Goal: Transaction & Acquisition: Purchase product/service

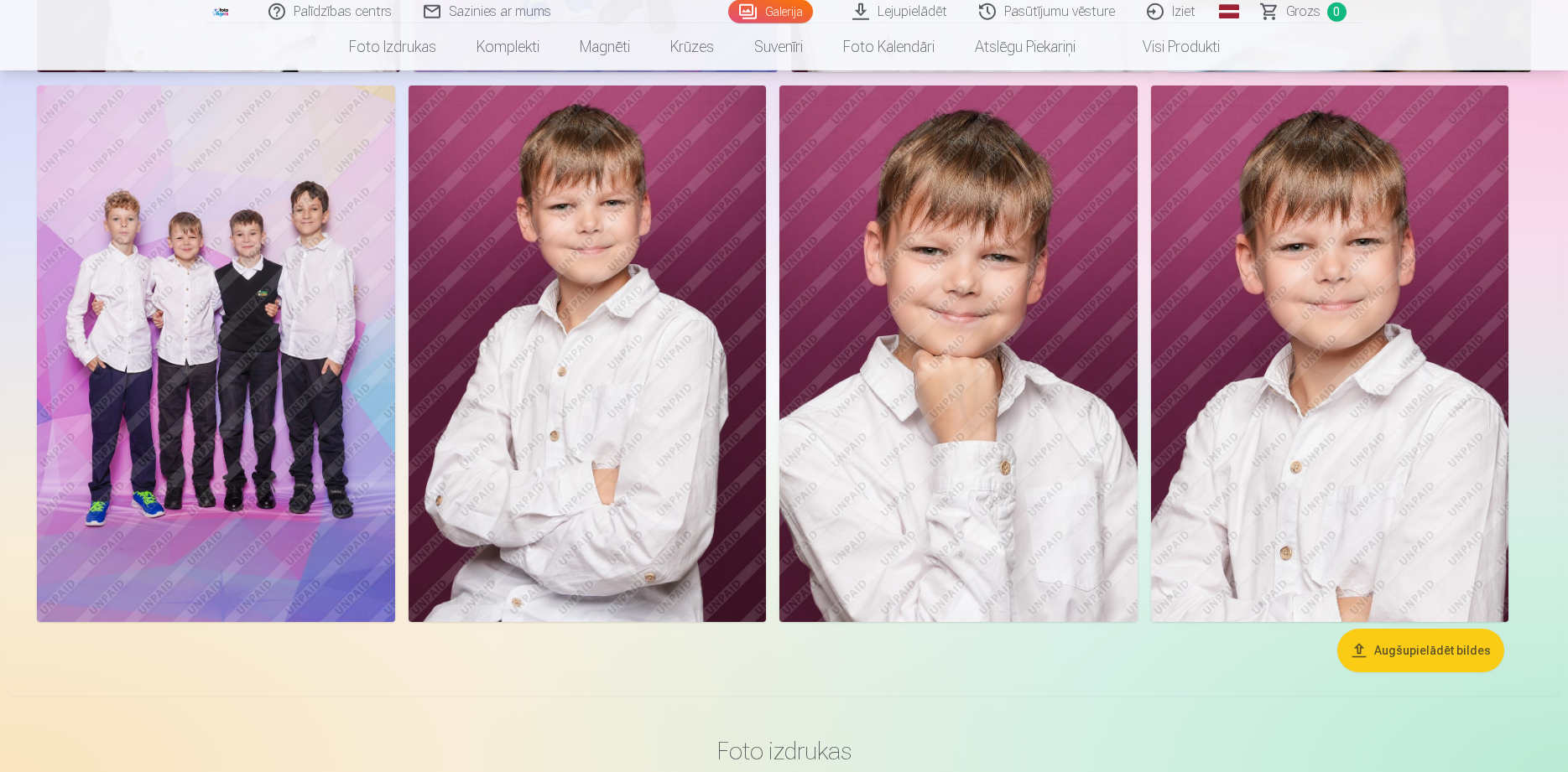
scroll to position [5131, 0]
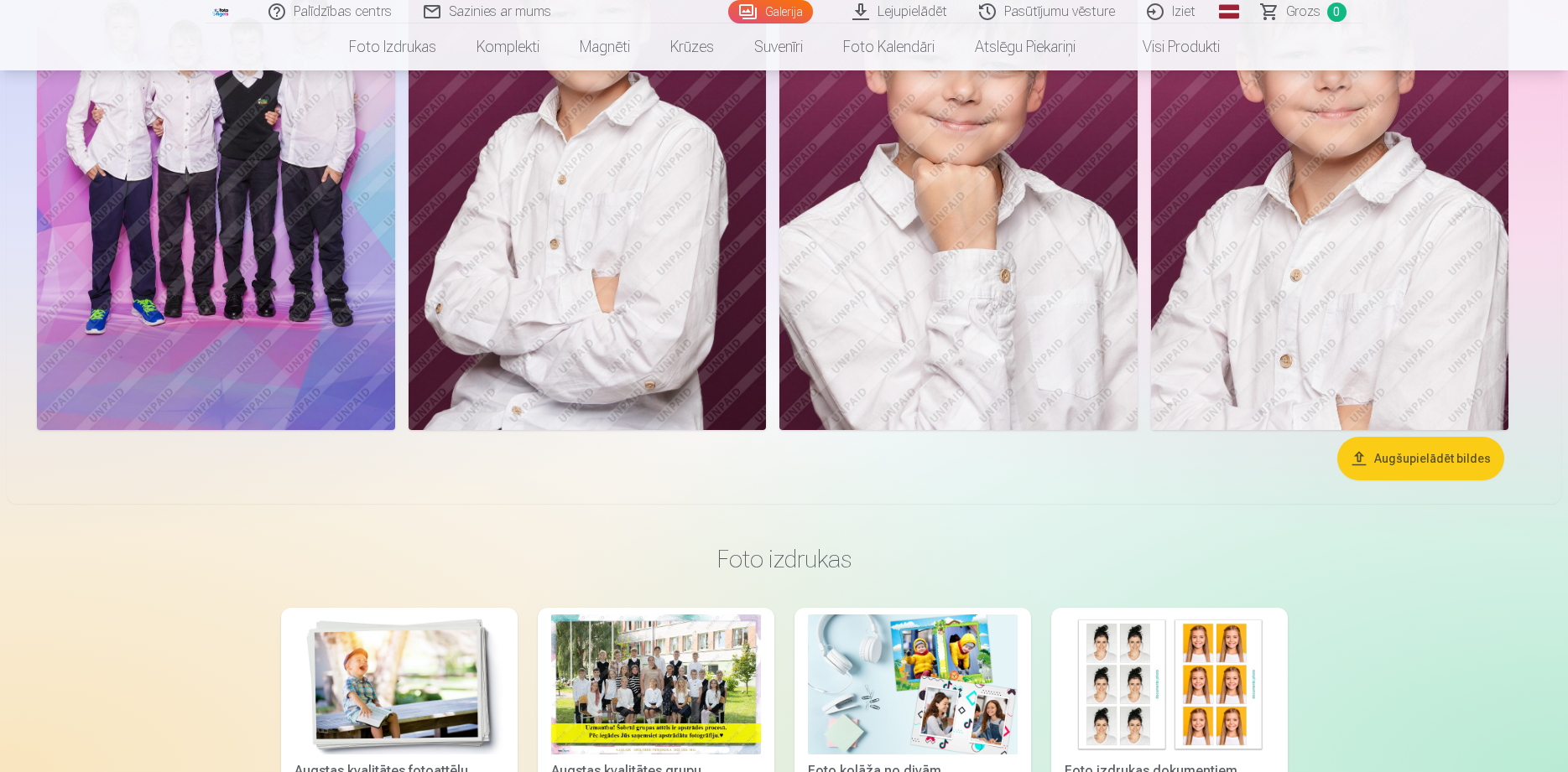
click at [280, 207] on img at bounding box center [216, 162] width 358 height 537
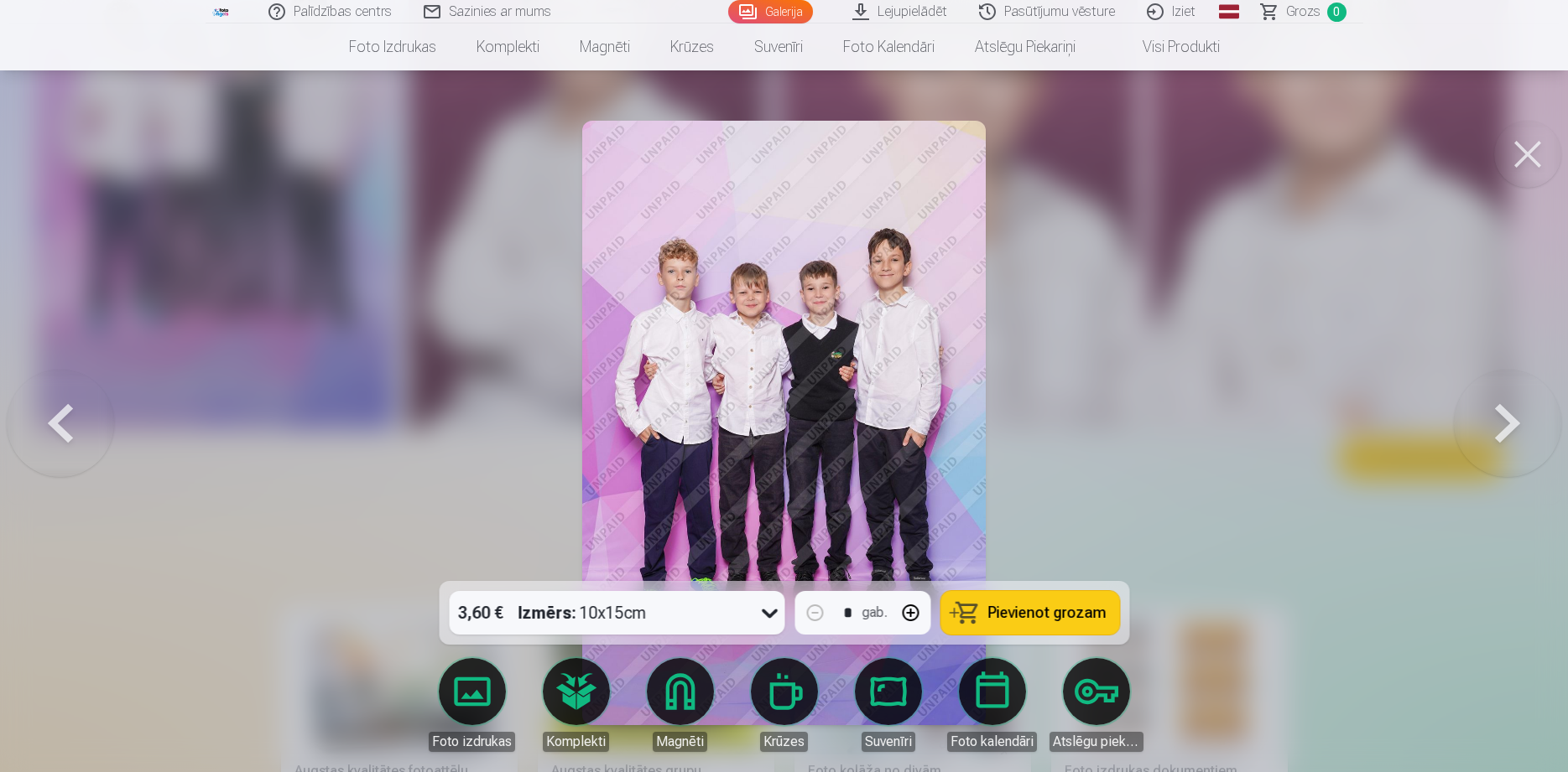
click at [771, 616] on icon at bounding box center [770, 613] width 27 height 27
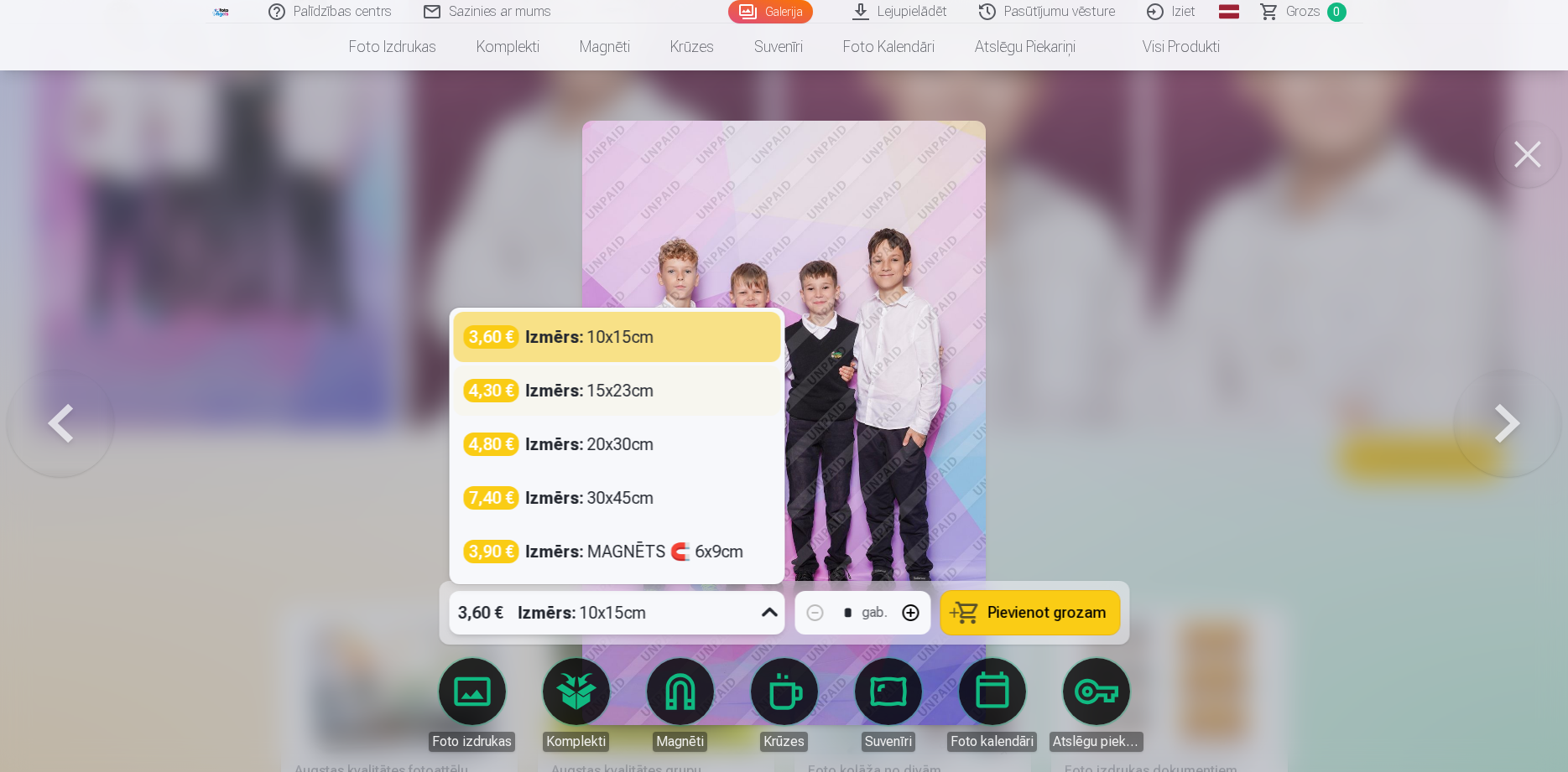
click at [630, 399] on div "Izmērs : 15x23cm" at bounding box center [589, 390] width 128 height 23
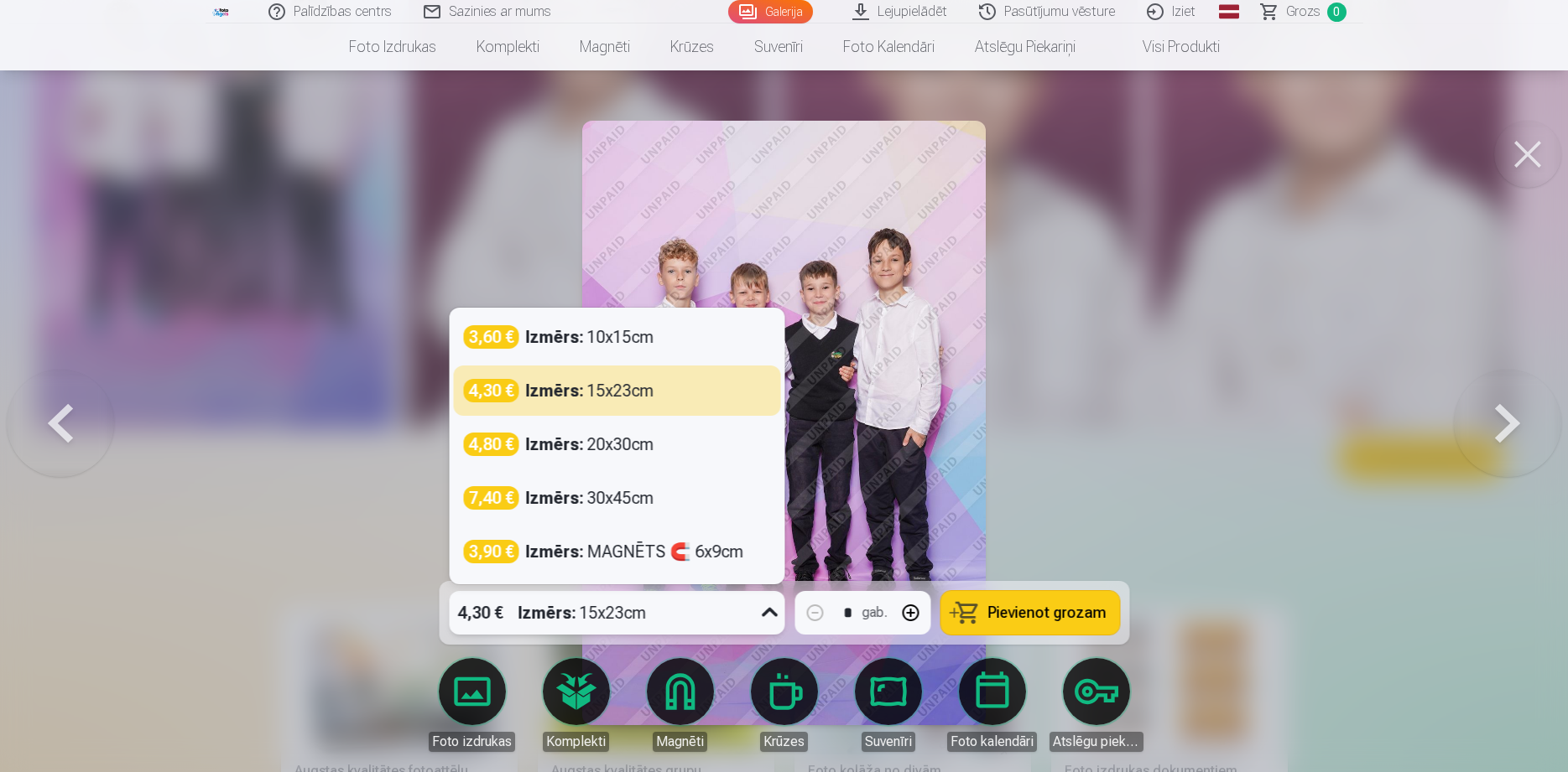
click at [764, 617] on icon at bounding box center [770, 613] width 27 height 27
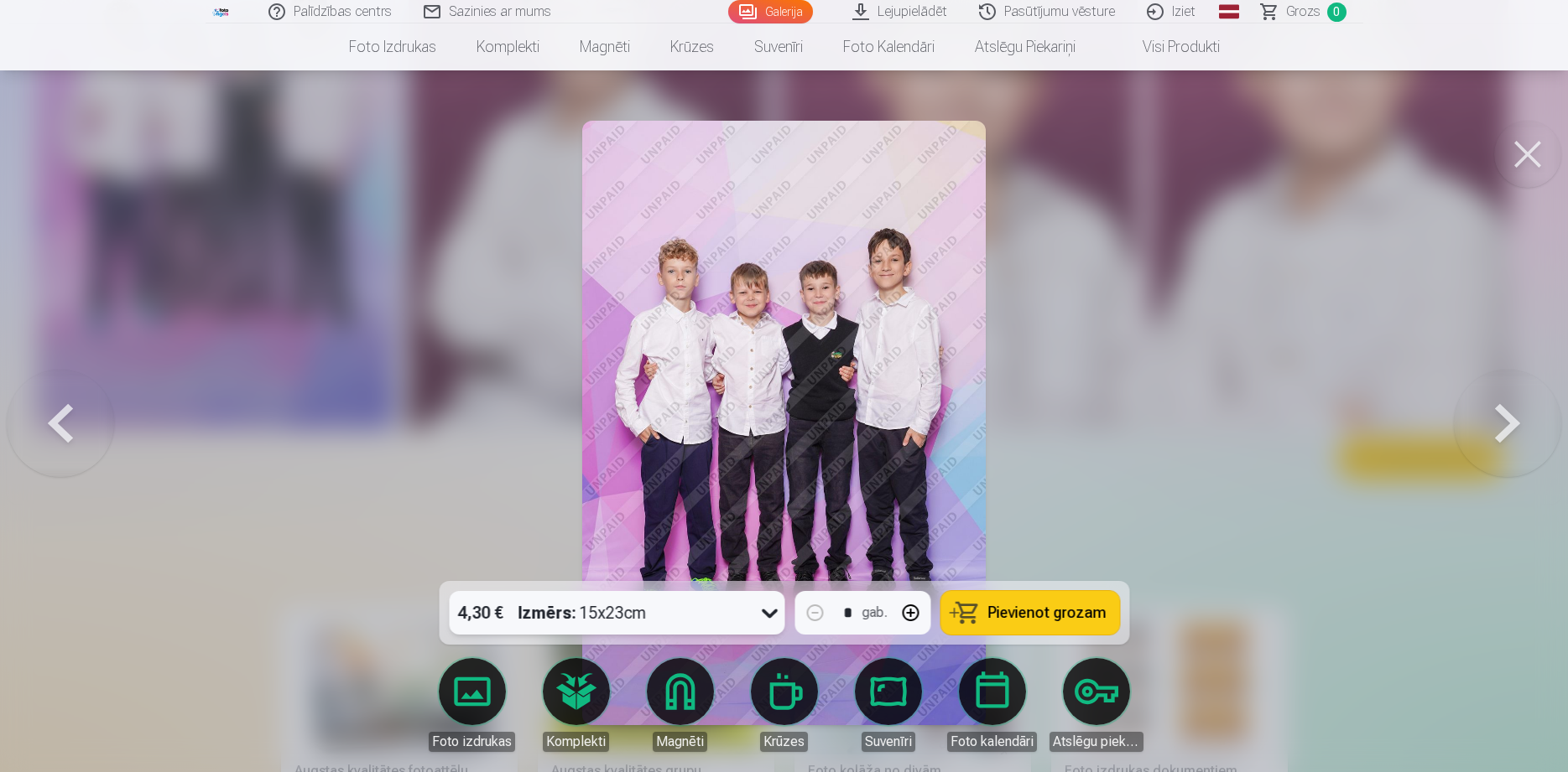
click at [764, 617] on icon at bounding box center [770, 613] width 27 height 27
click at [1036, 620] on span "Pievienot grozam" at bounding box center [1046, 612] width 119 height 15
click at [1527, 154] on button at bounding box center [1527, 154] width 67 height 67
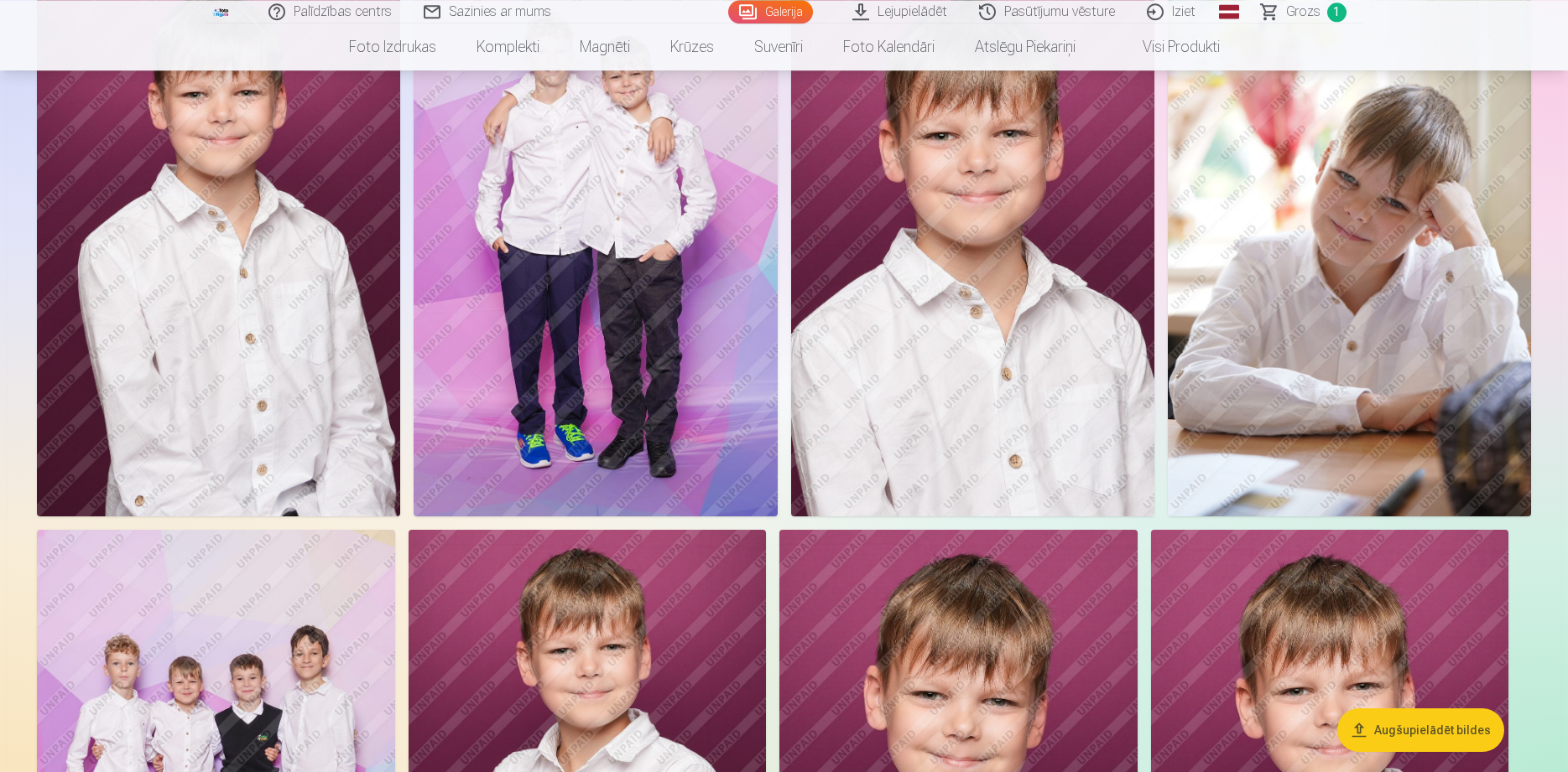
scroll to position [4362, 0]
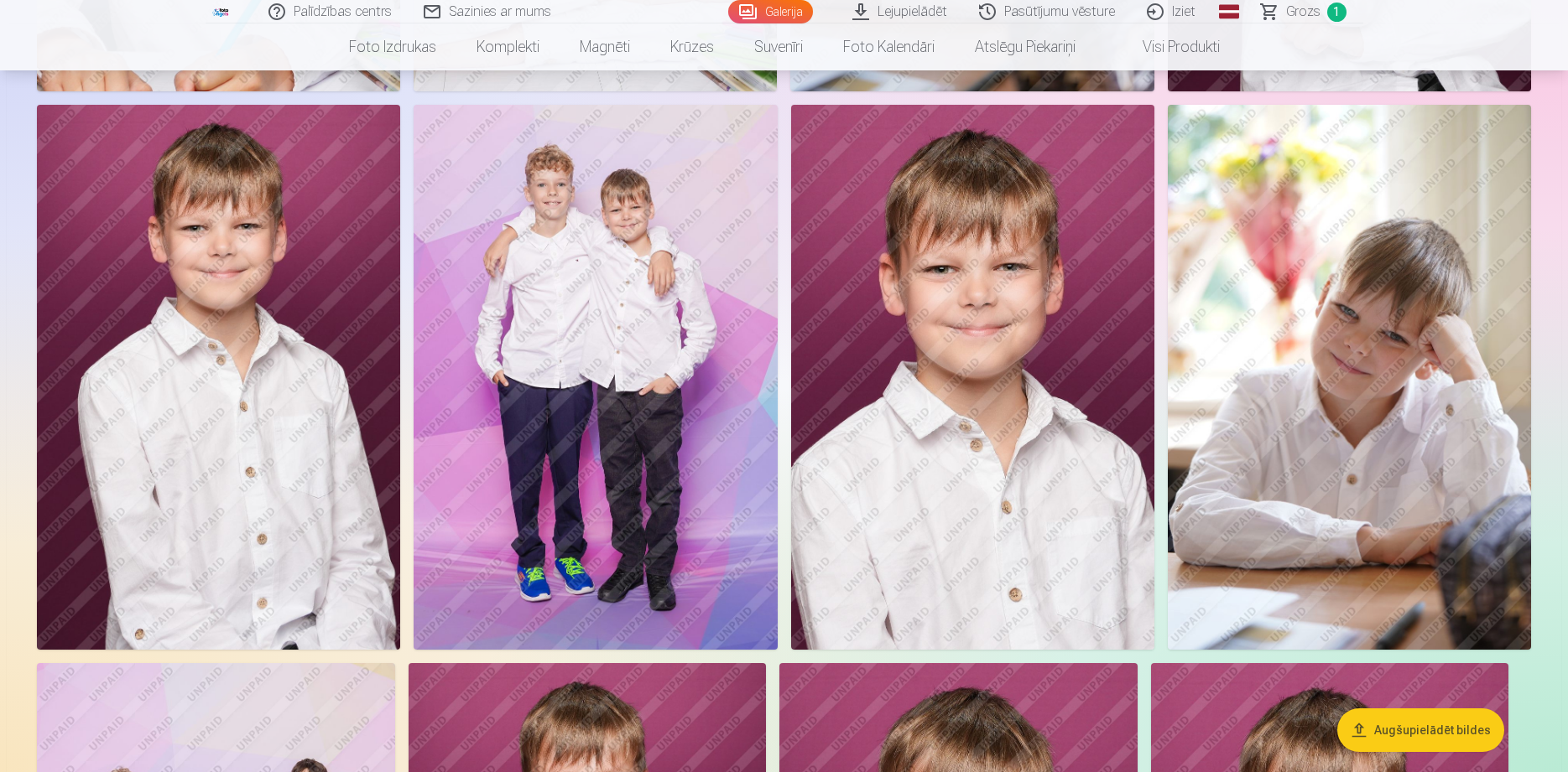
click at [1325, 367] on img at bounding box center [1349, 377] width 363 height 545
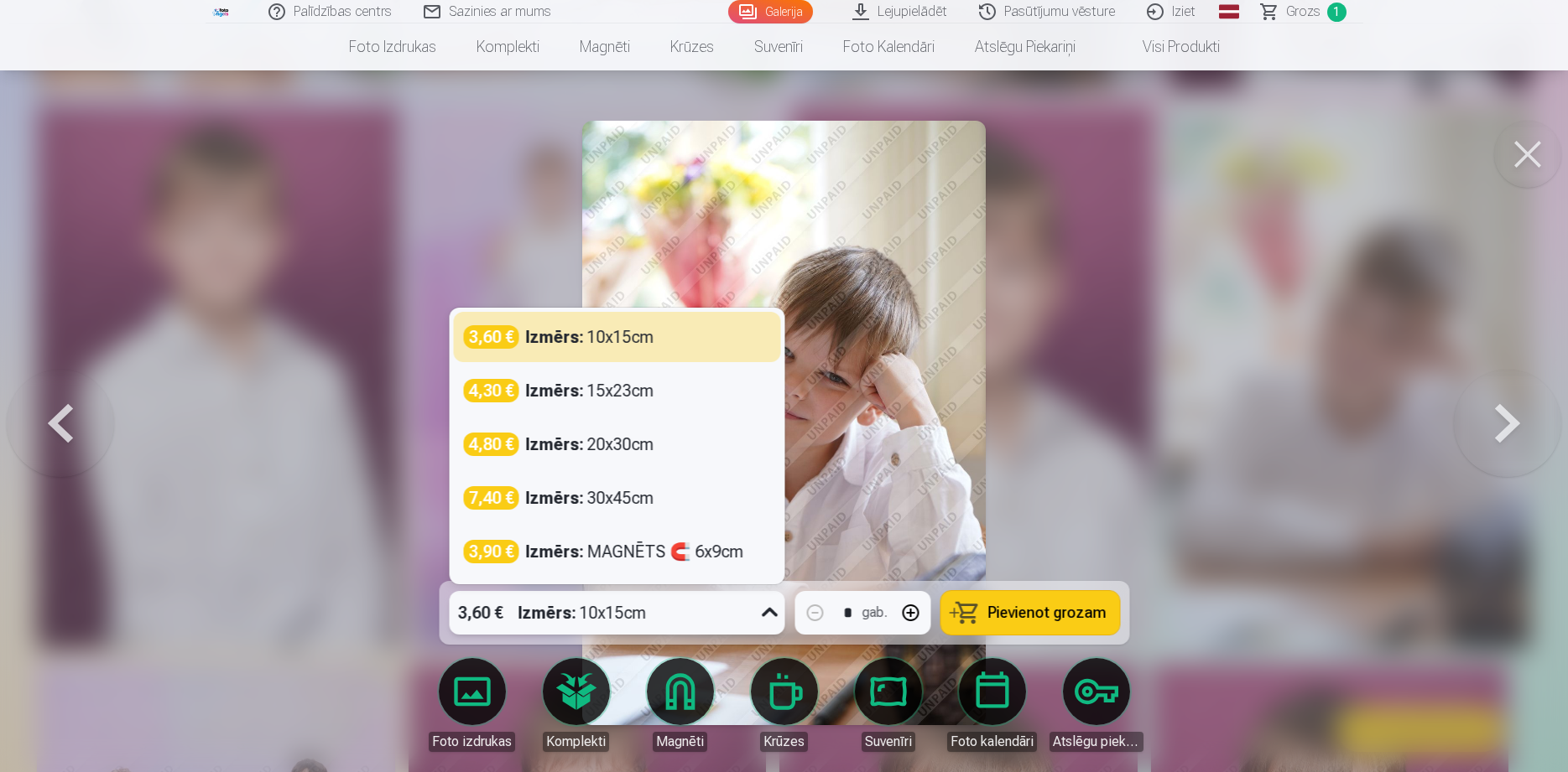
click at [760, 620] on icon at bounding box center [770, 613] width 27 height 27
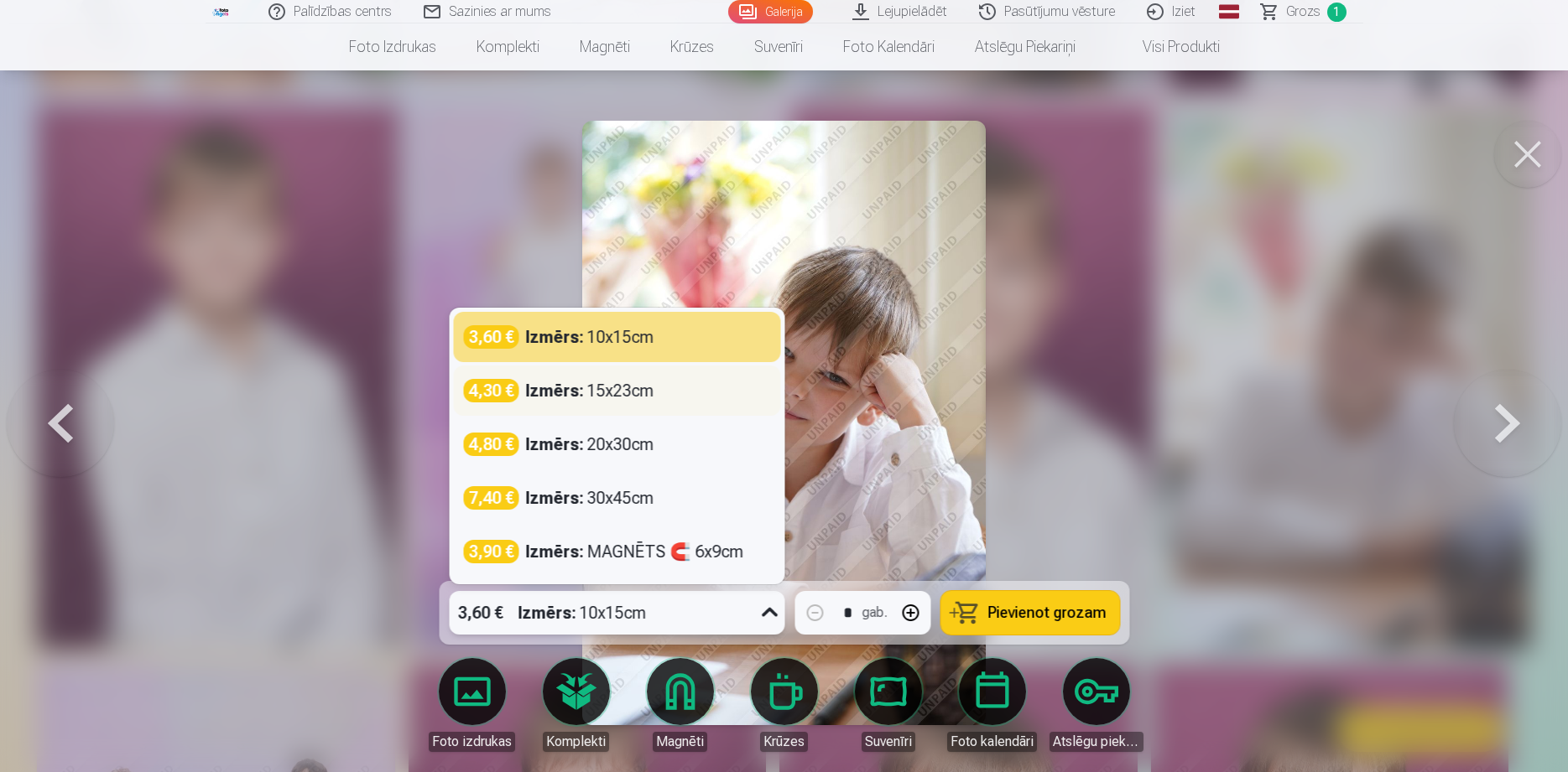
click at [612, 393] on div "Izmērs : 15x23cm" at bounding box center [589, 390] width 128 height 23
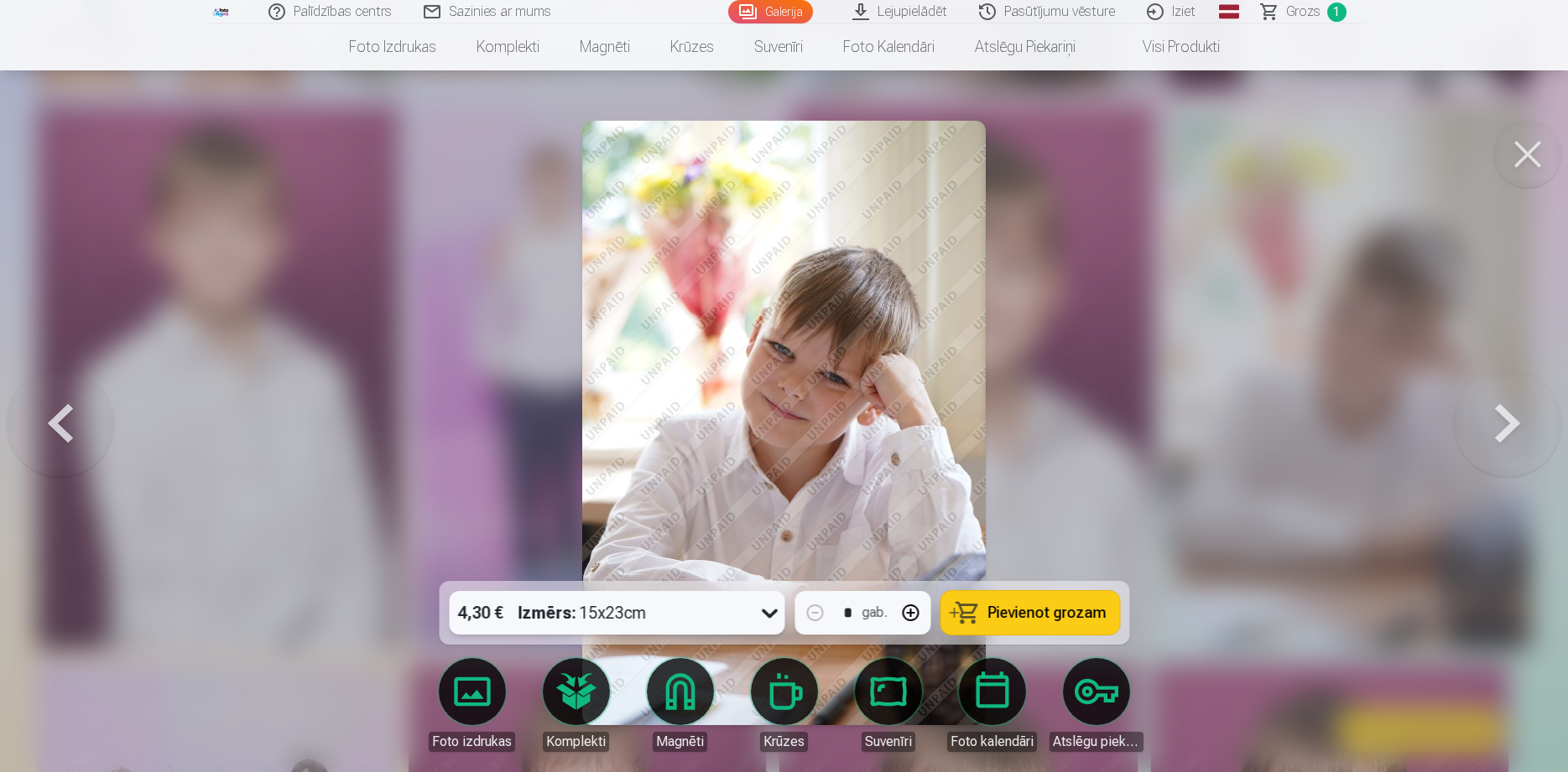
click at [1036, 618] on span "Pievienot grozam" at bounding box center [1046, 612] width 119 height 15
click at [1520, 170] on button at bounding box center [1527, 154] width 67 height 67
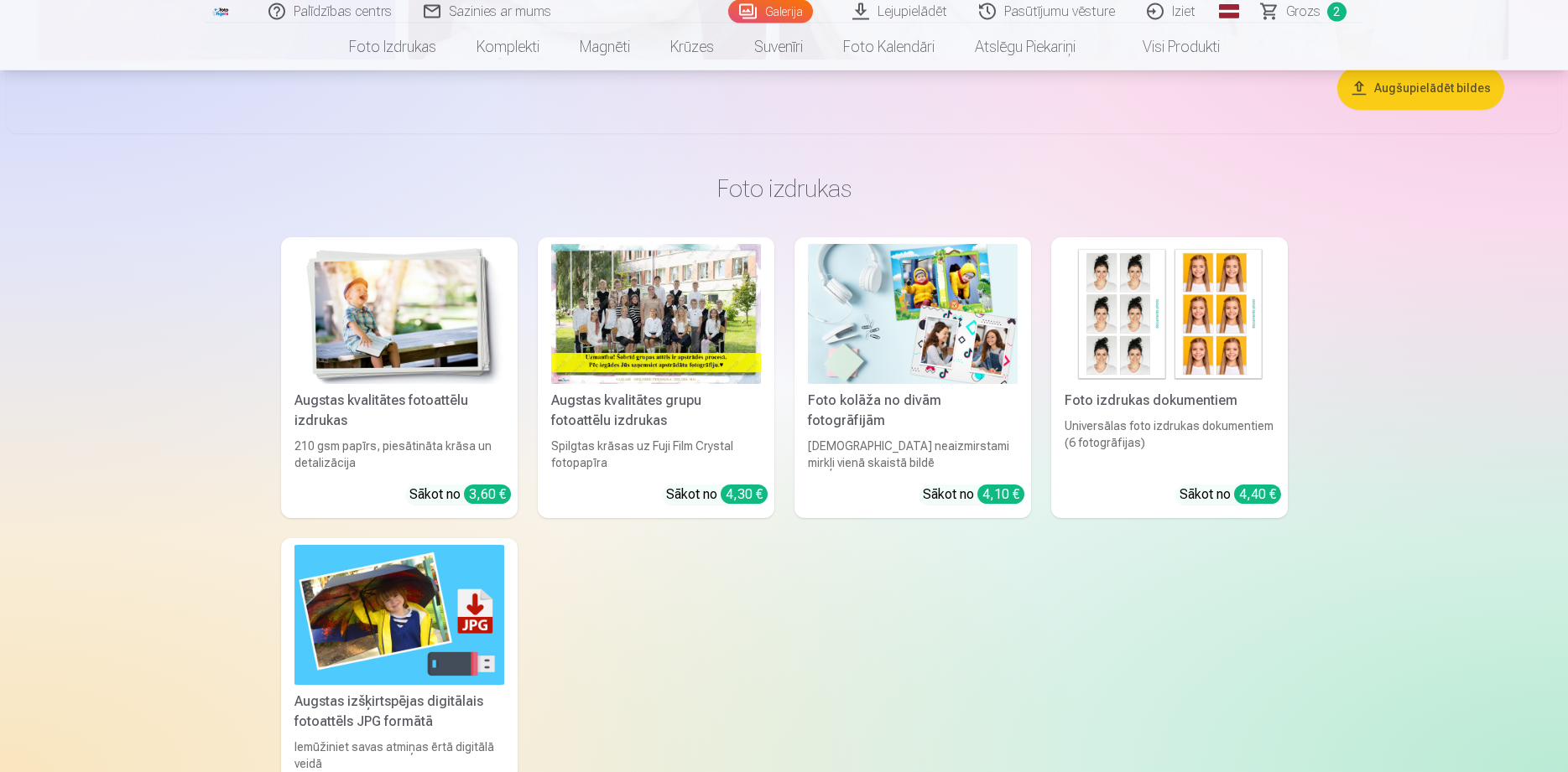
scroll to position [5559, 0]
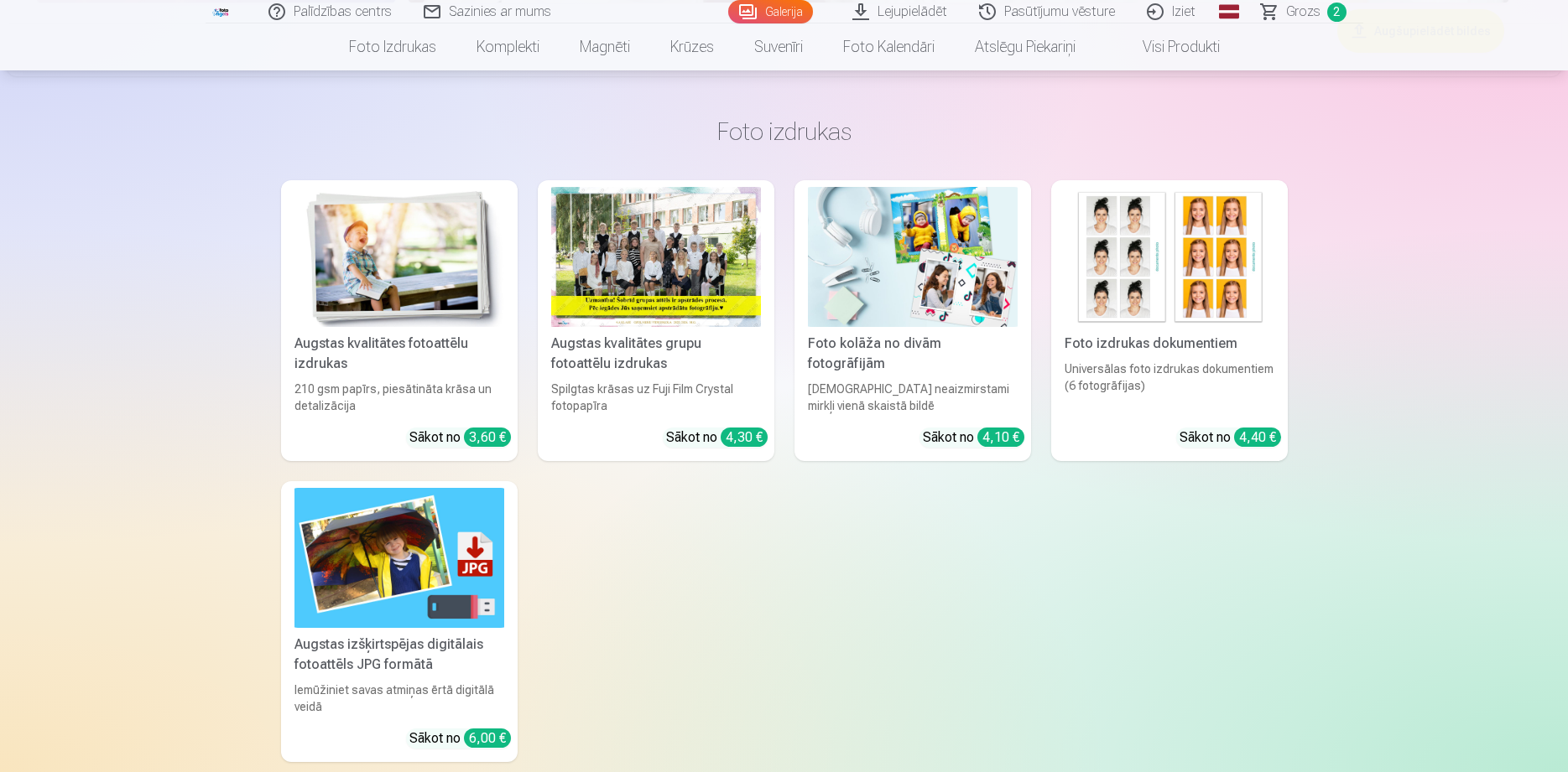
click at [921, 300] on img at bounding box center [912, 257] width 210 height 140
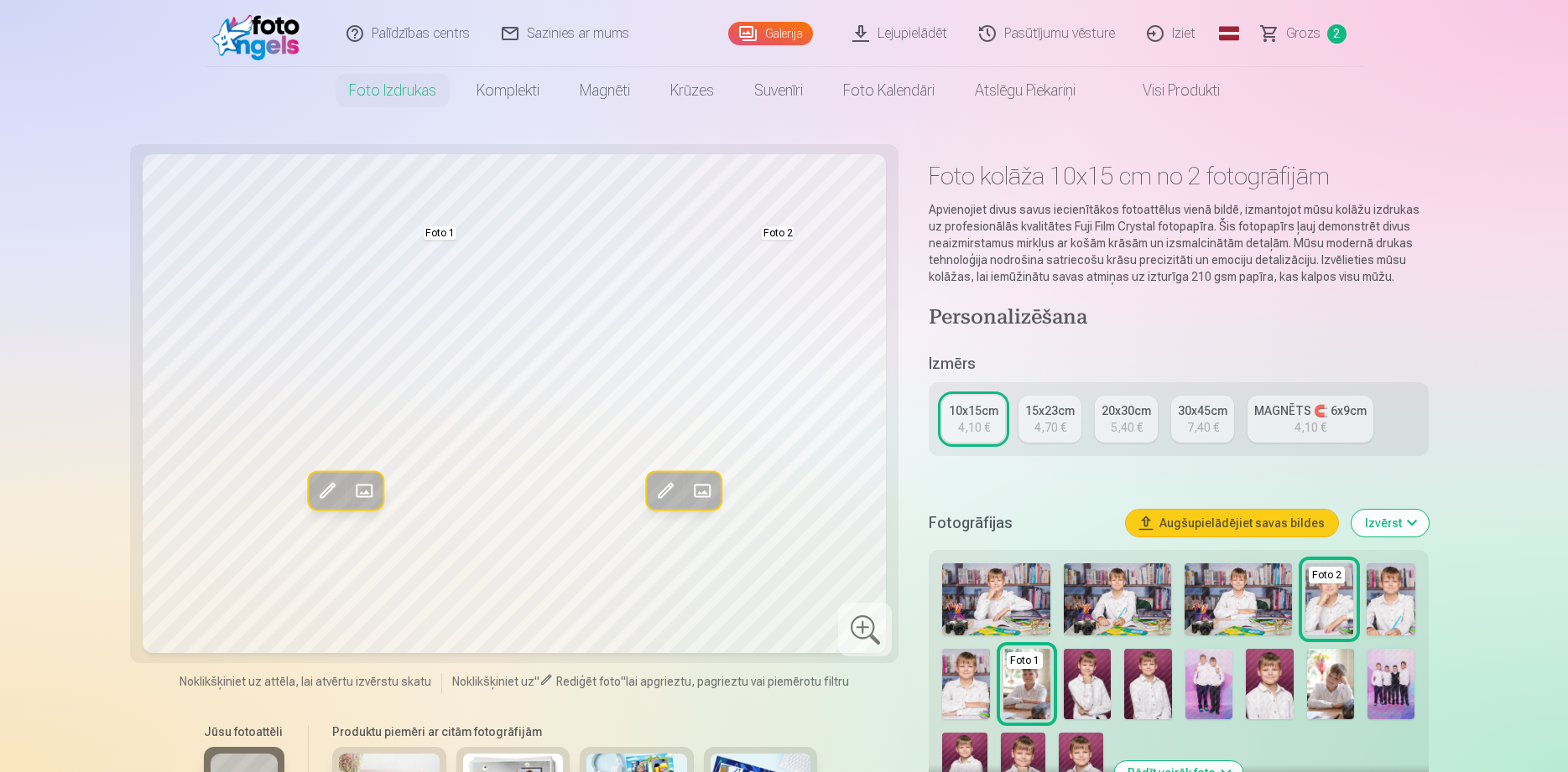
click at [1048, 413] on div "15x23cm" at bounding box center [1049, 410] width 49 height 17
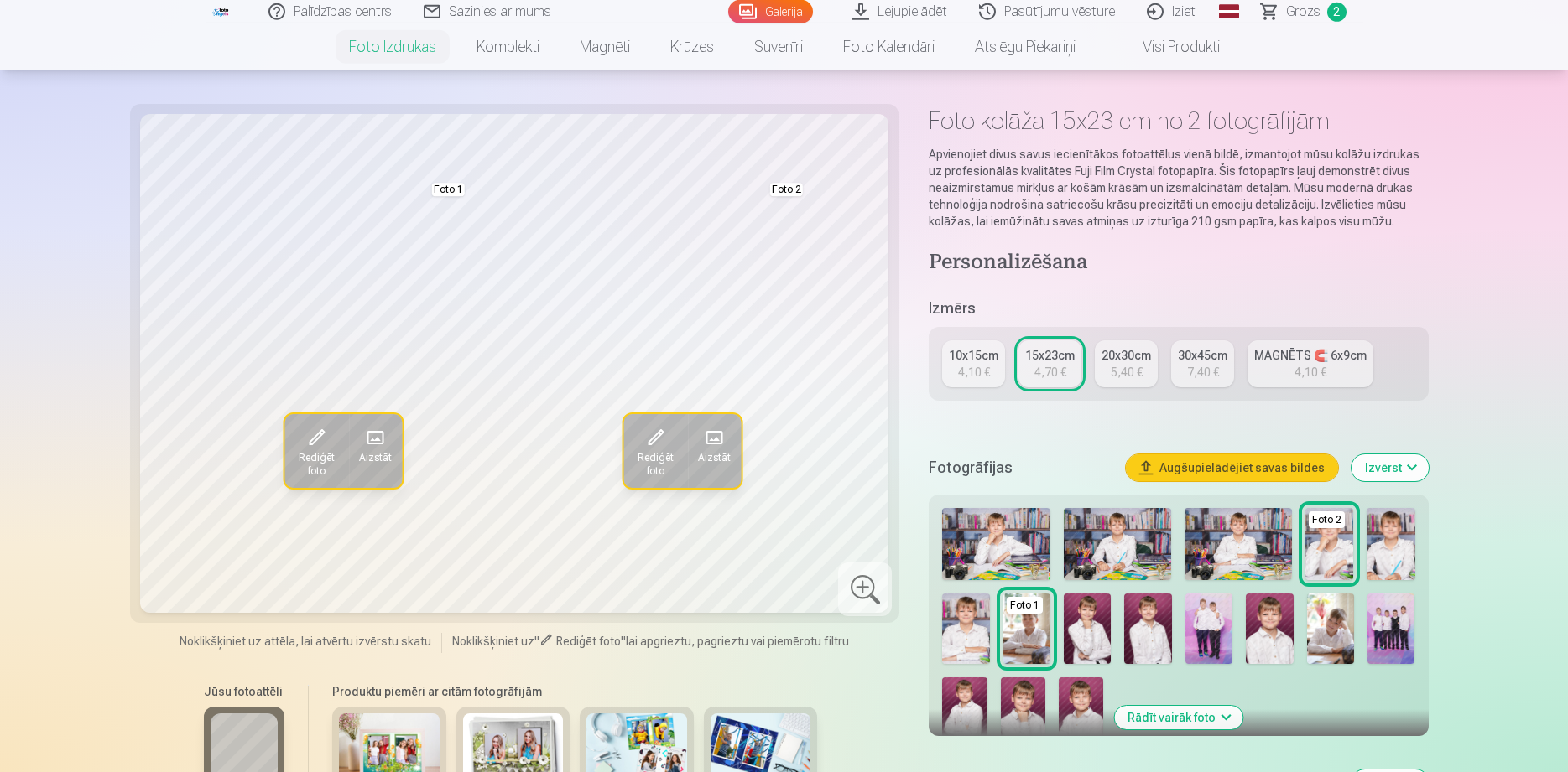
scroll to position [85, 0]
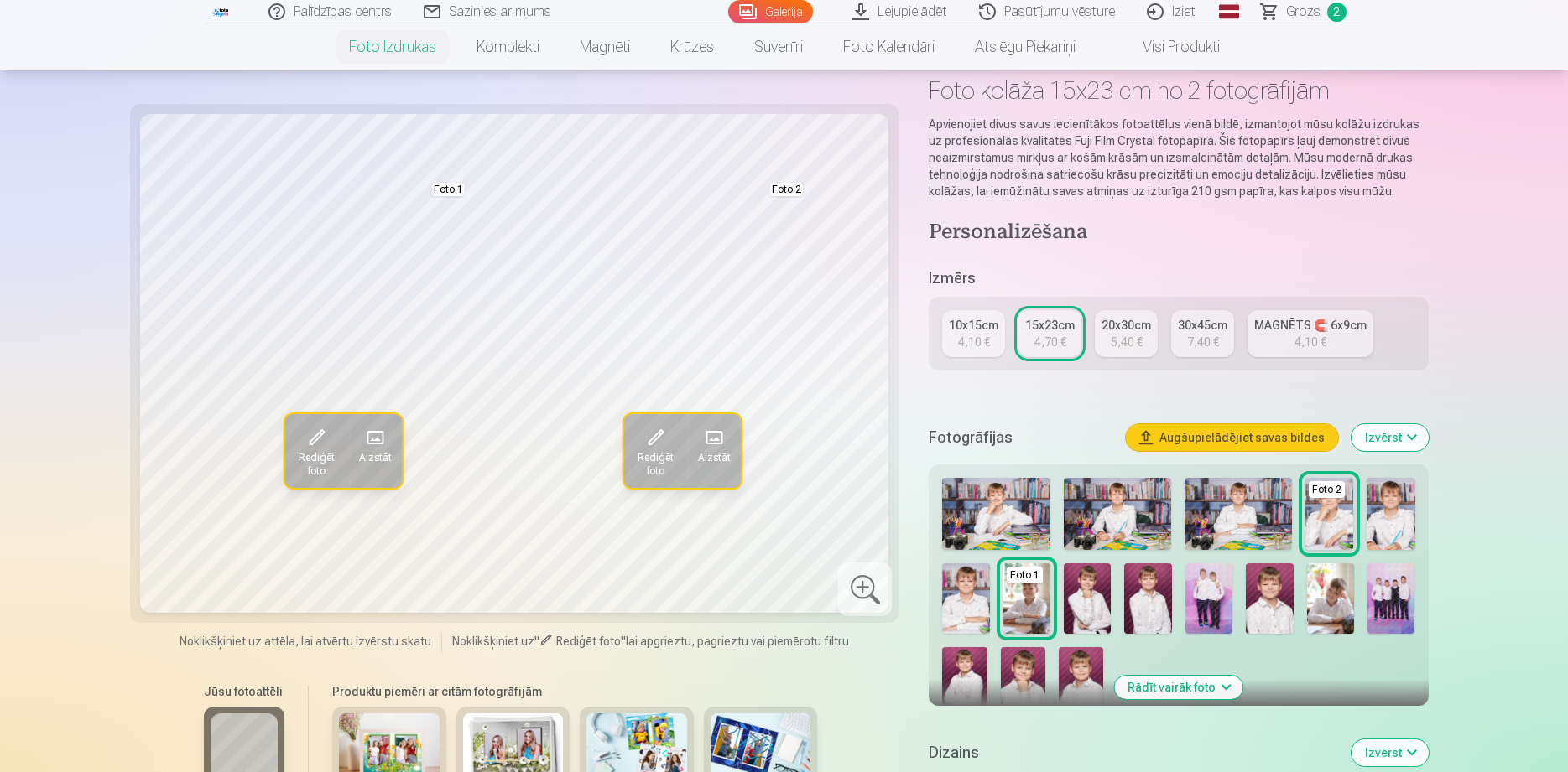
click at [1393, 517] on img at bounding box center [1390, 513] width 48 height 72
click at [1385, 513] on img at bounding box center [1390, 513] width 48 height 72
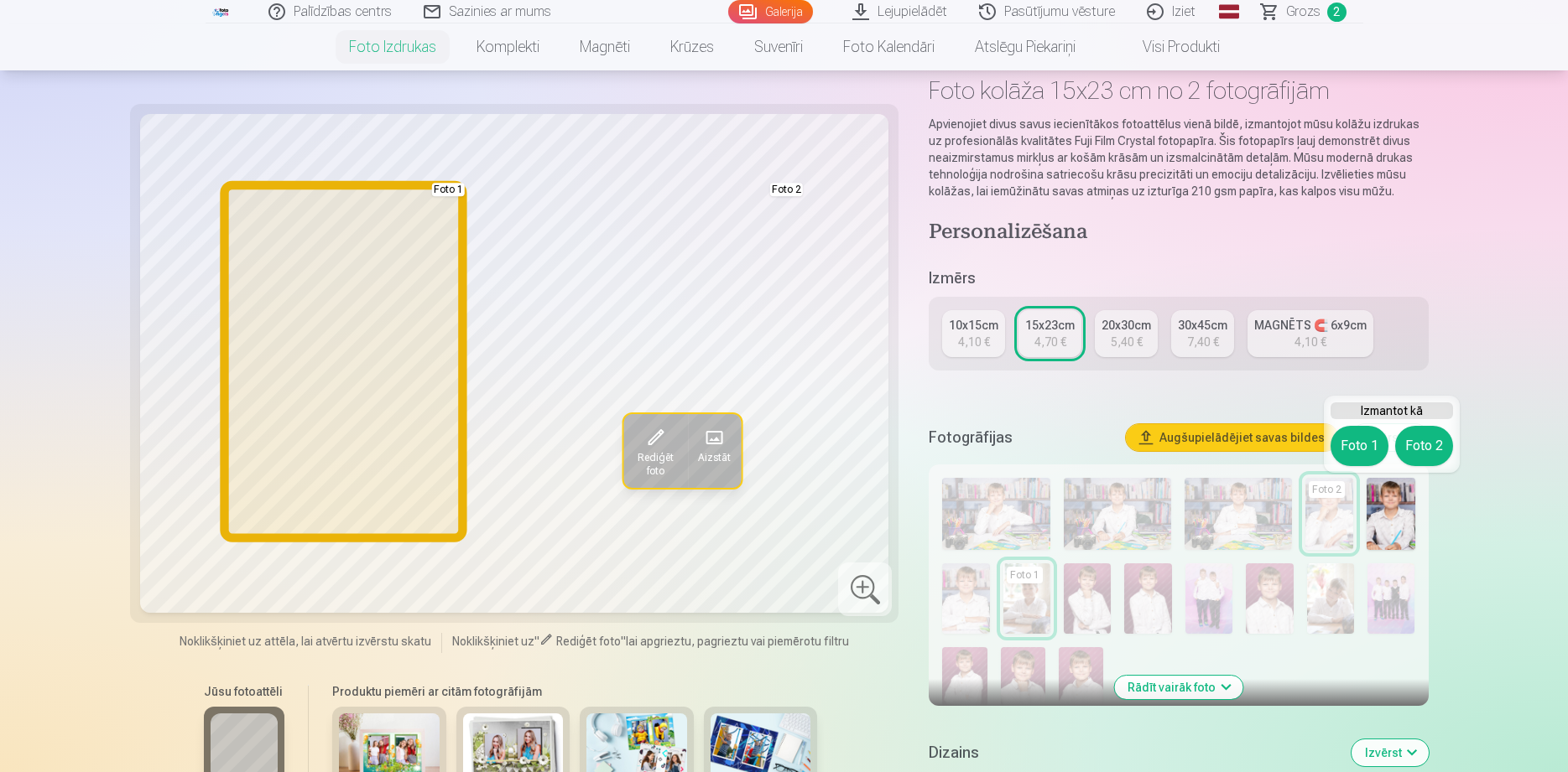
click at [1357, 448] on button "Foto 1" at bounding box center [1359, 445] width 57 height 40
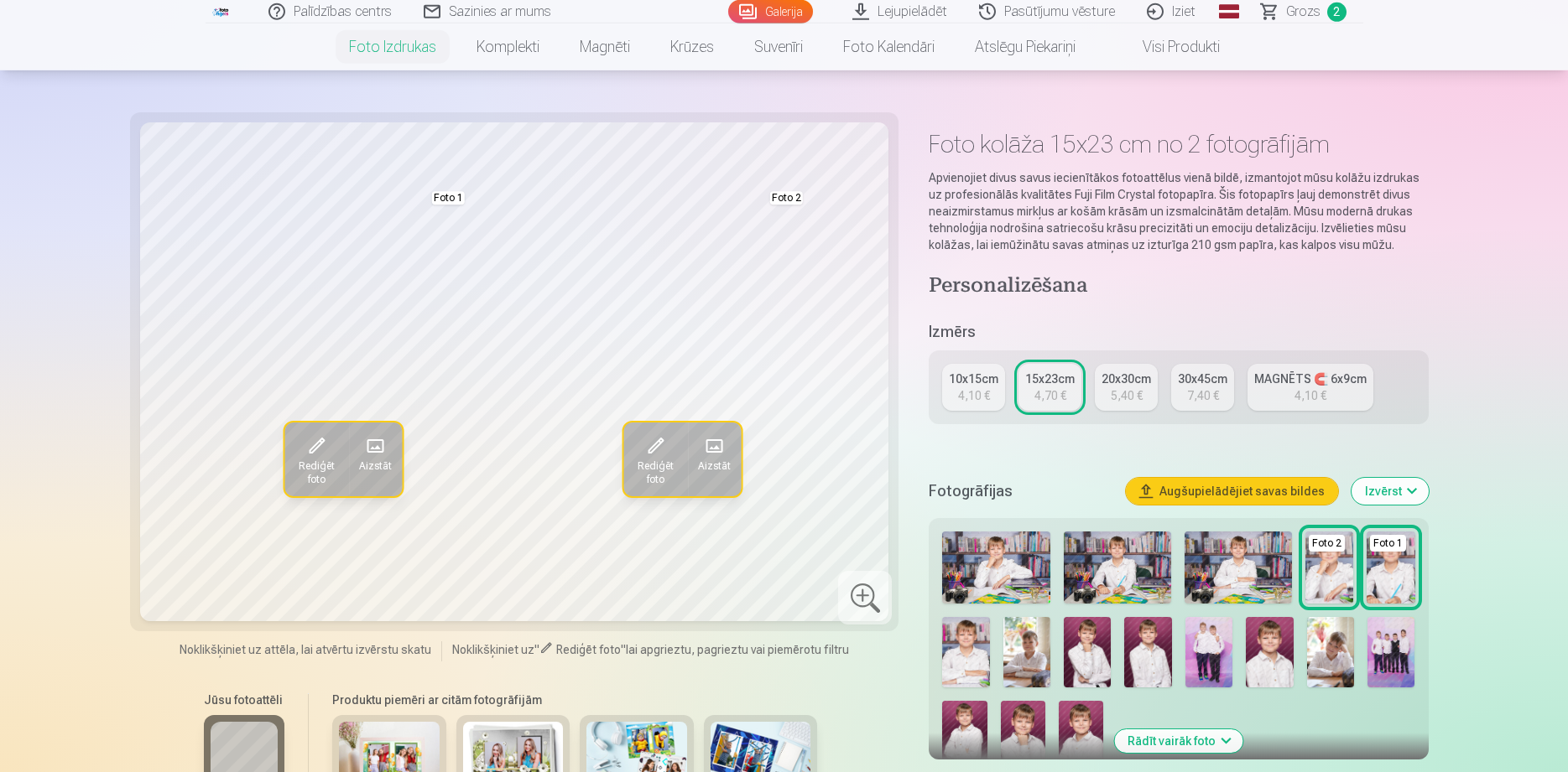
scroll to position [0, 0]
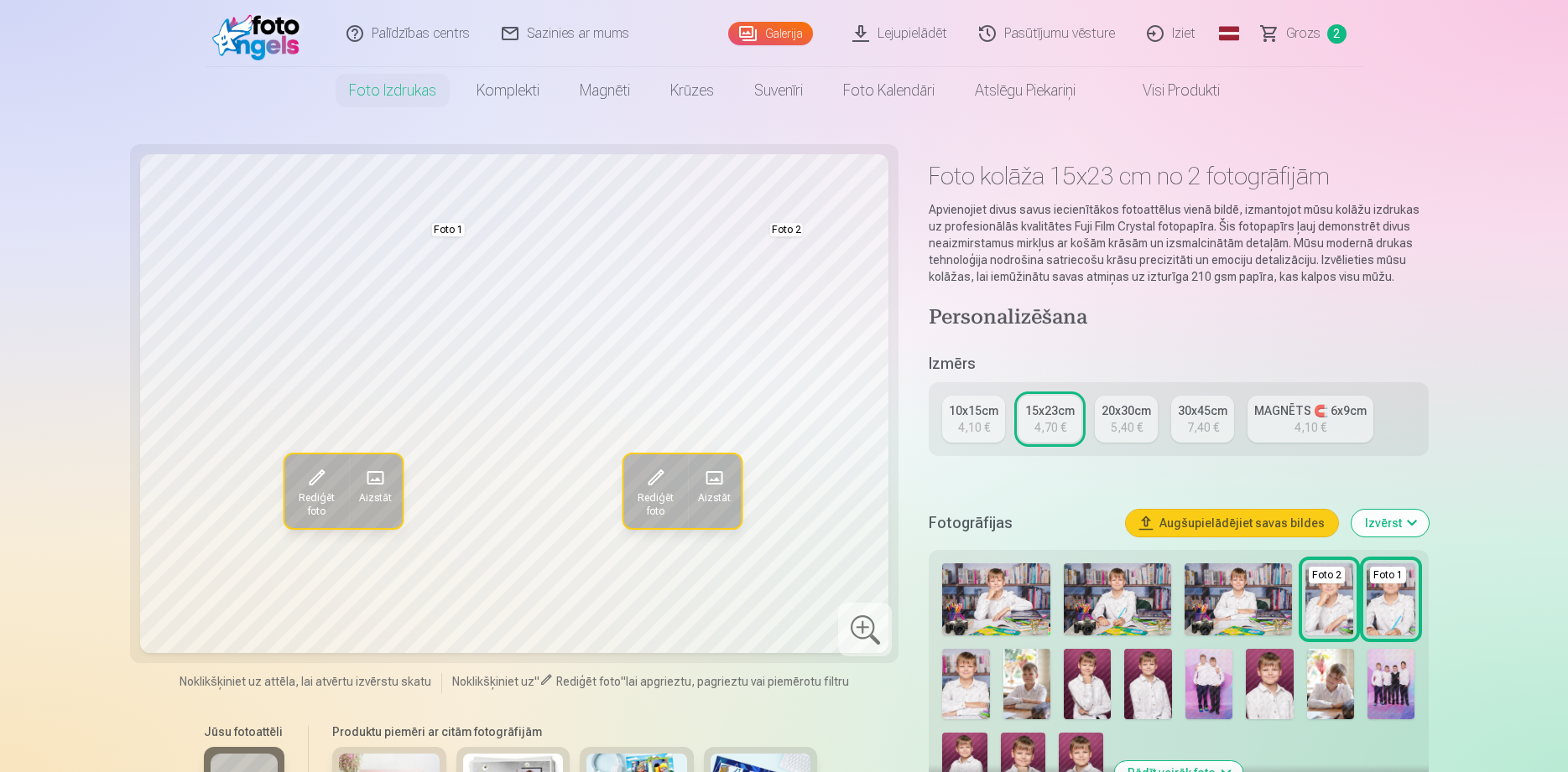
click at [1135, 587] on img at bounding box center [1117, 600] width 108 height 72
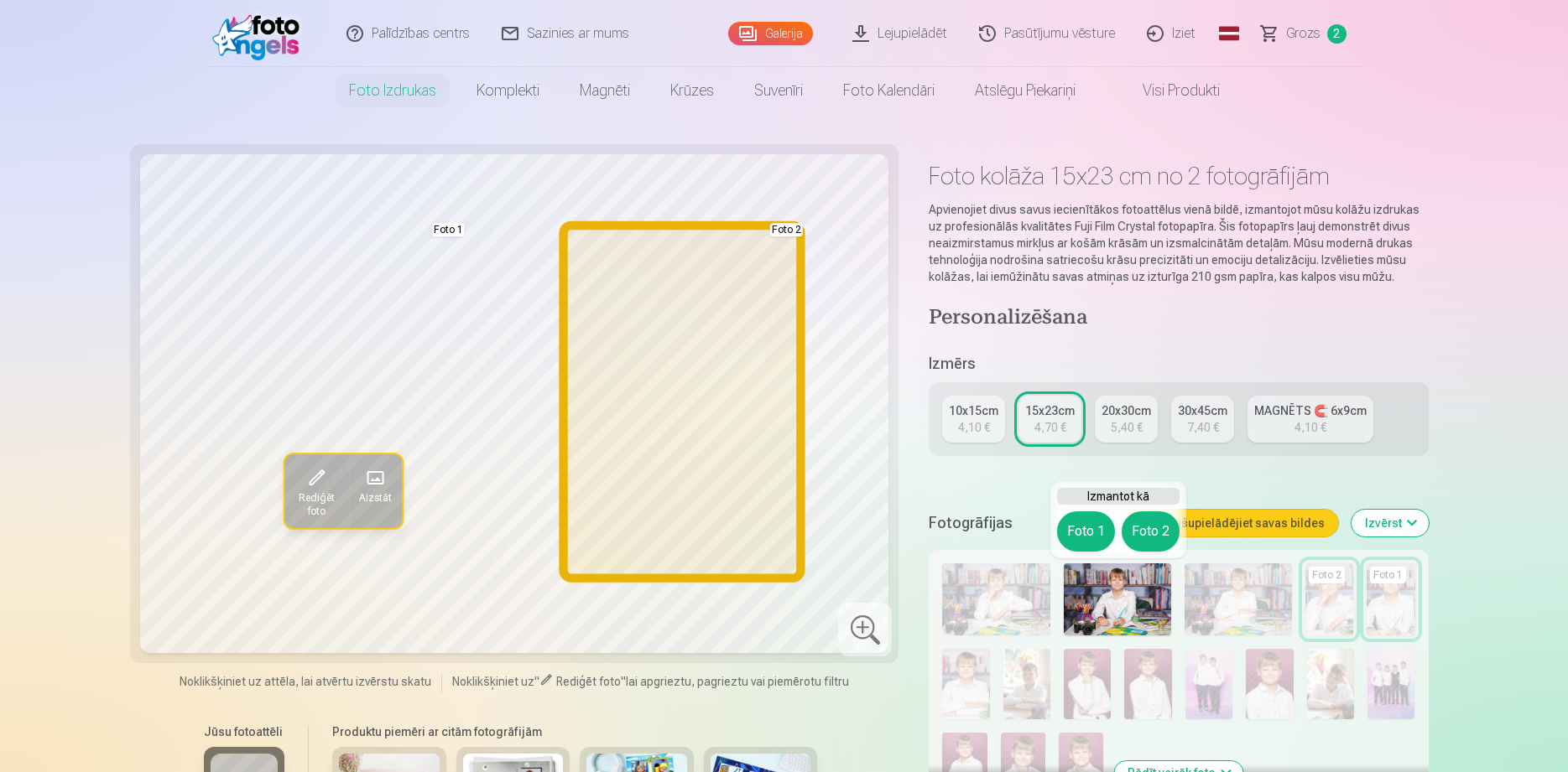
click at [1148, 527] on button "Foto 2" at bounding box center [1150, 531] width 57 height 40
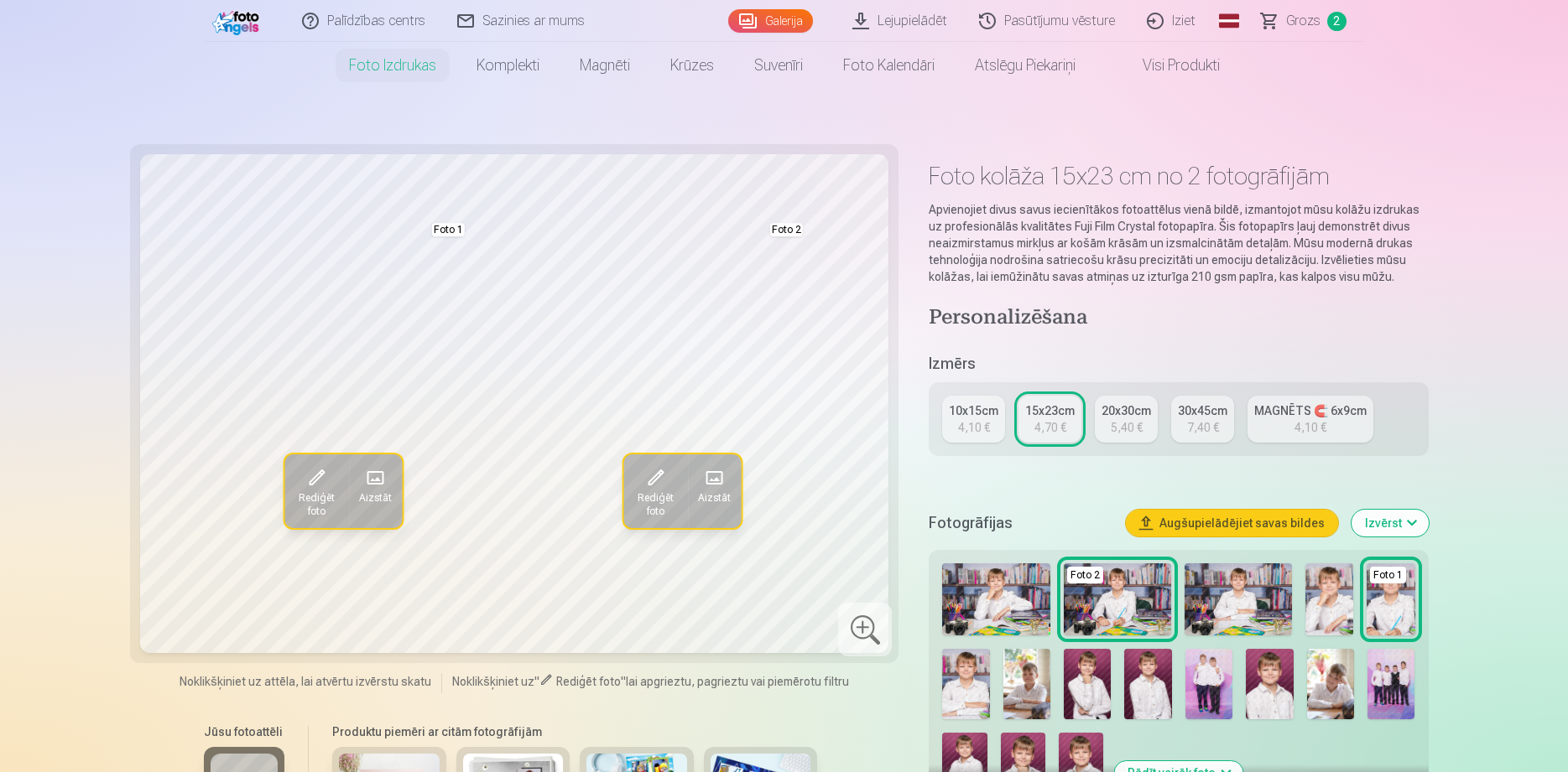
scroll to position [85, 0]
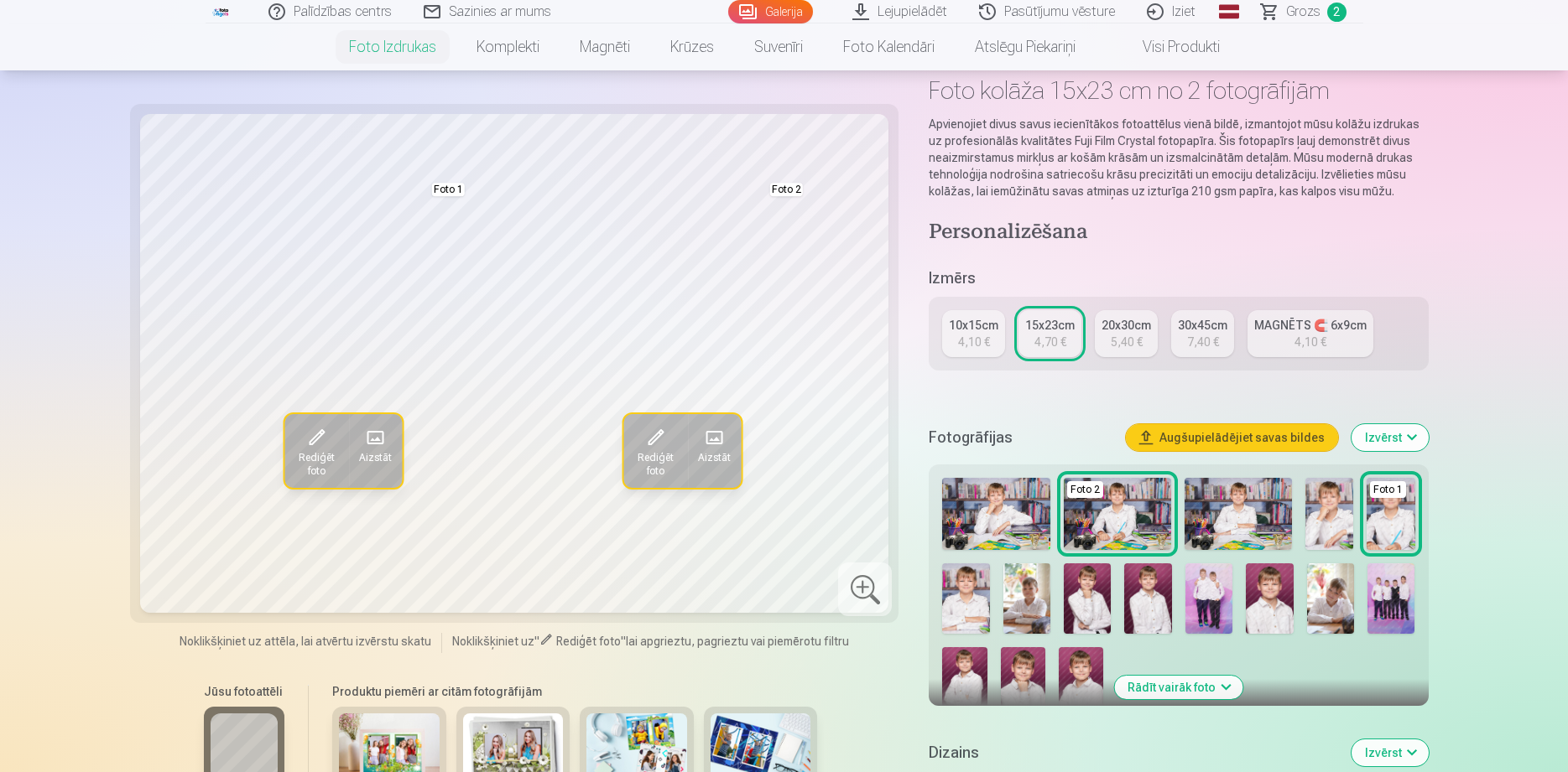
click at [1151, 610] on img at bounding box center [1148, 599] width 47 height 71
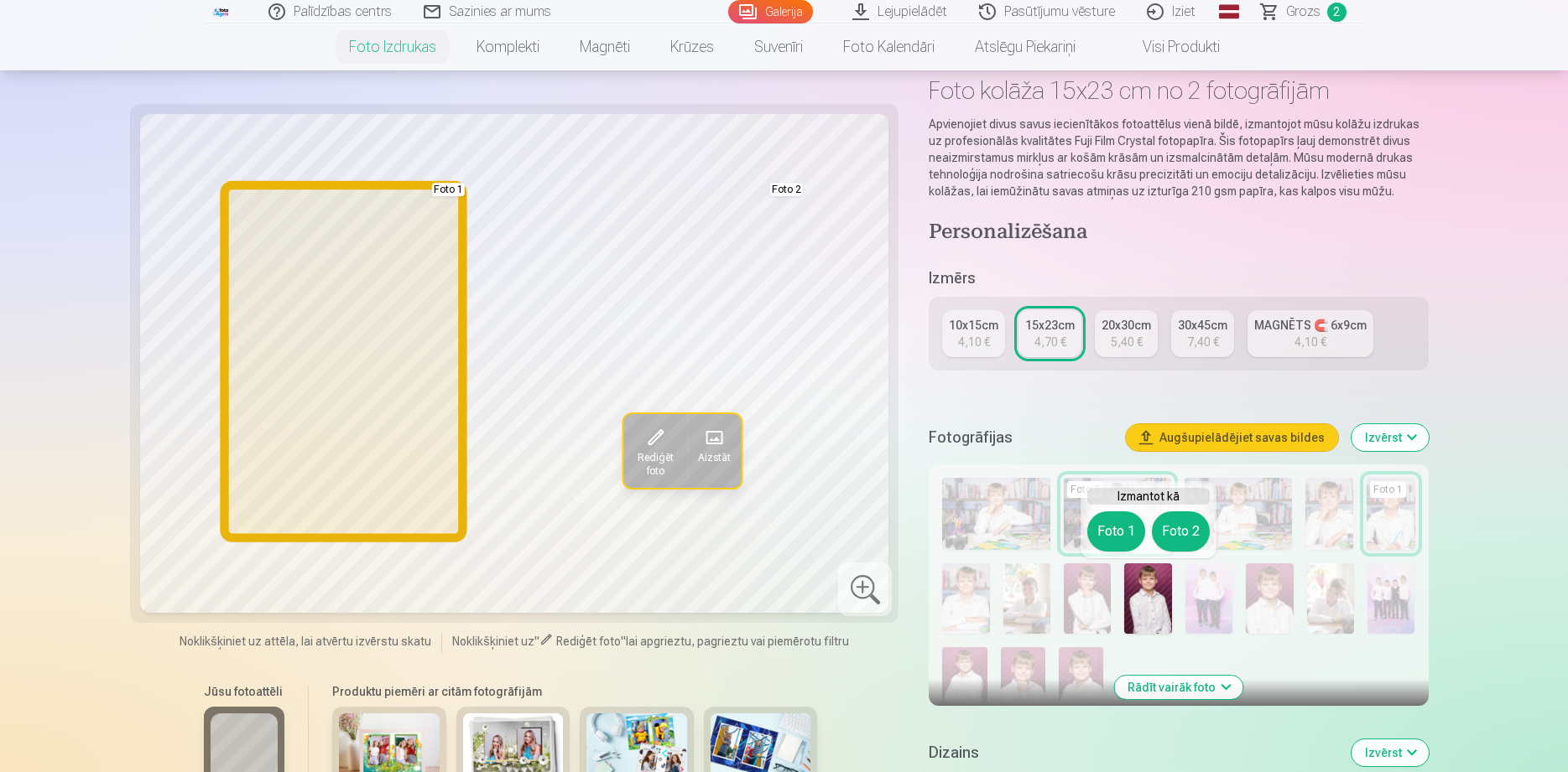
click at [1121, 533] on button "Foto 1" at bounding box center [1115, 531] width 57 height 40
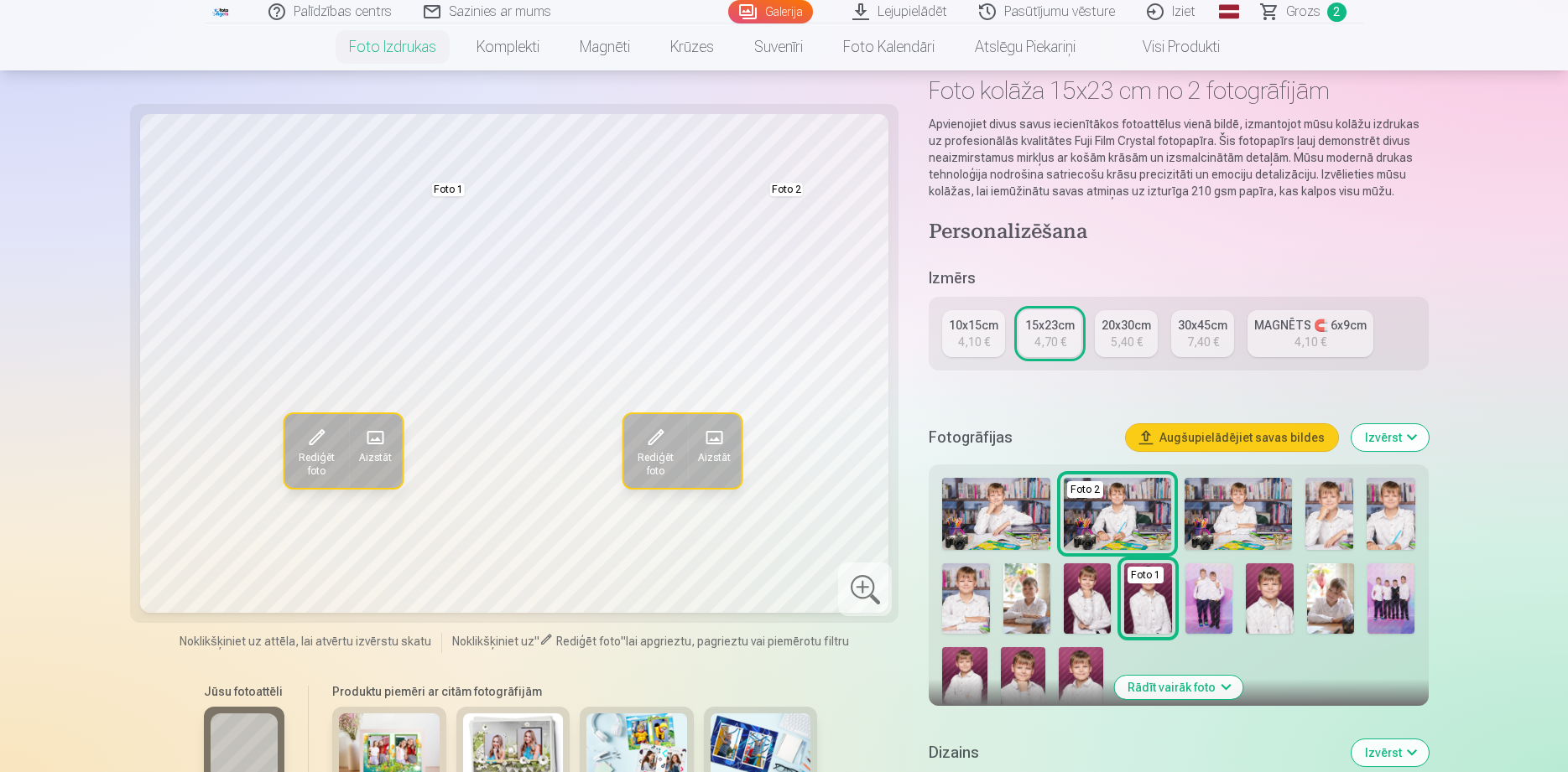
click at [980, 680] on img at bounding box center [965, 680] width 45 height 67
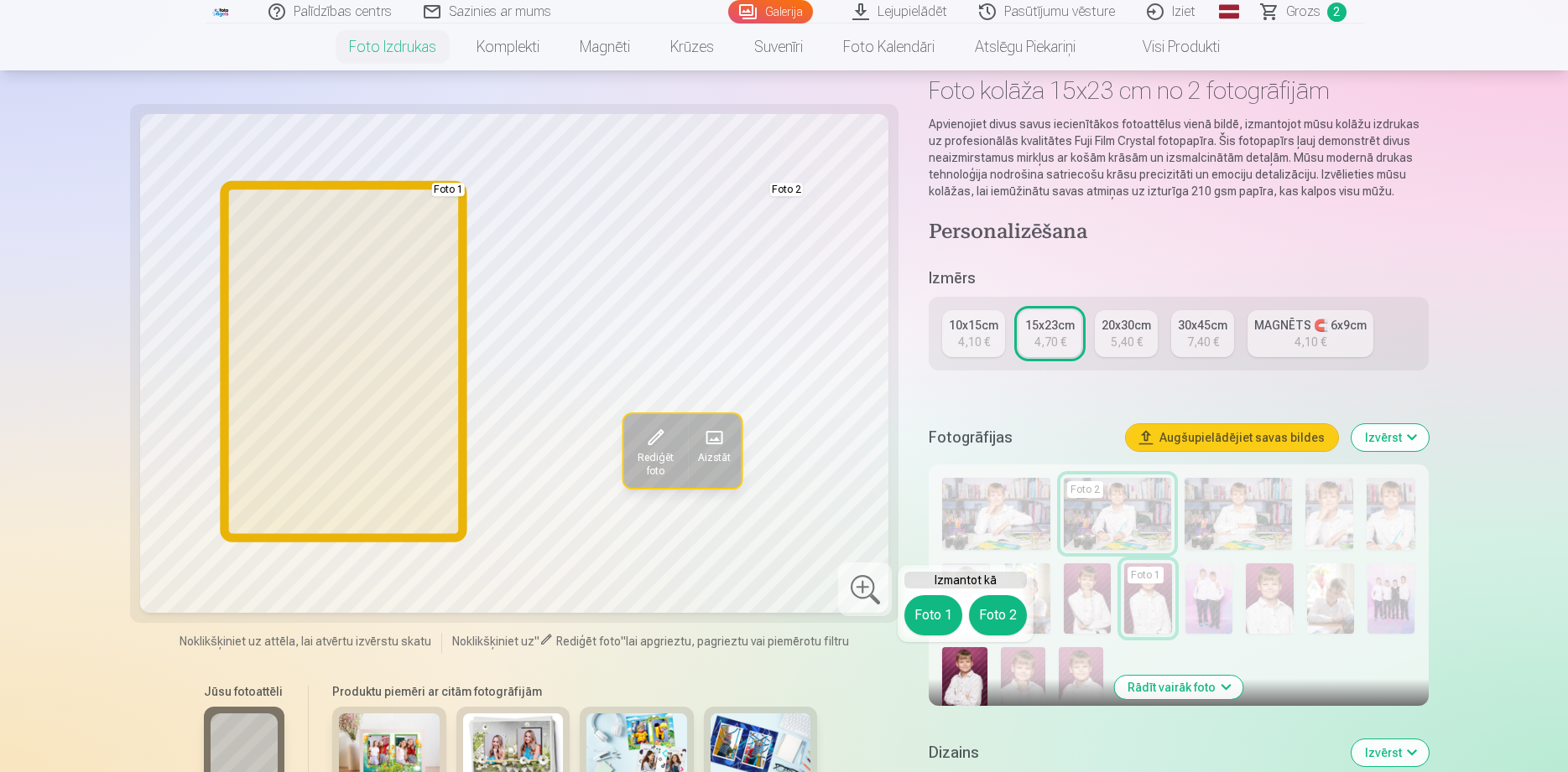
click at [914, 615] on button "Foto 1" at bounding box center [933, 615] width 57 height 40
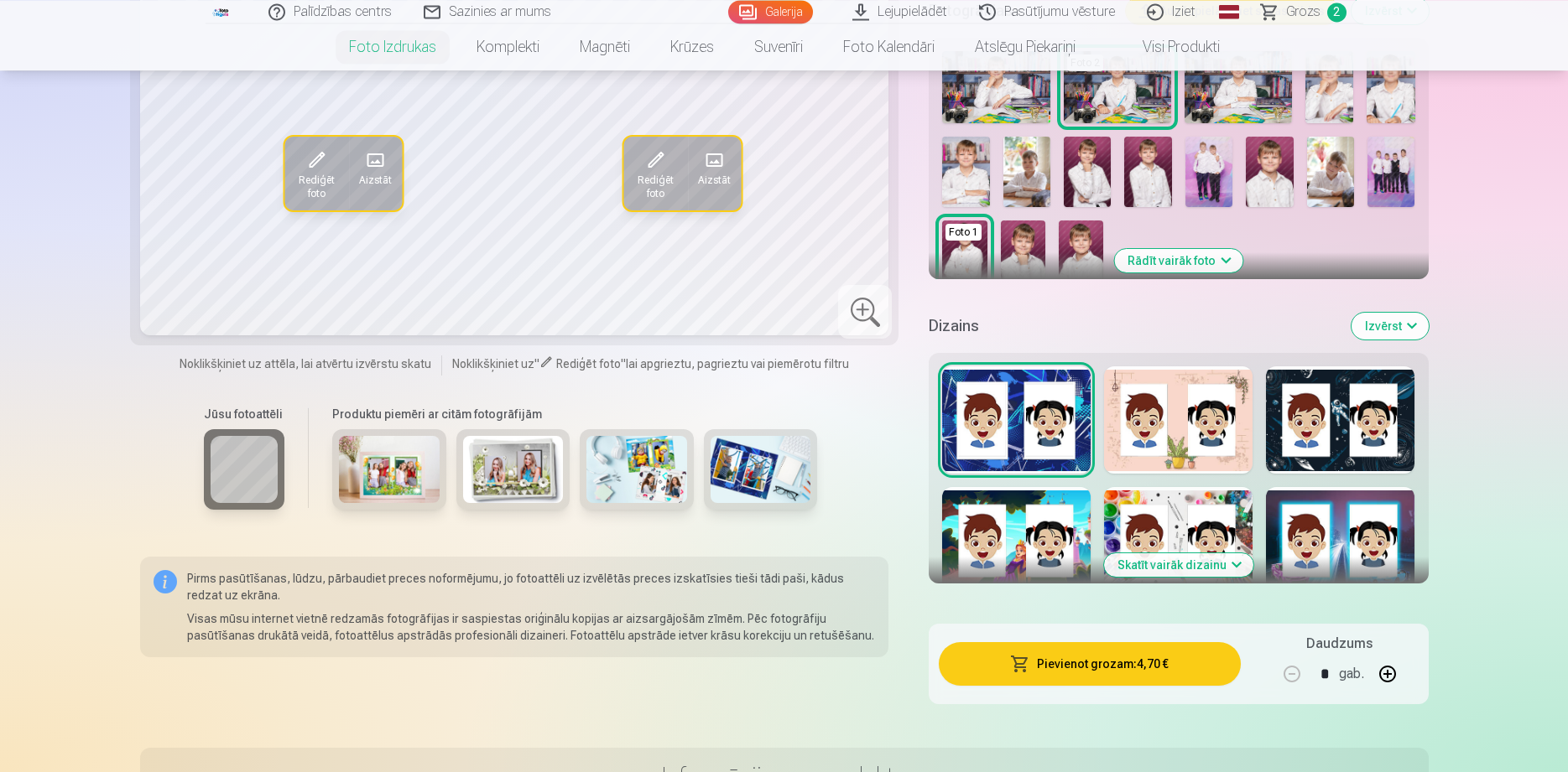
scroll to position [513, 0]
click at [1125, 671] on button "Pievienot grozam : 4,70 €" at bounding box center [1088, 663] width 301 height 44
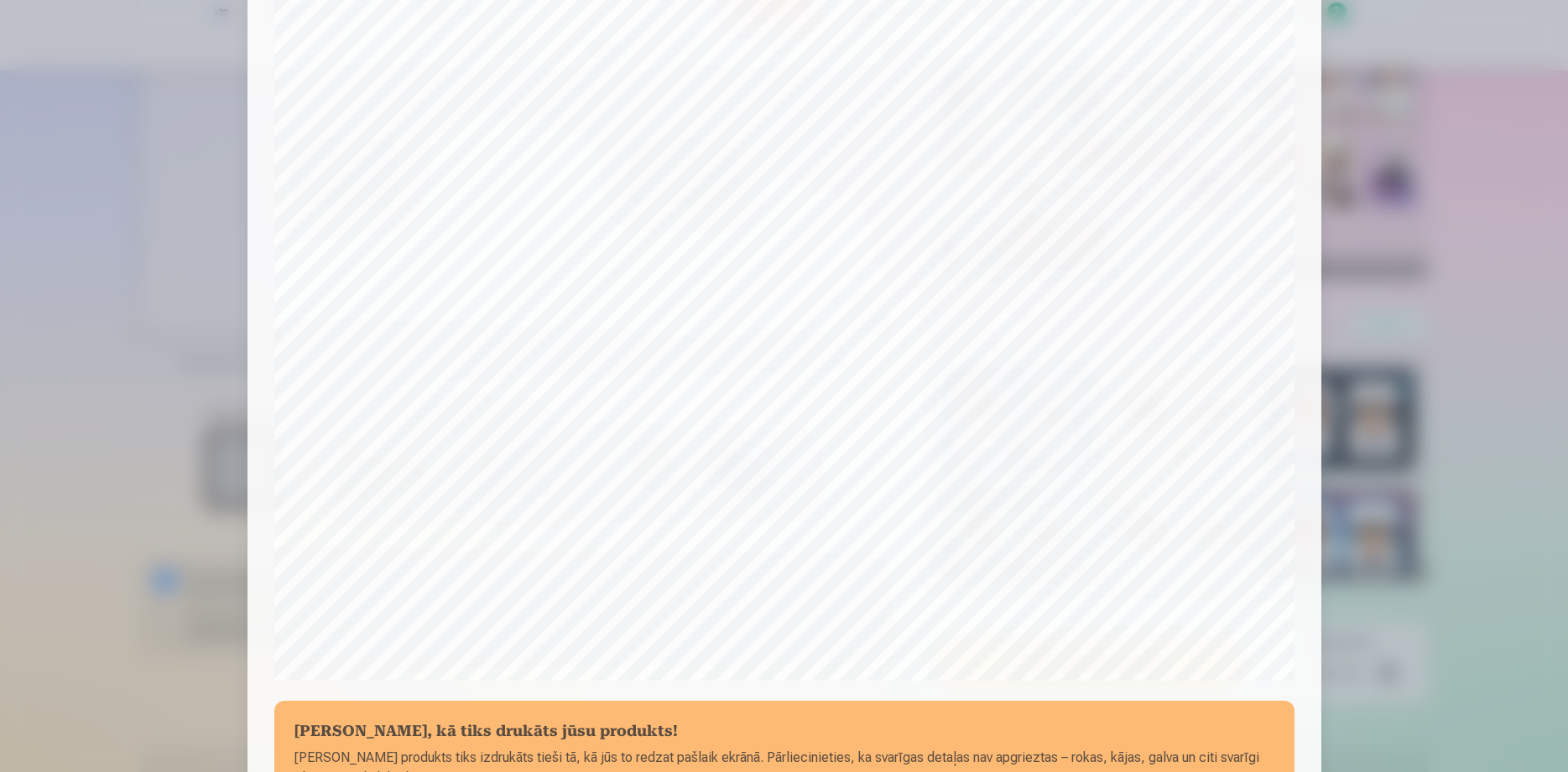
scroll to position [329, 0]
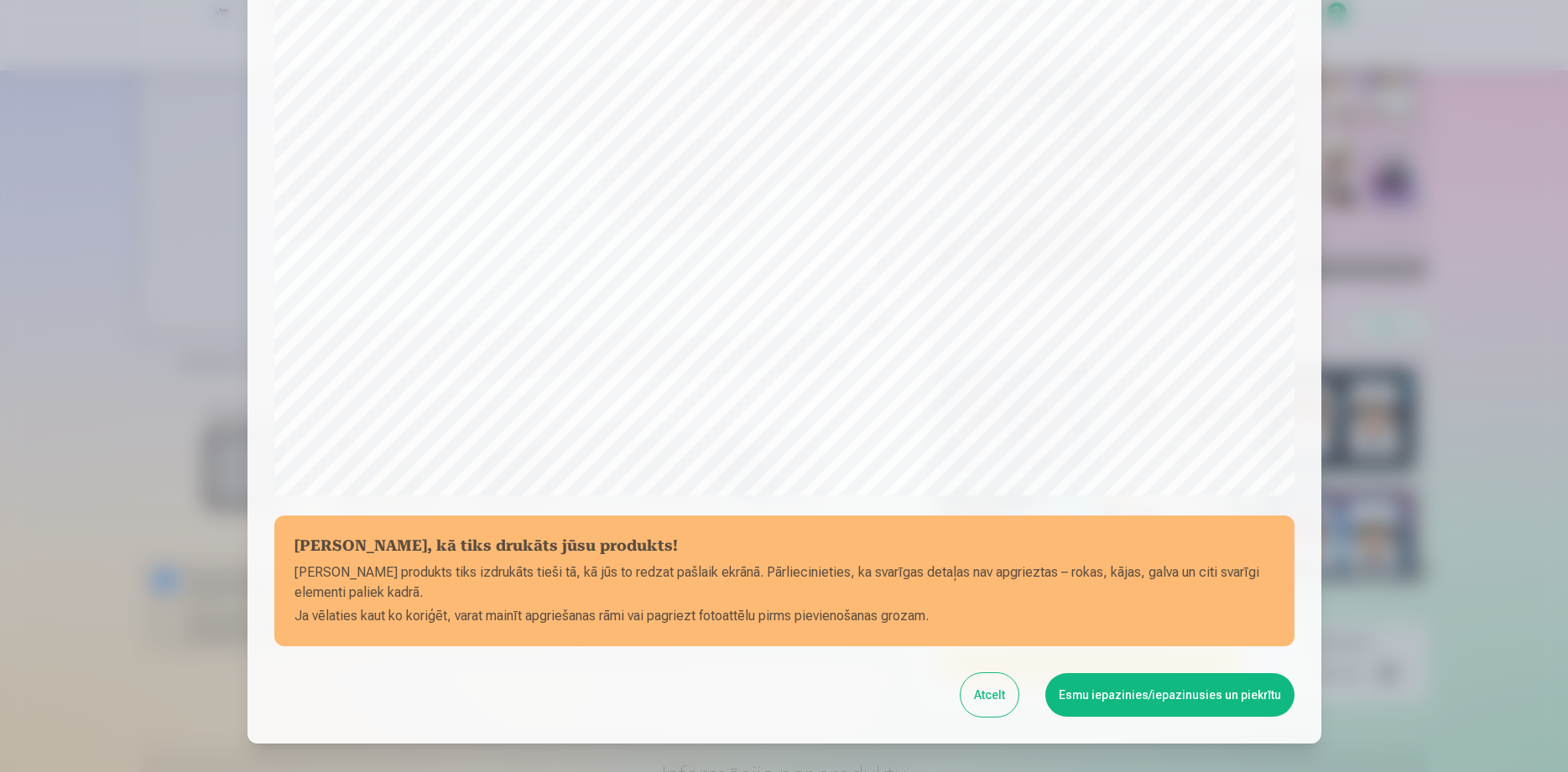
click at [1011, 700] on button "Atcelt" at bounding box center [989, 695] width 57 height 44
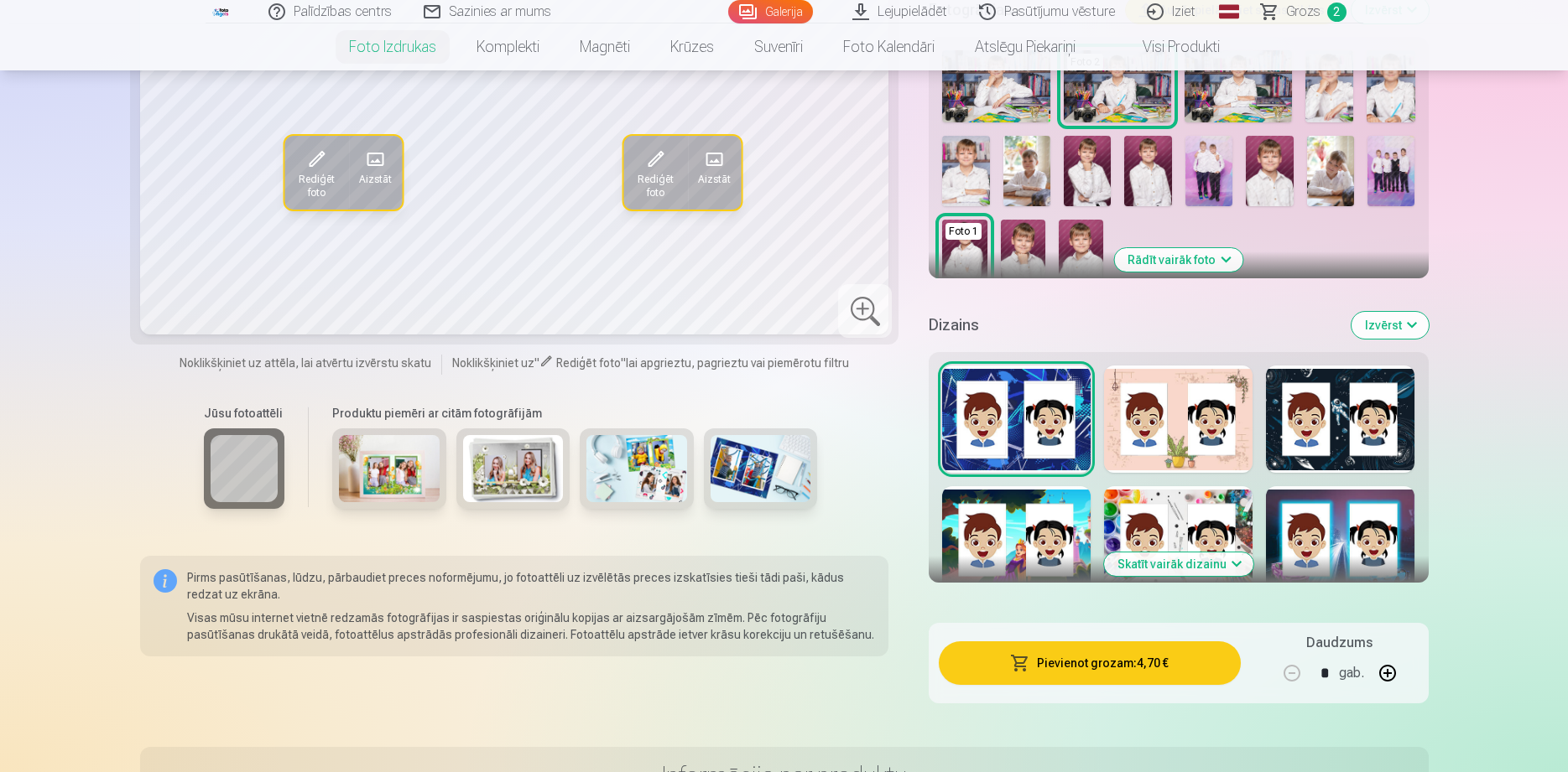
click at [1162, 438] on div at bounding box center [1177, 419] width 148 height 108
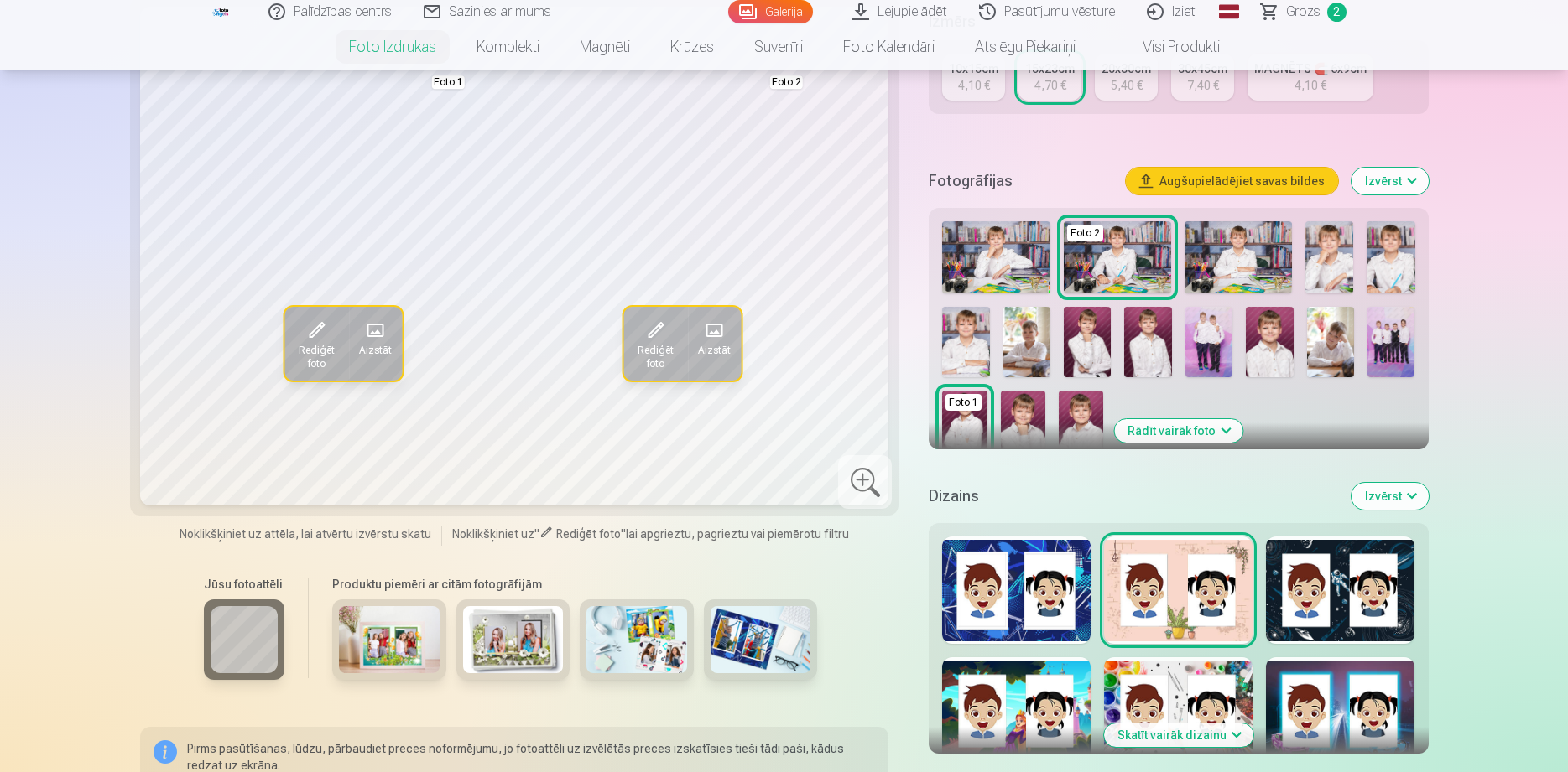
scroll to position [427, 0]
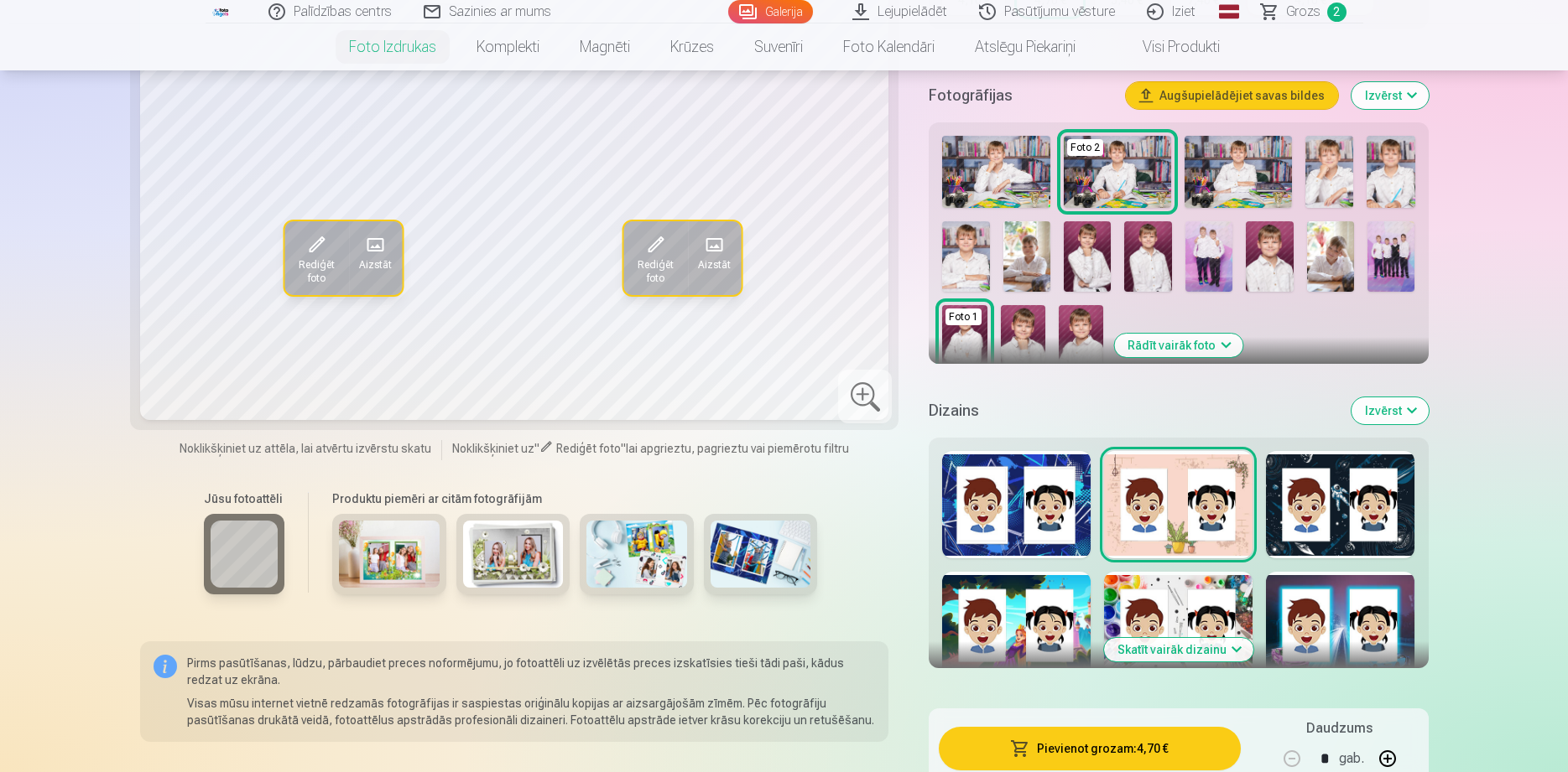
click at [1227, 645] on button "Skatīt vairāk dizainu" at bounding box center [1178, 650] width 149 height 23
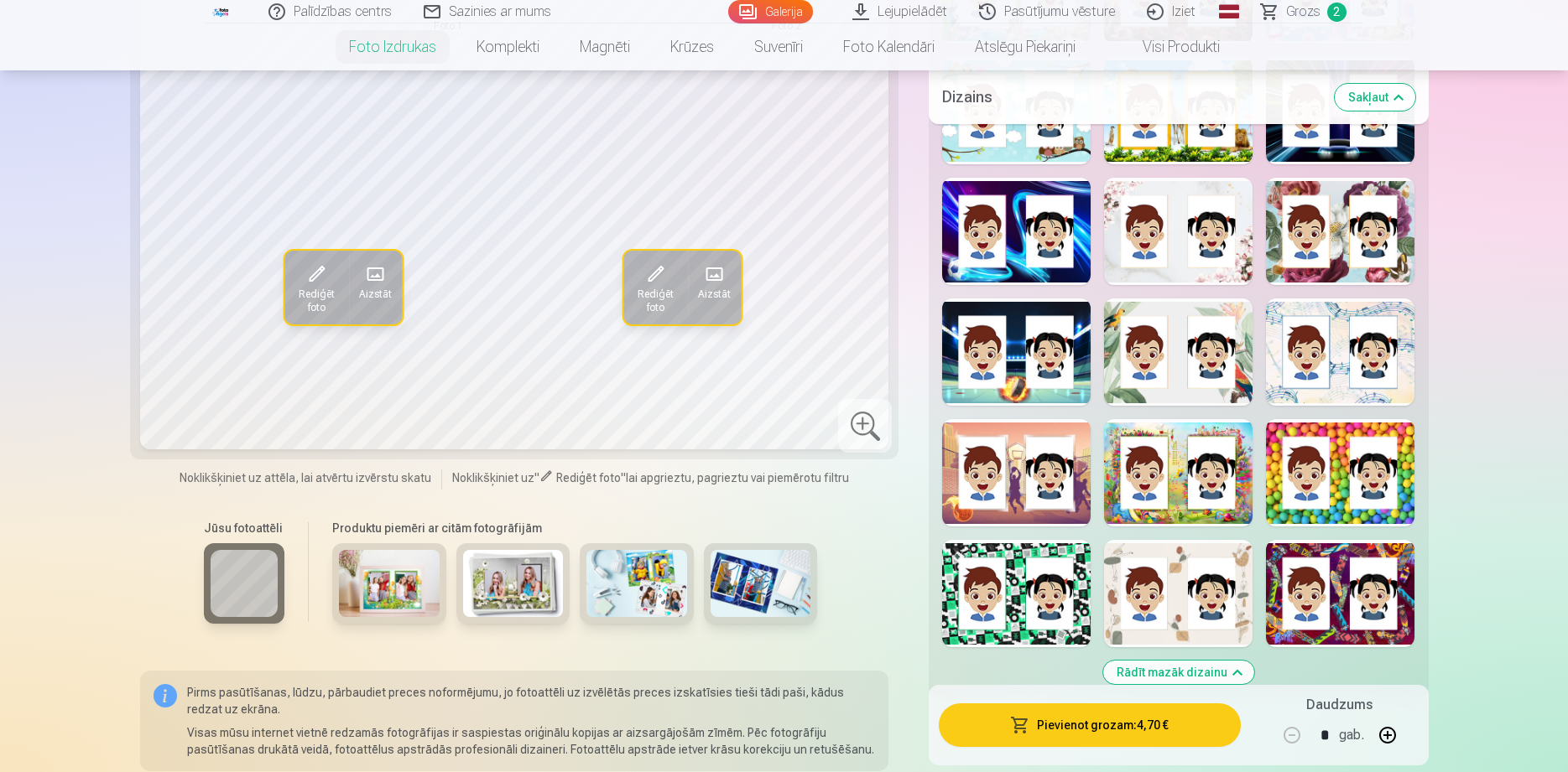
scroll to position [1625, 0]
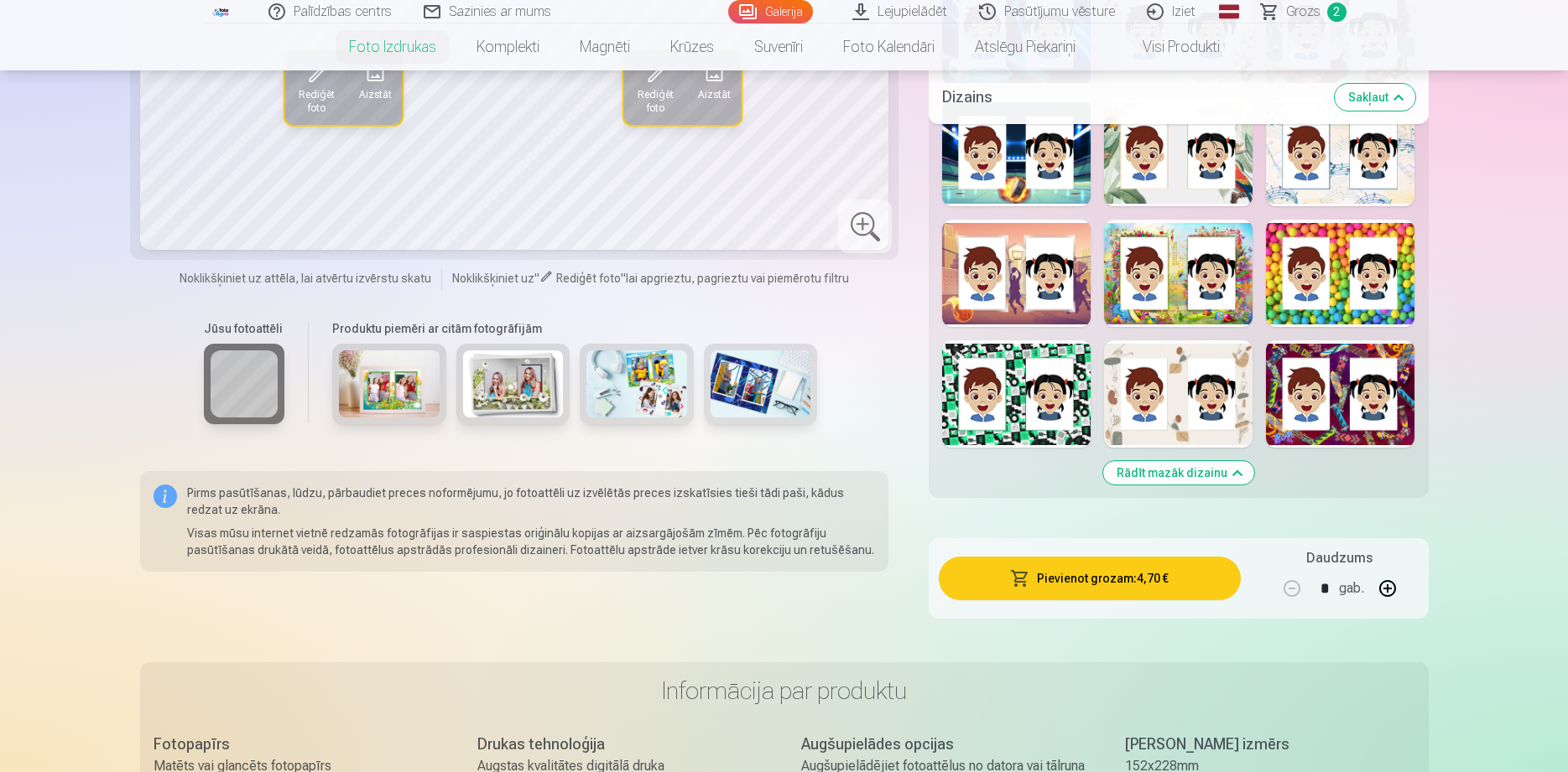
click at [1176, 394] on div at bounding box center [1177, 394] width 148 height 108
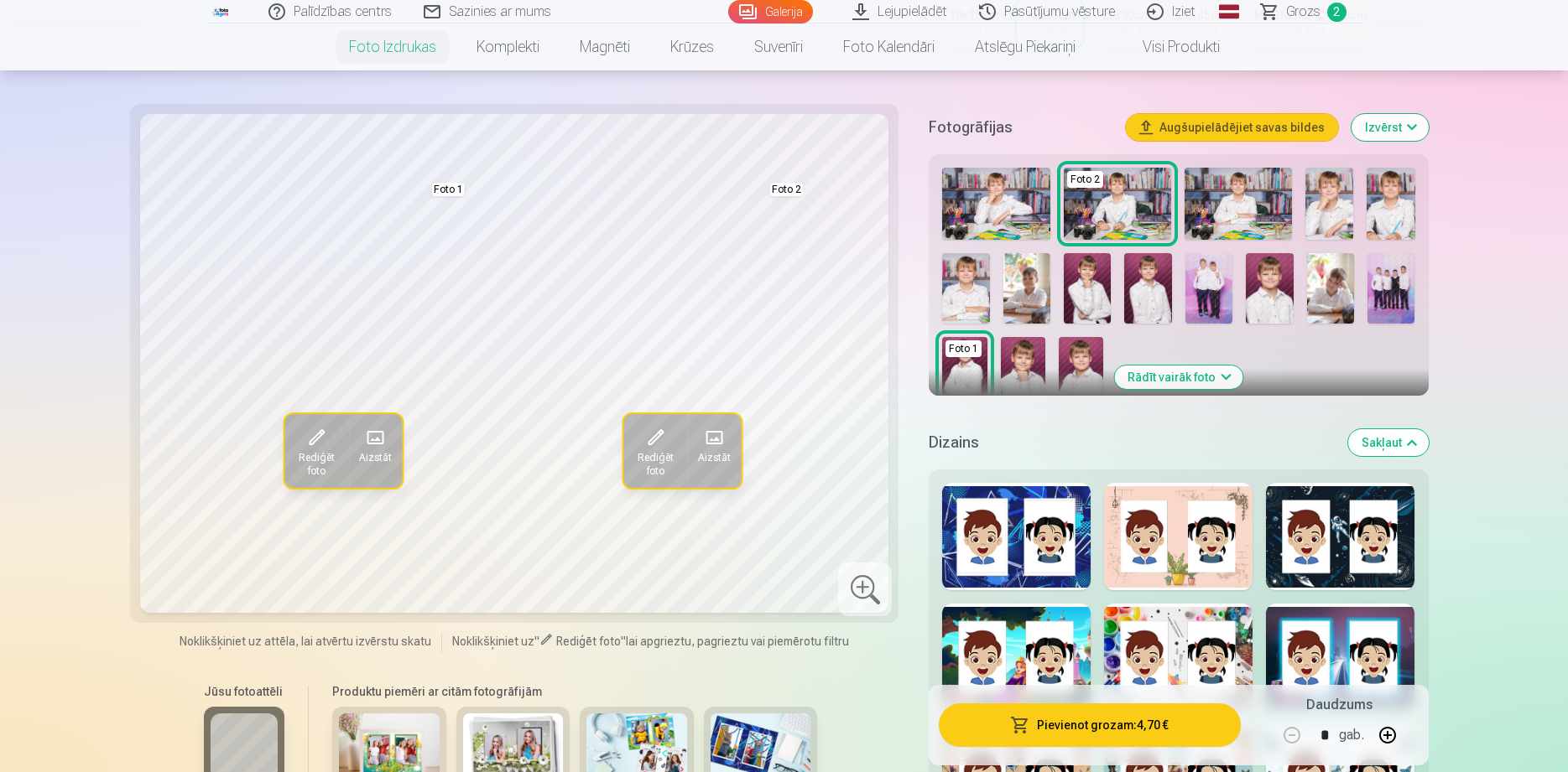
scroll to position [427, 0]
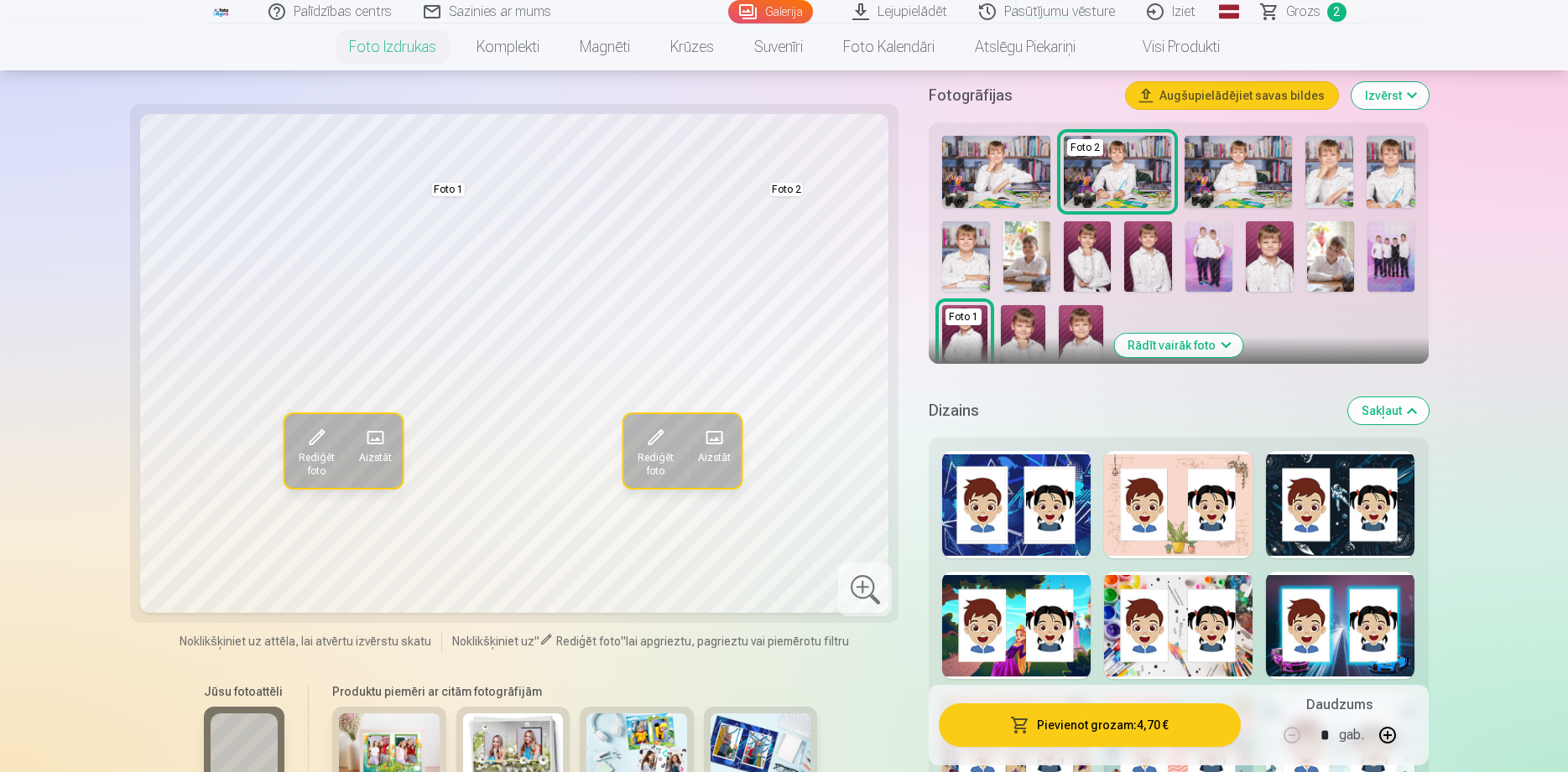
click at [1404, 408] on button "Sakļaut" at bounding box center [1388, 411] width 81 height 27
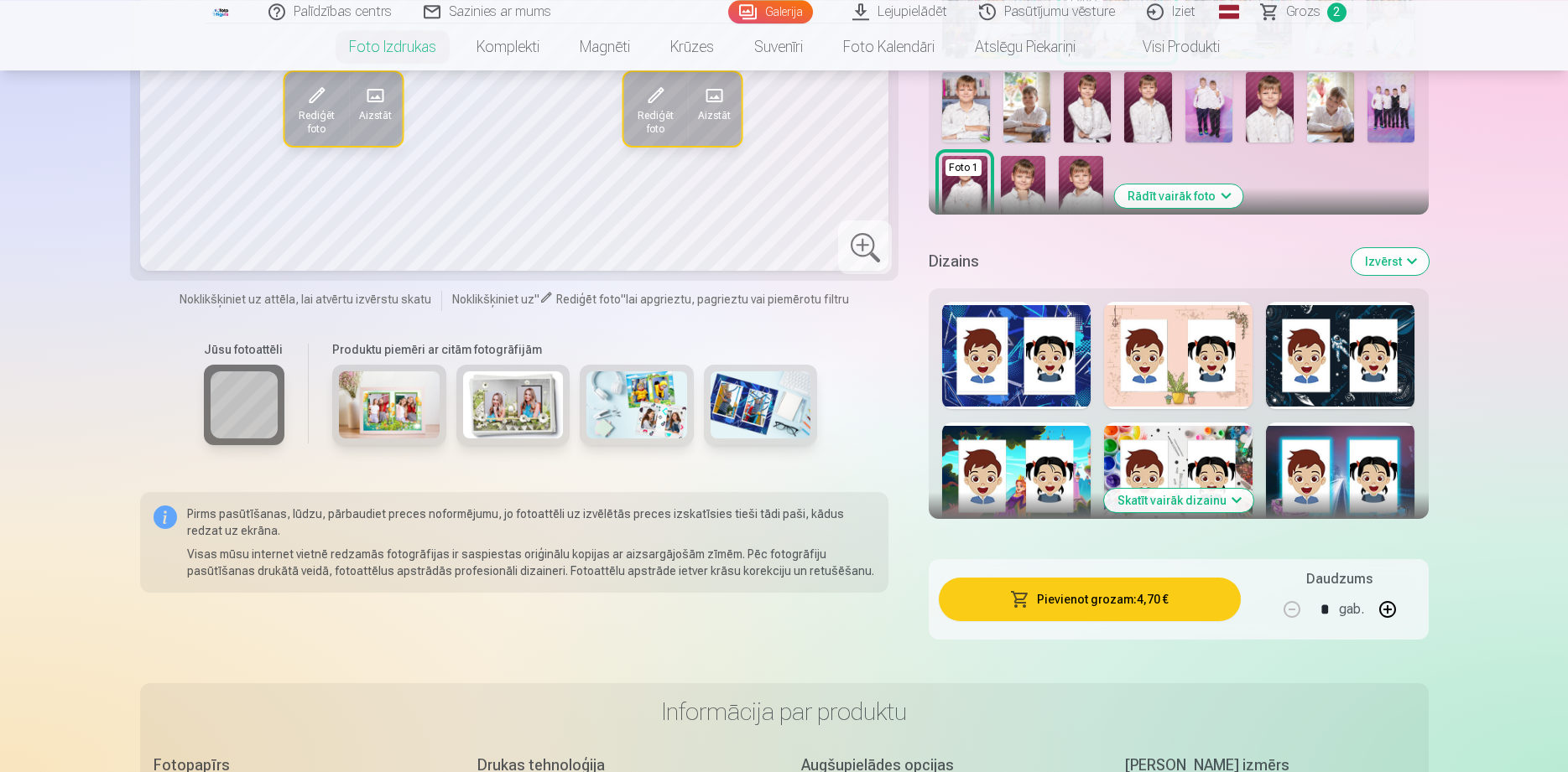
scroll to position [578, 0]
click at [1390, 263] on button "Izvērst" at bounding box center [1390, 261] width 77 height 27
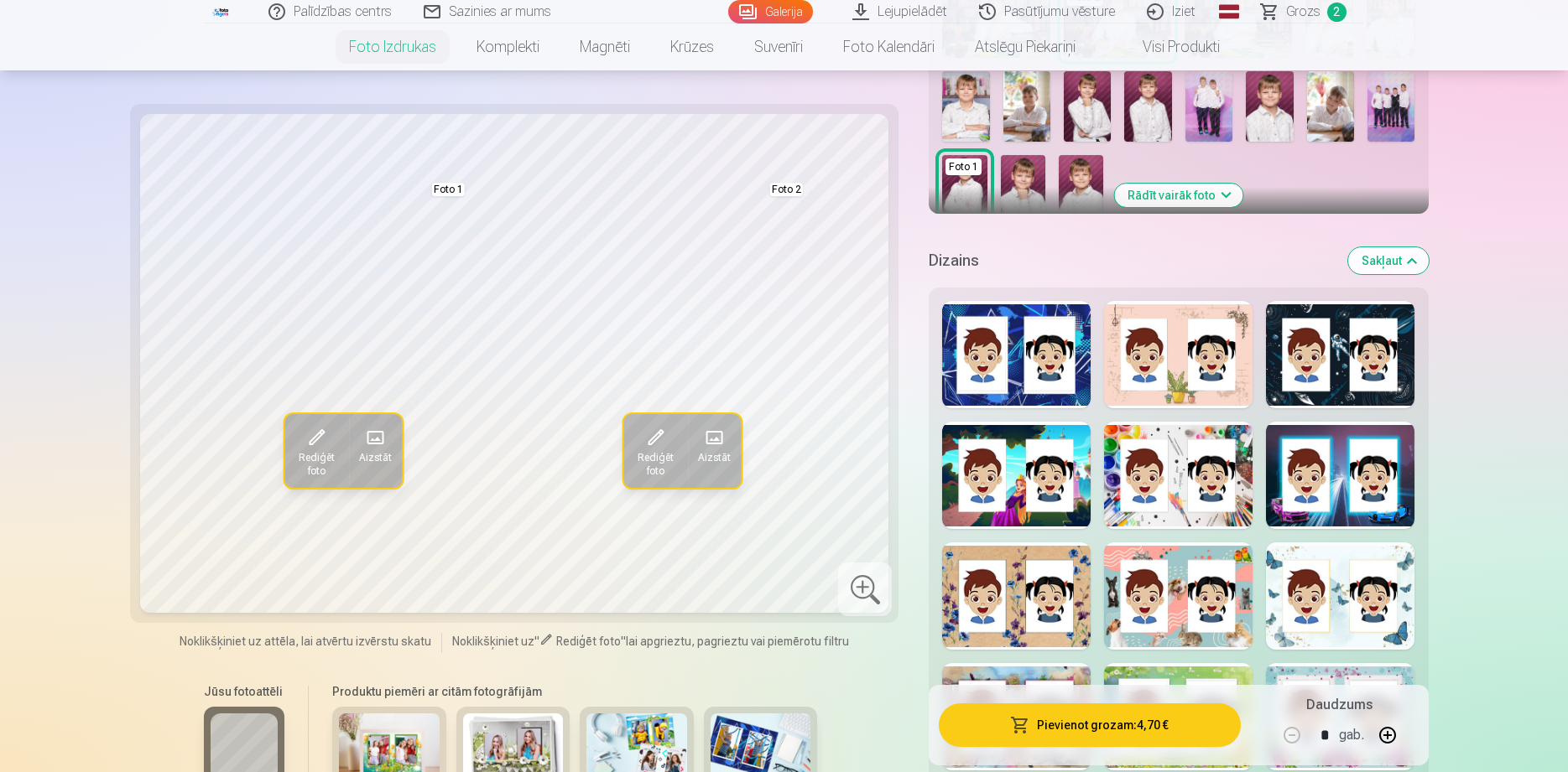
click at [1390, 263] on button "Sakļaut" at bounding box center [1388, 261] width 81 height 27
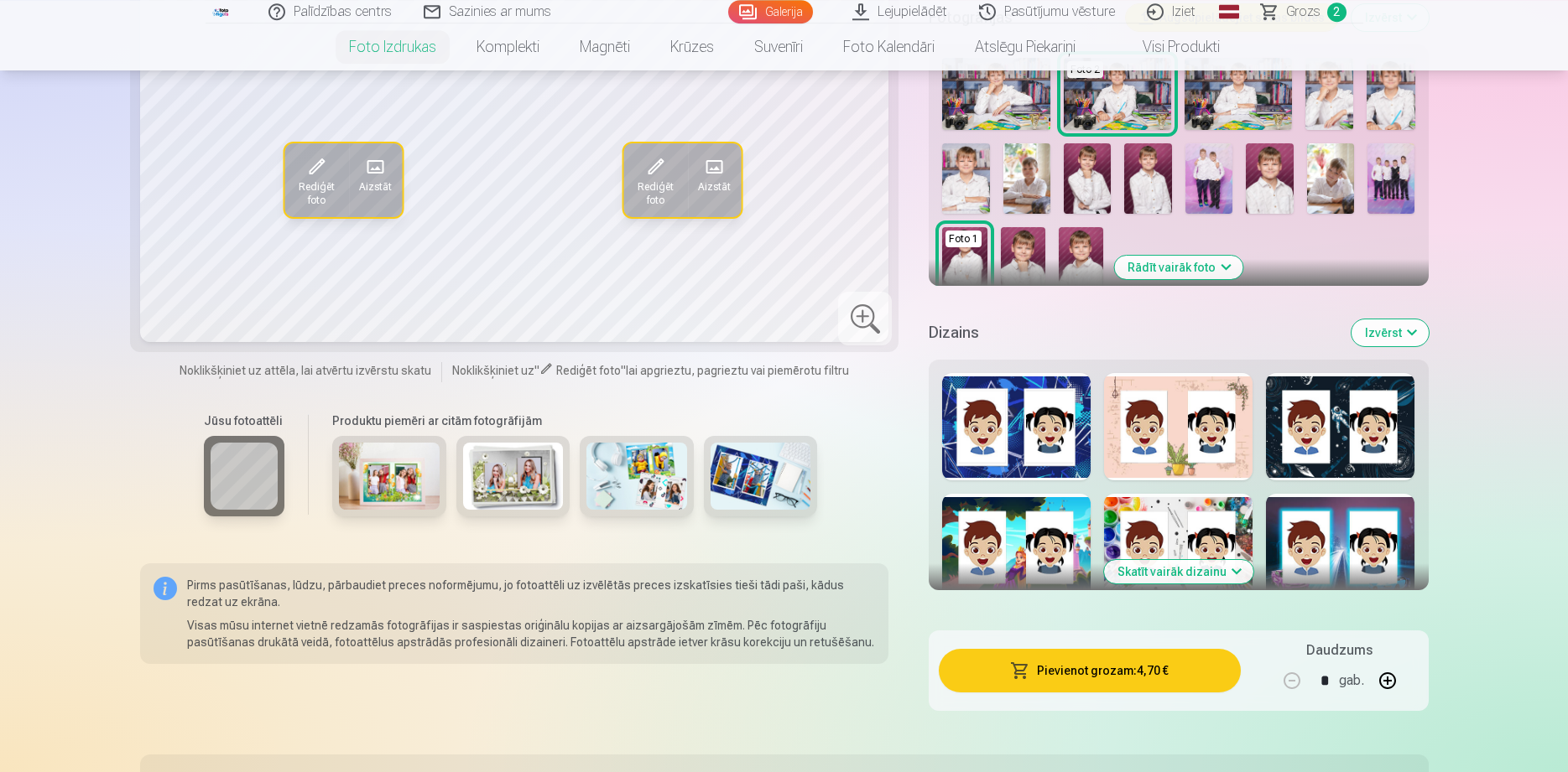
scroll to position [235, 0]
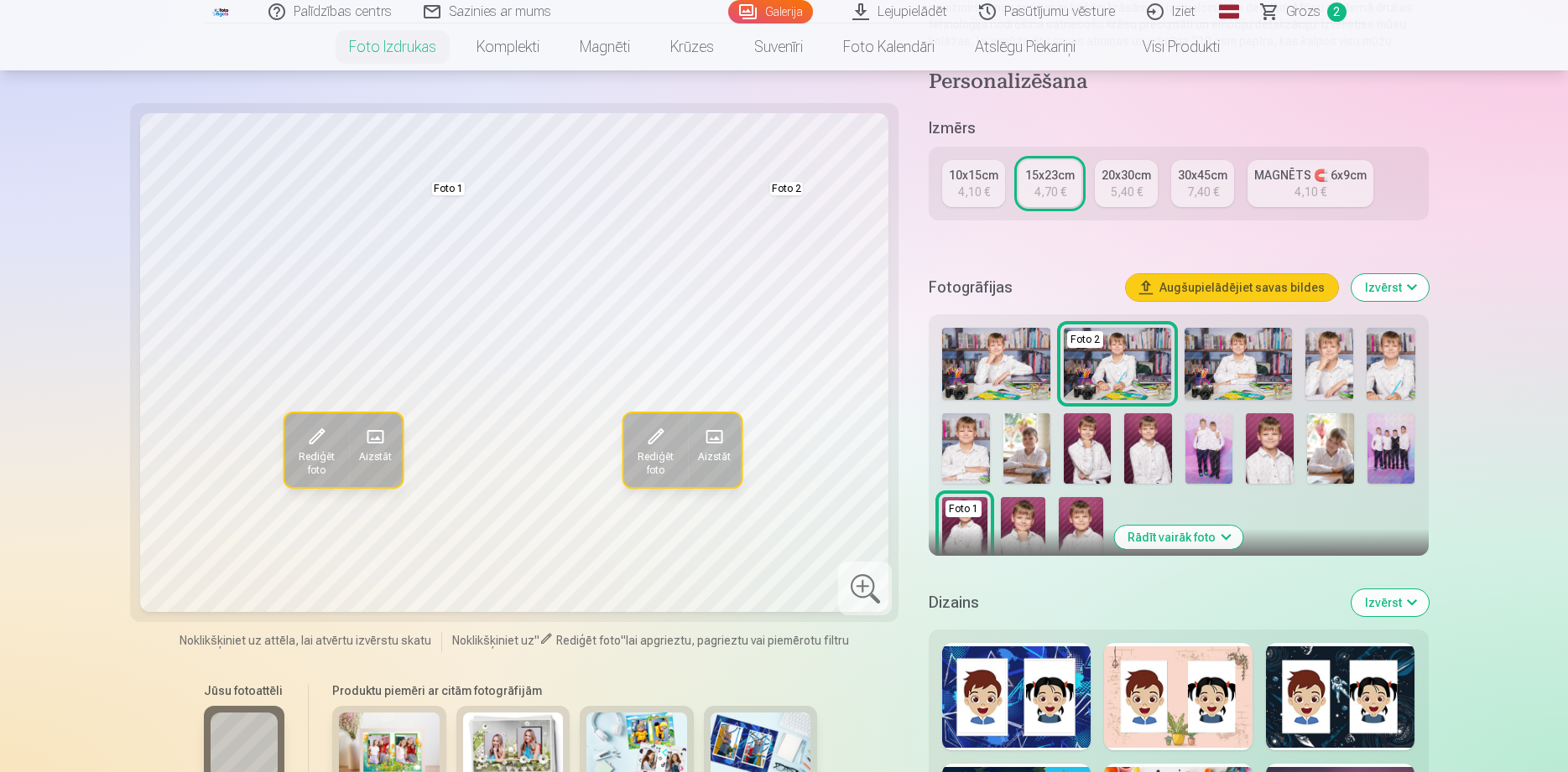
click at [1405, 610] on button "Izvērst" at bounding box center [1390, 603] width 77 height 27
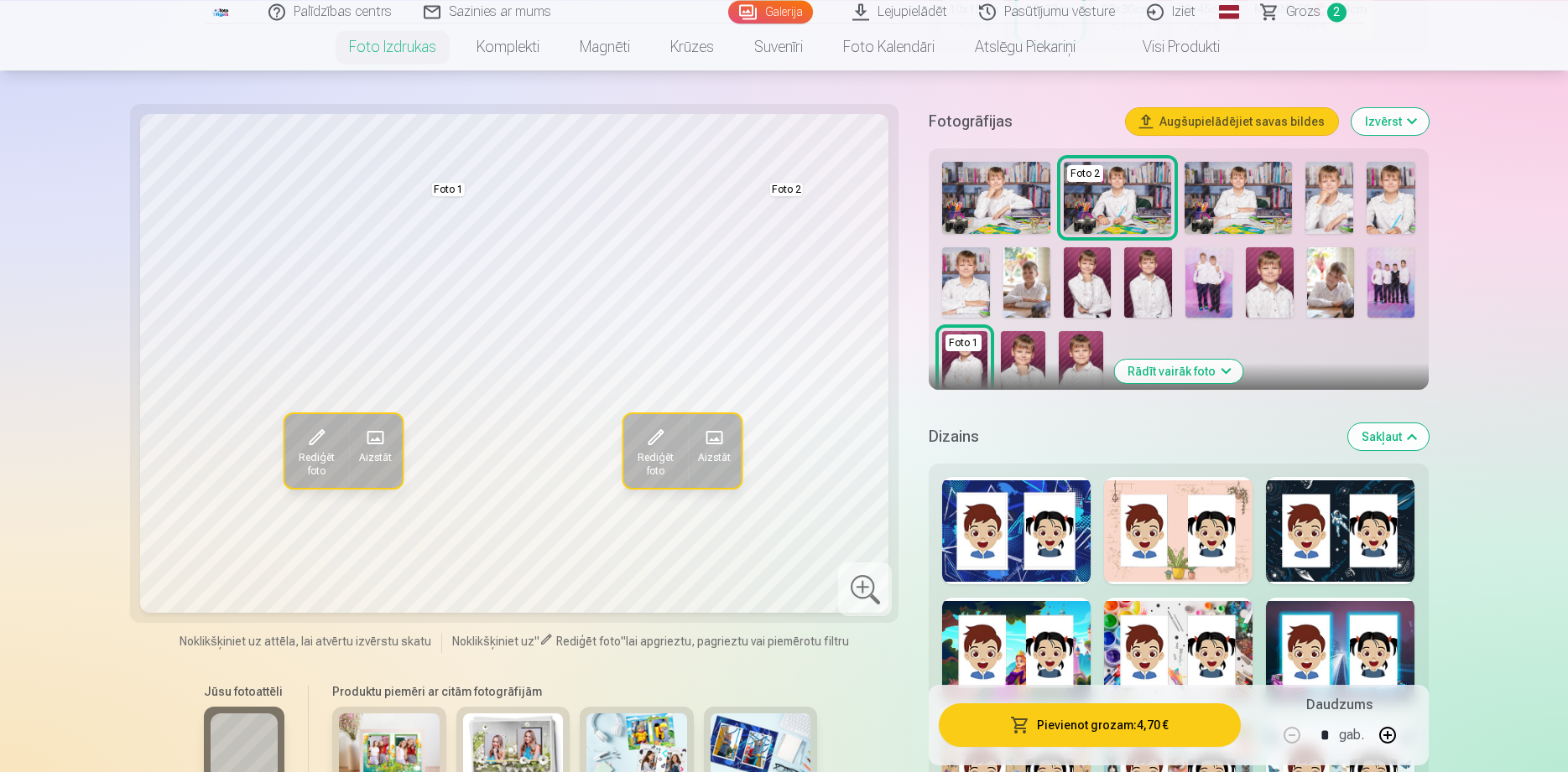
scroll to position [407, 0]
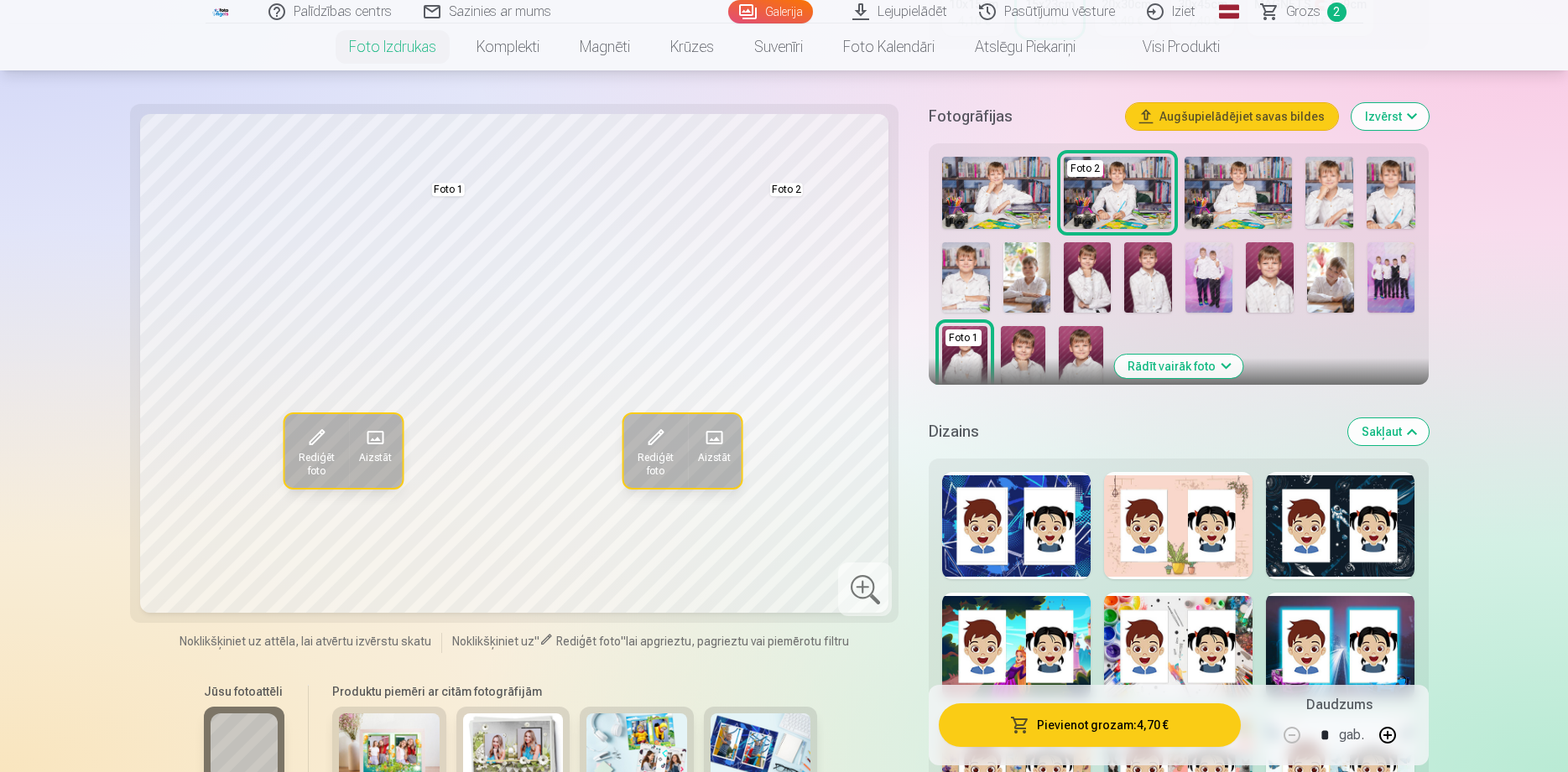
click at [1014, 544] on div at bounding box center [1016, 526] width 148 height 108
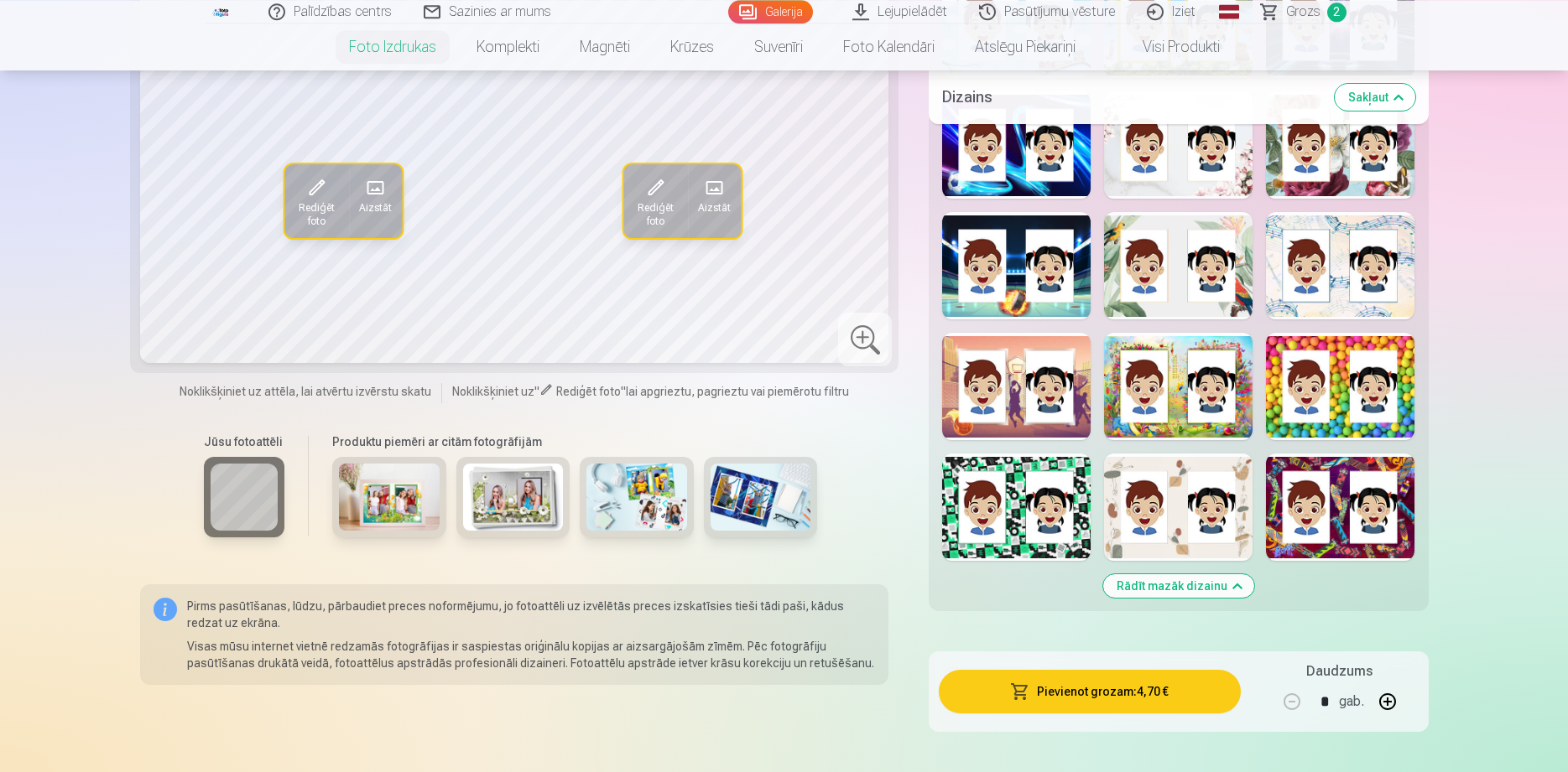
scroll to position [1604, 0]
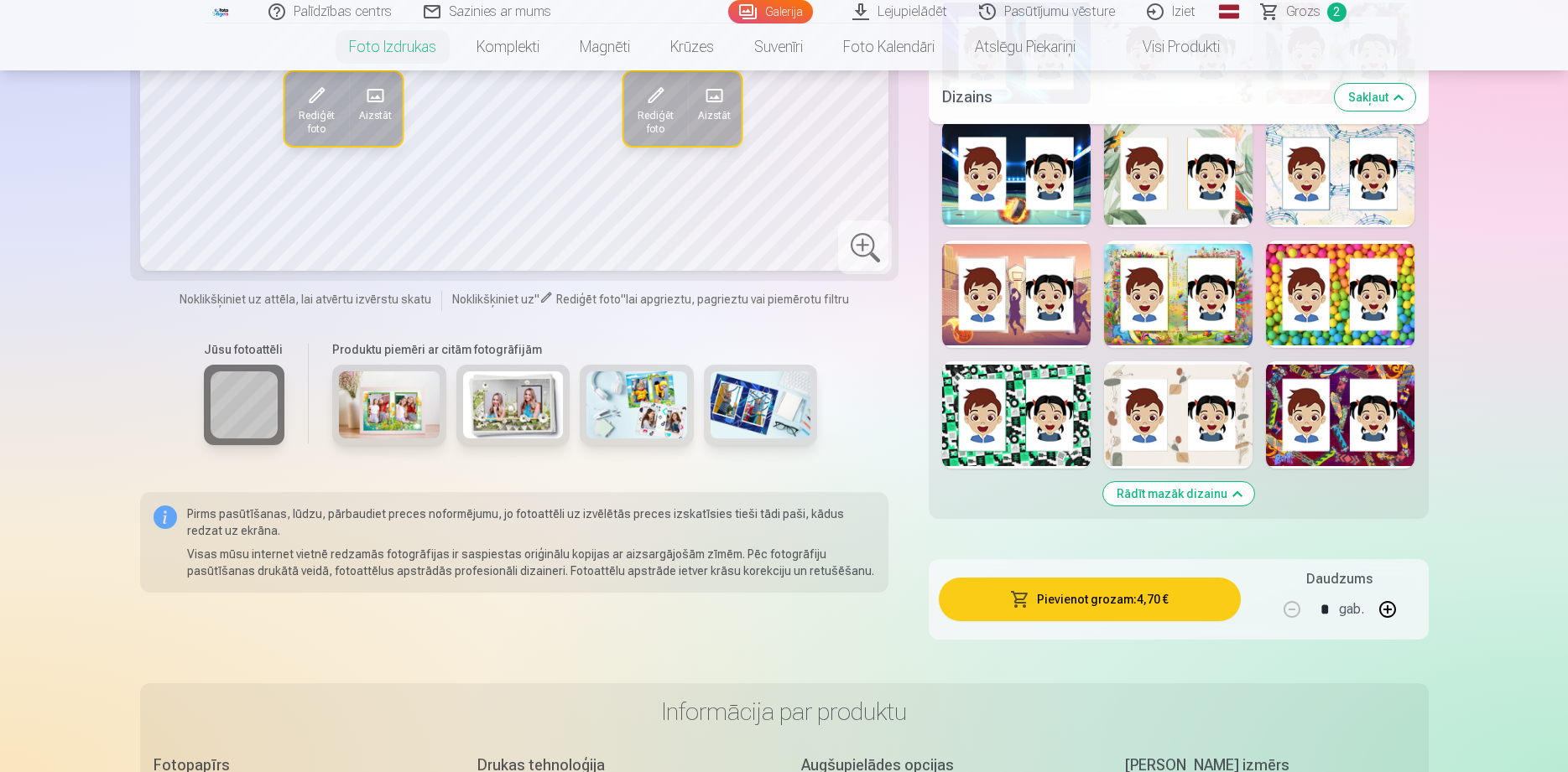
click at [1181, 497] on button "Rādīt mazāk dizainu" at bounding box center [1178, 494] width 151 height 23
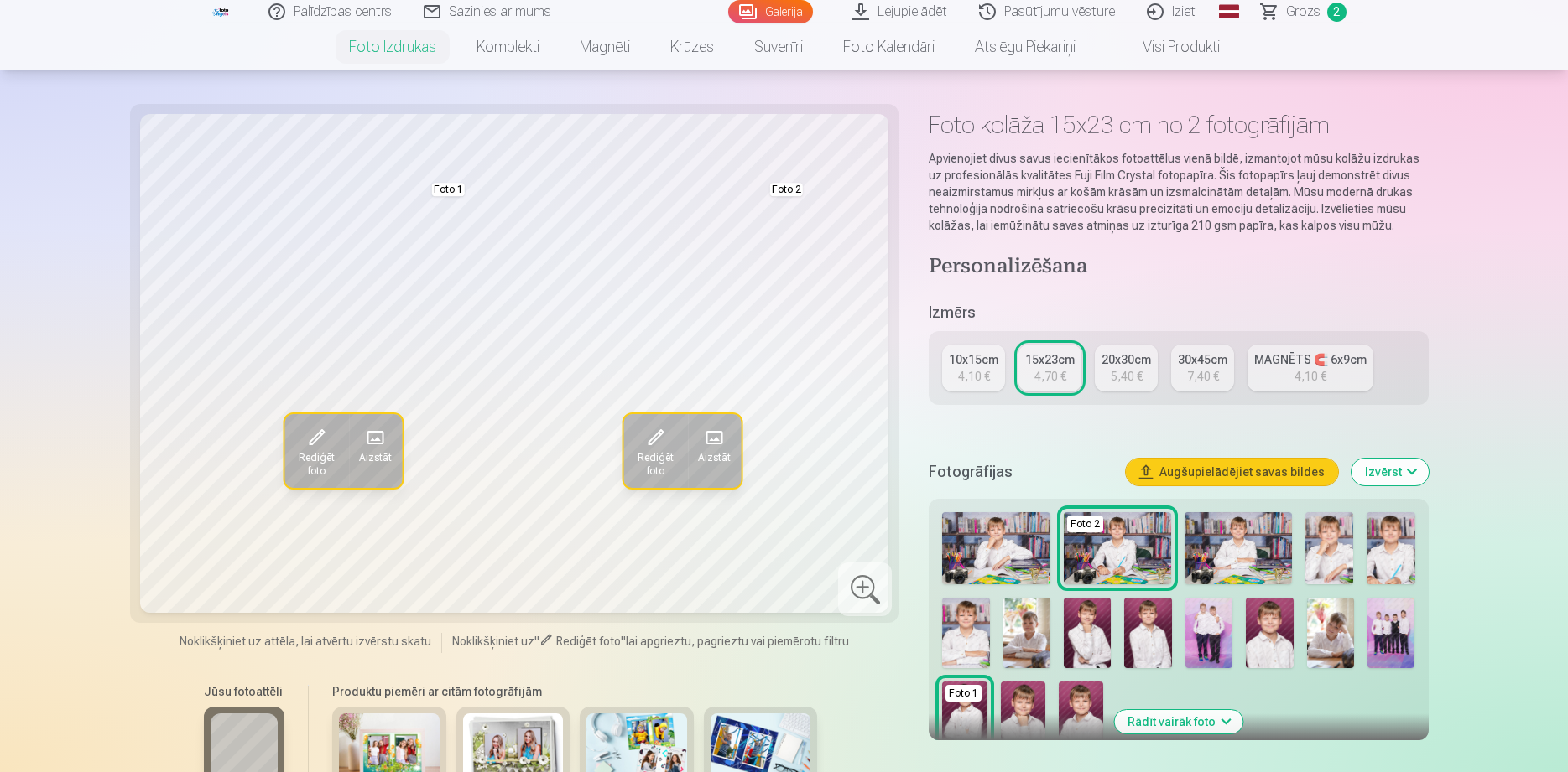
scroll to position [0, 0]
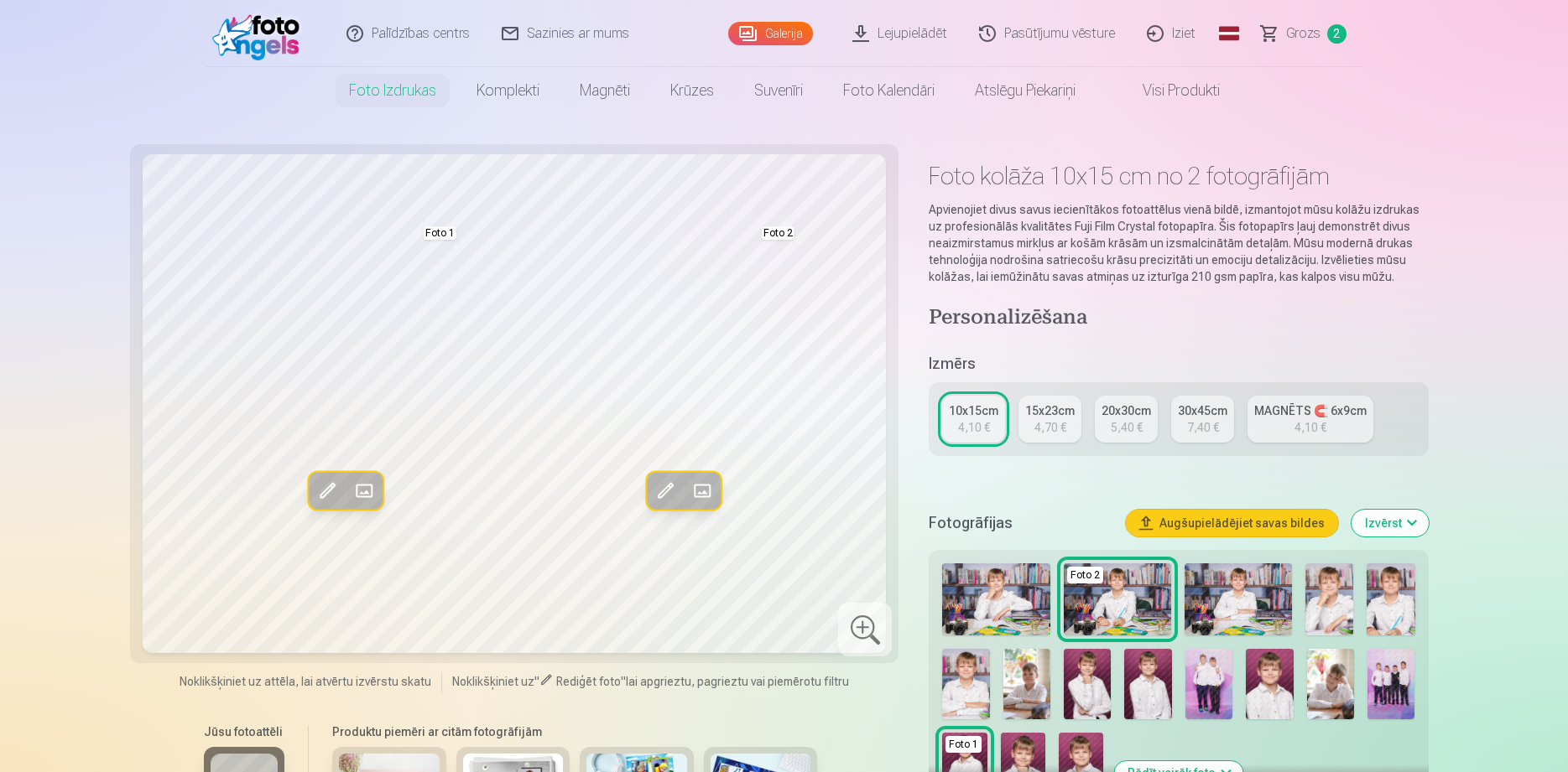
scroll to position [5559, 0]
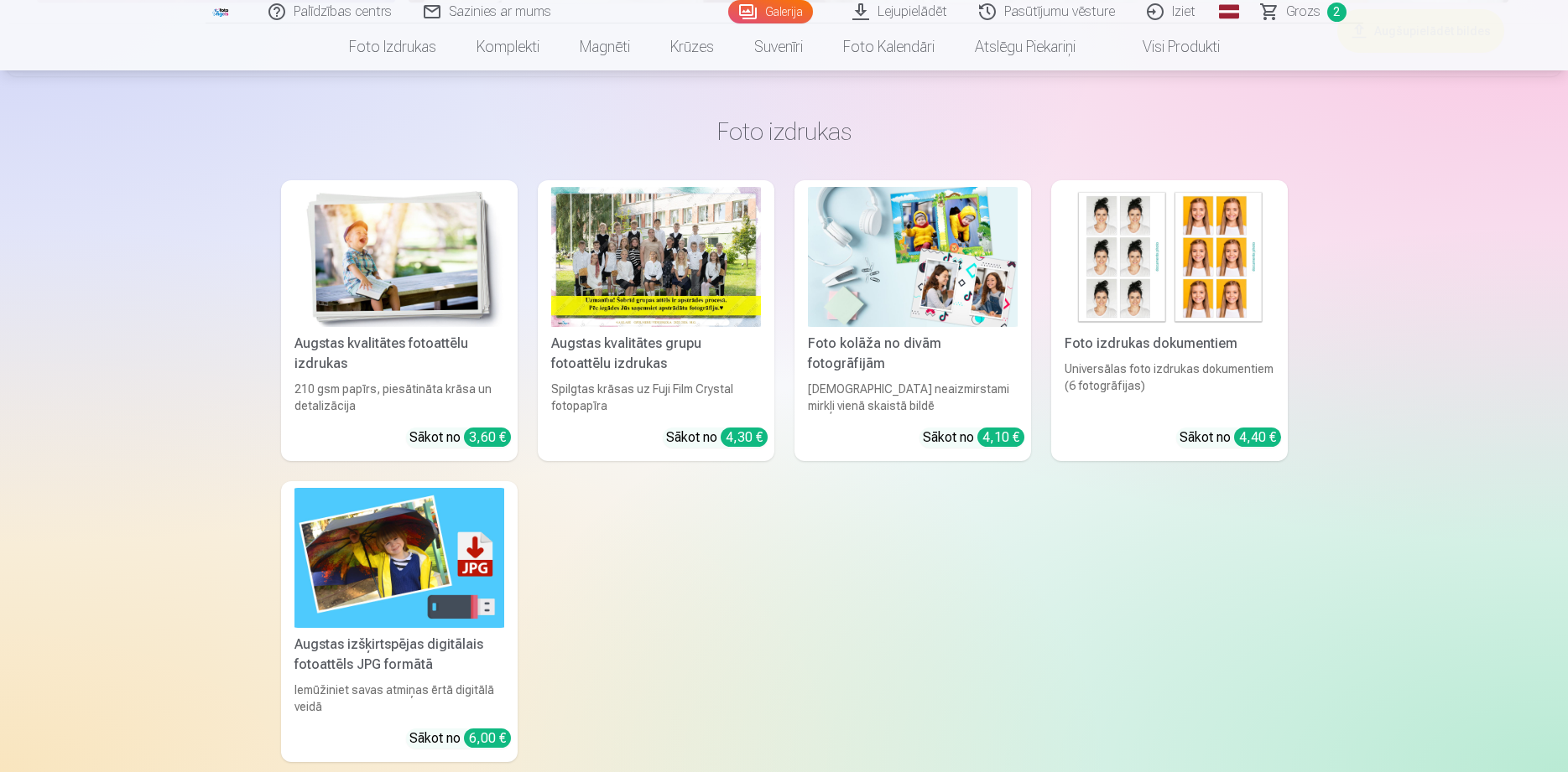
click at [366, 229] on img at bounding box center [400, 257] width 210 height 140
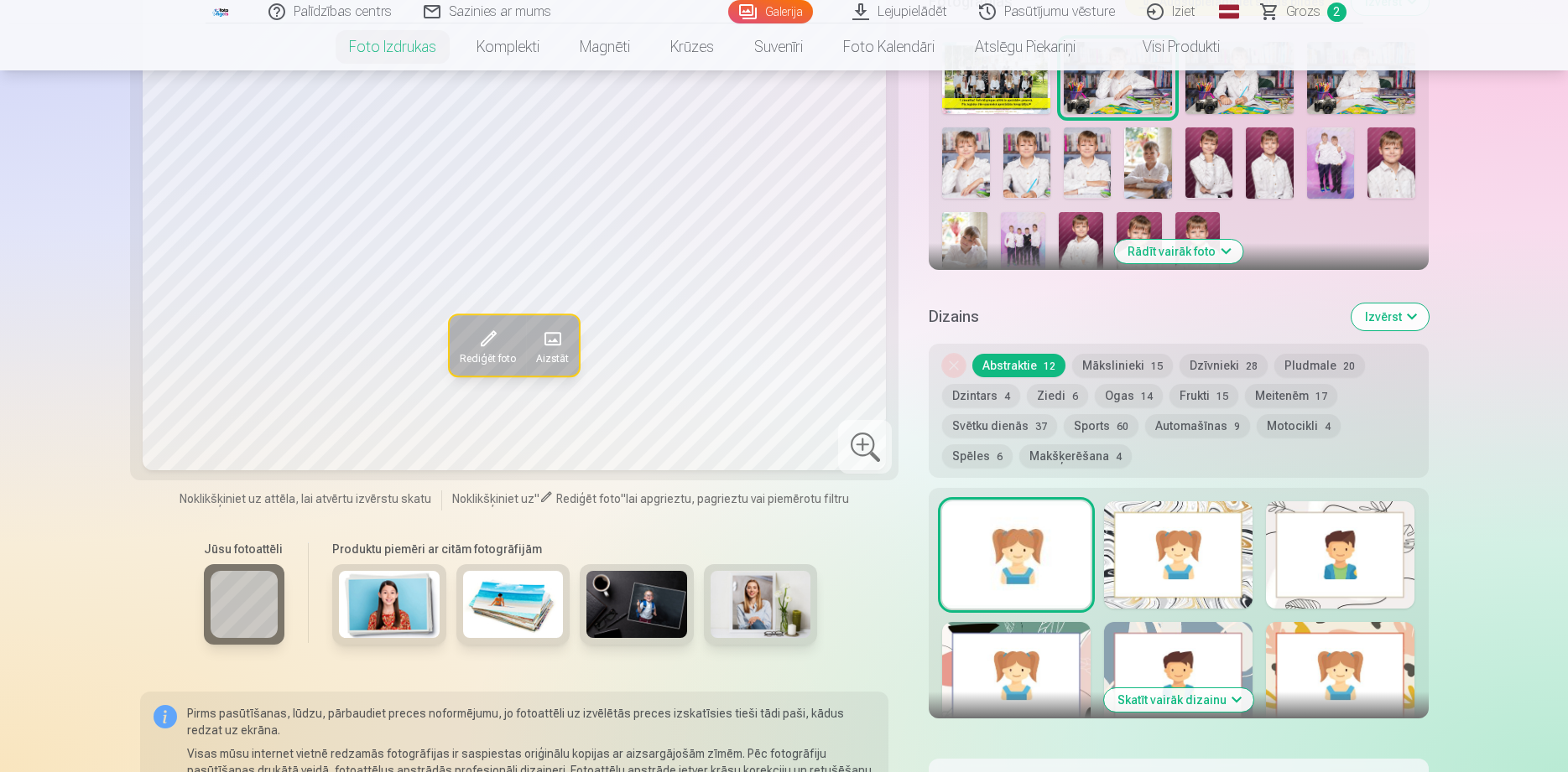
scroll to position [855, 0]
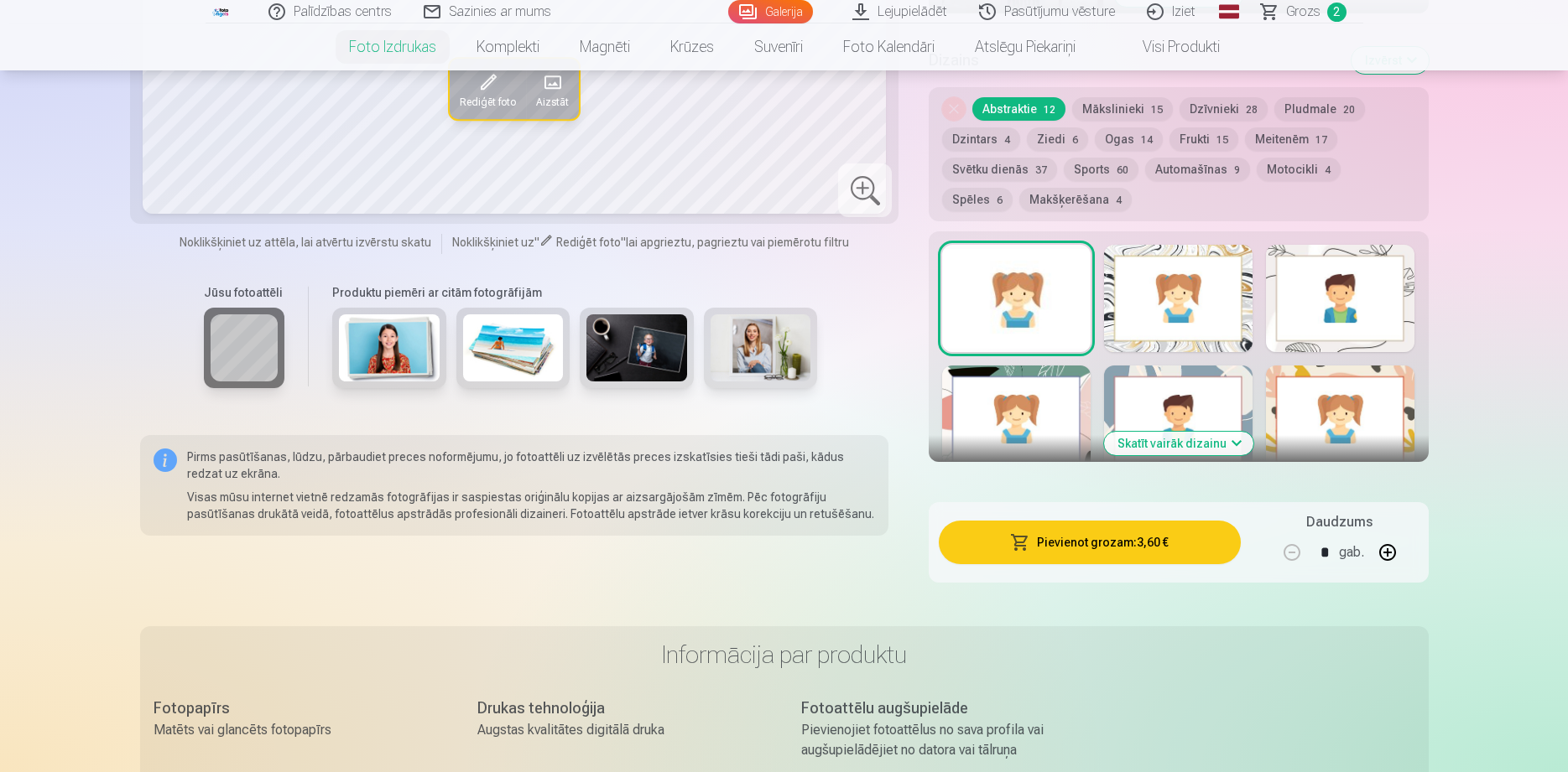
click at [1153, 540] on button "Pievienot grozam : 3,60 €" at bounding box center [1088, 542] width 301 height 44
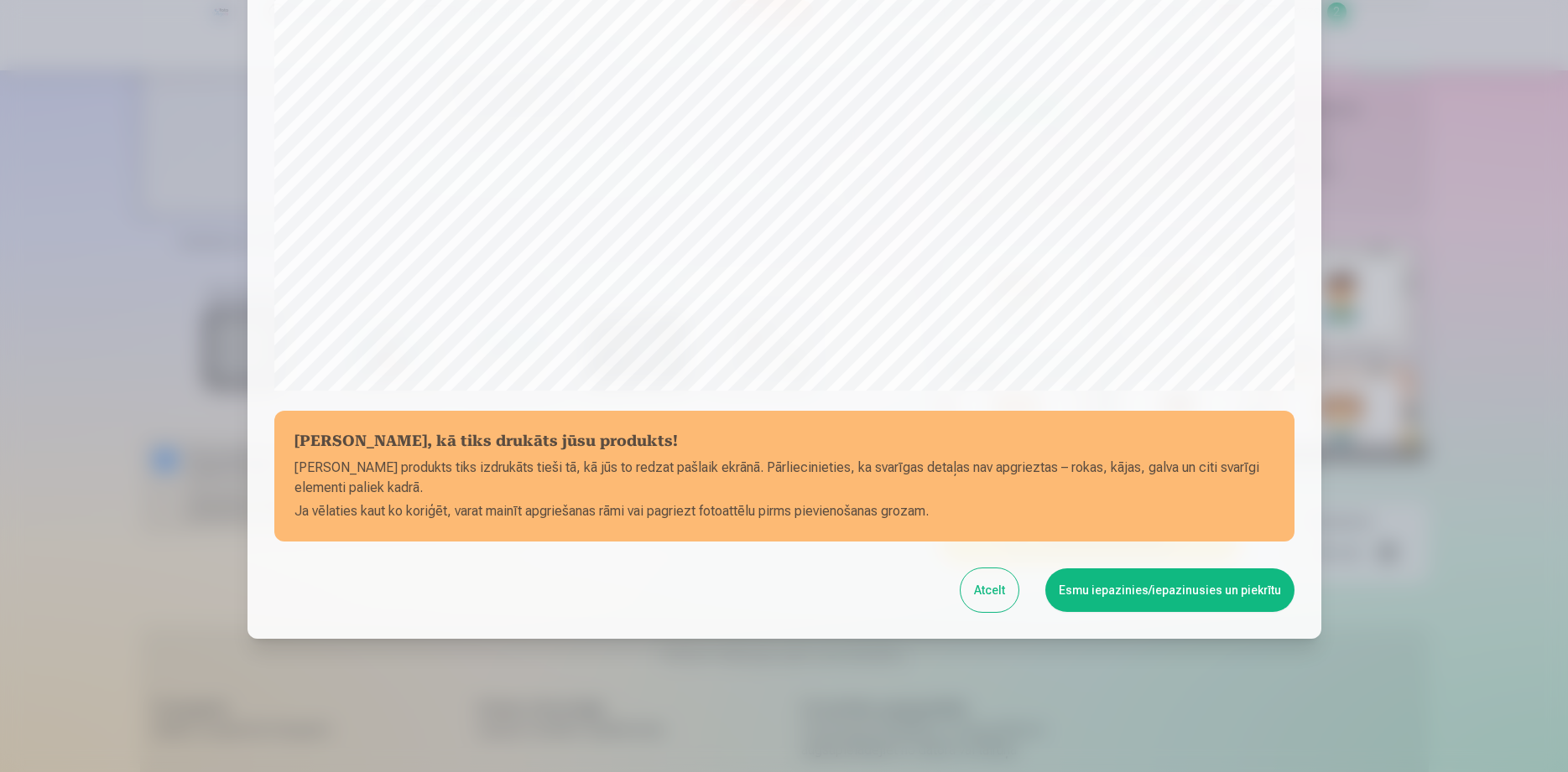
scroll to position [435, 0]
click at [1164, 592] on button "Esmu iepazinies/iepazinusies un piekrītu" at bounding box center [1169, 589] width 249 height 44
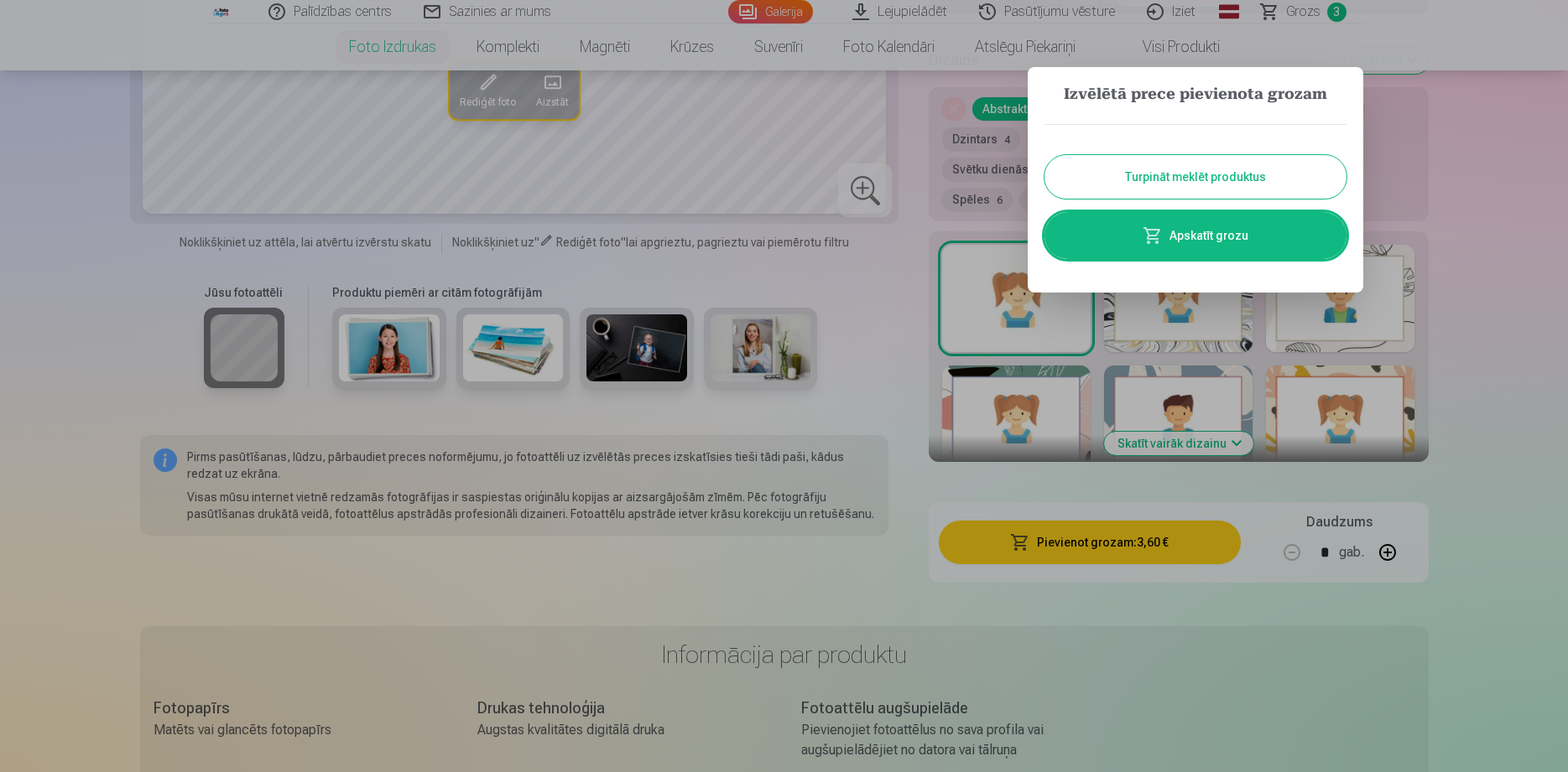
click at [1222, 183] on button "Turpināt meklēt produktus" at bounding box center [1195, 177] width 302 height 44
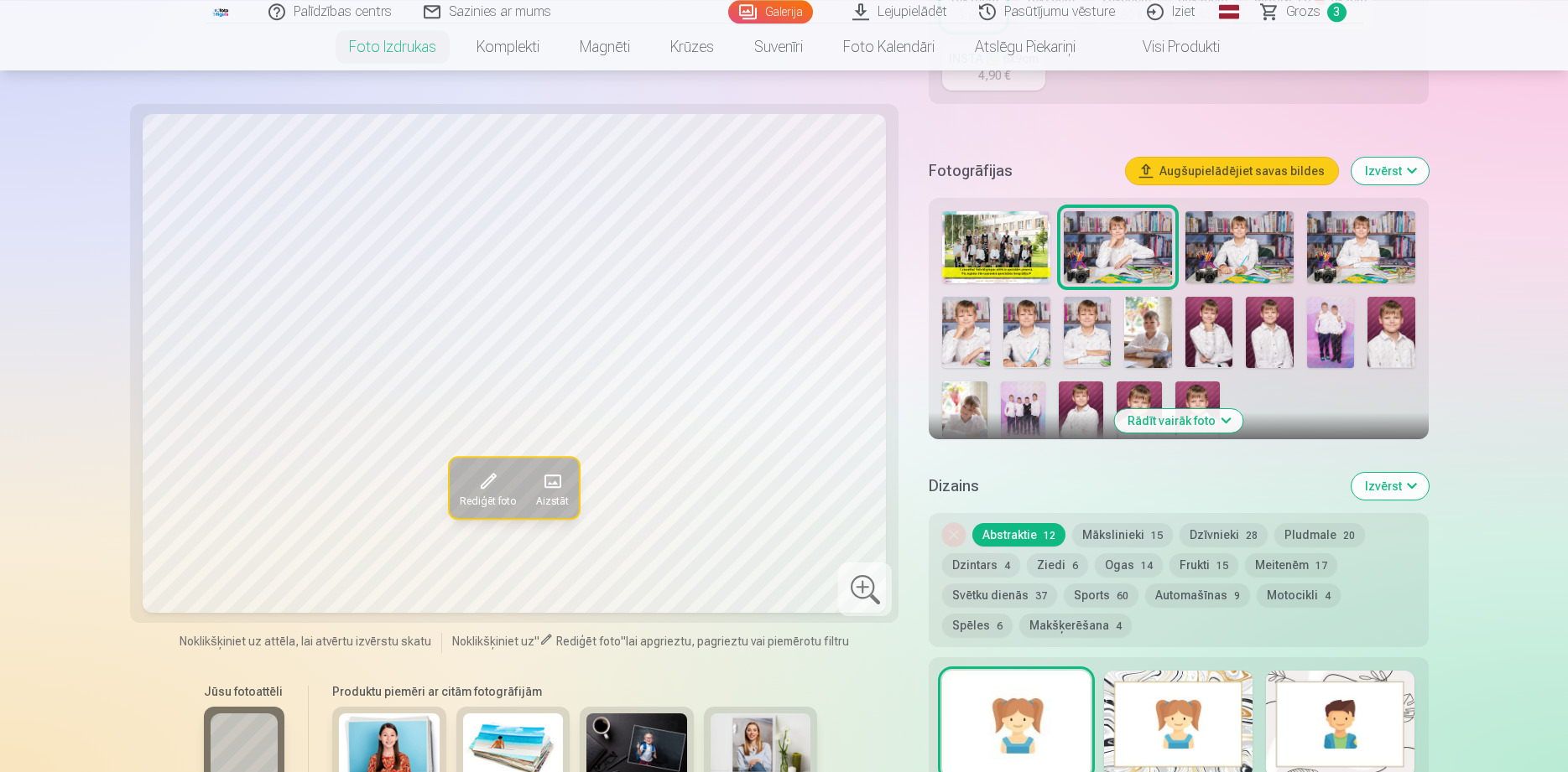
scroll to position [427, 0]
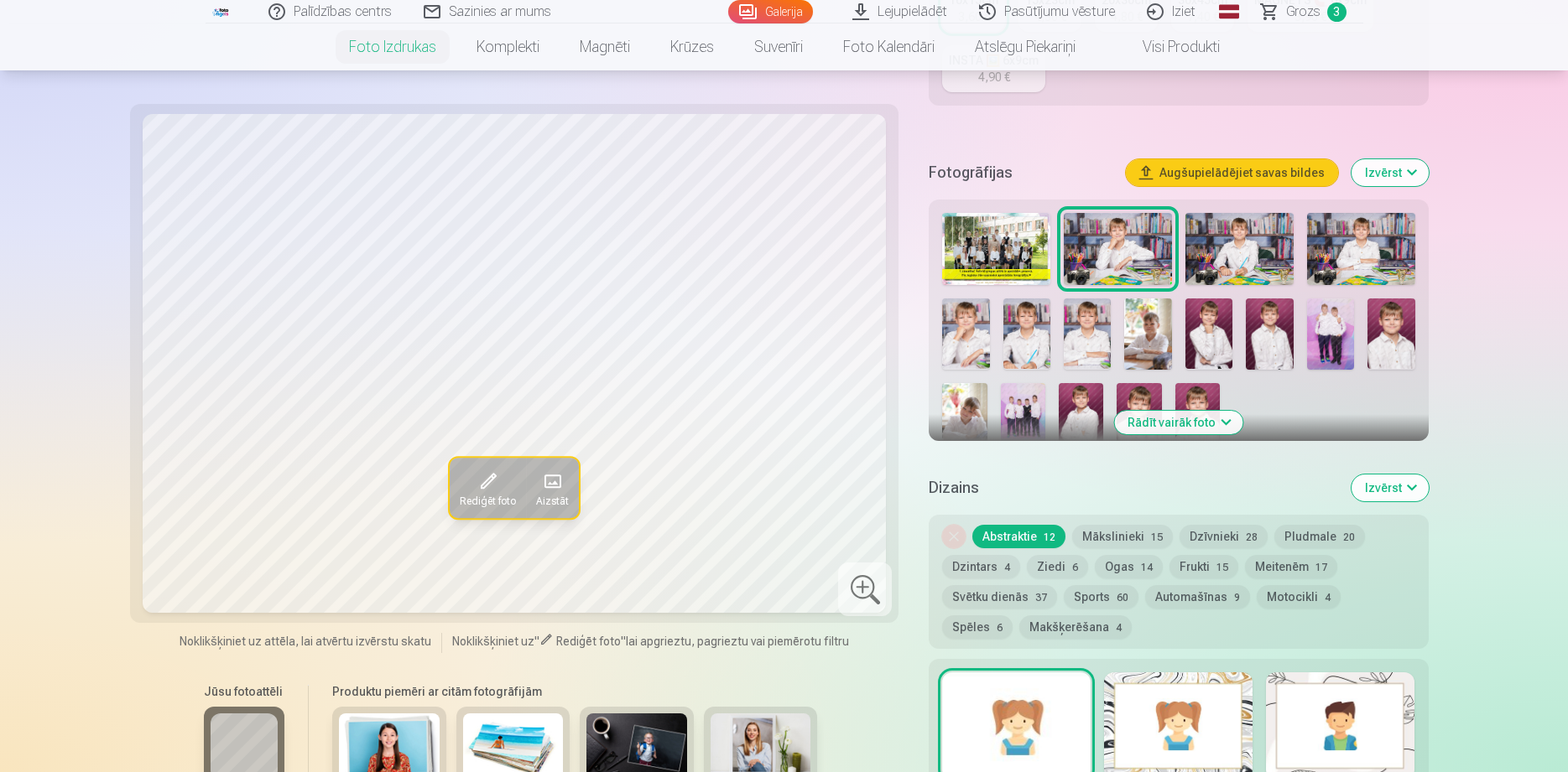
click at [1173, 422] on button "Rādīt vairāk foto" at bounding box center [1177, 423] width 128 height 23
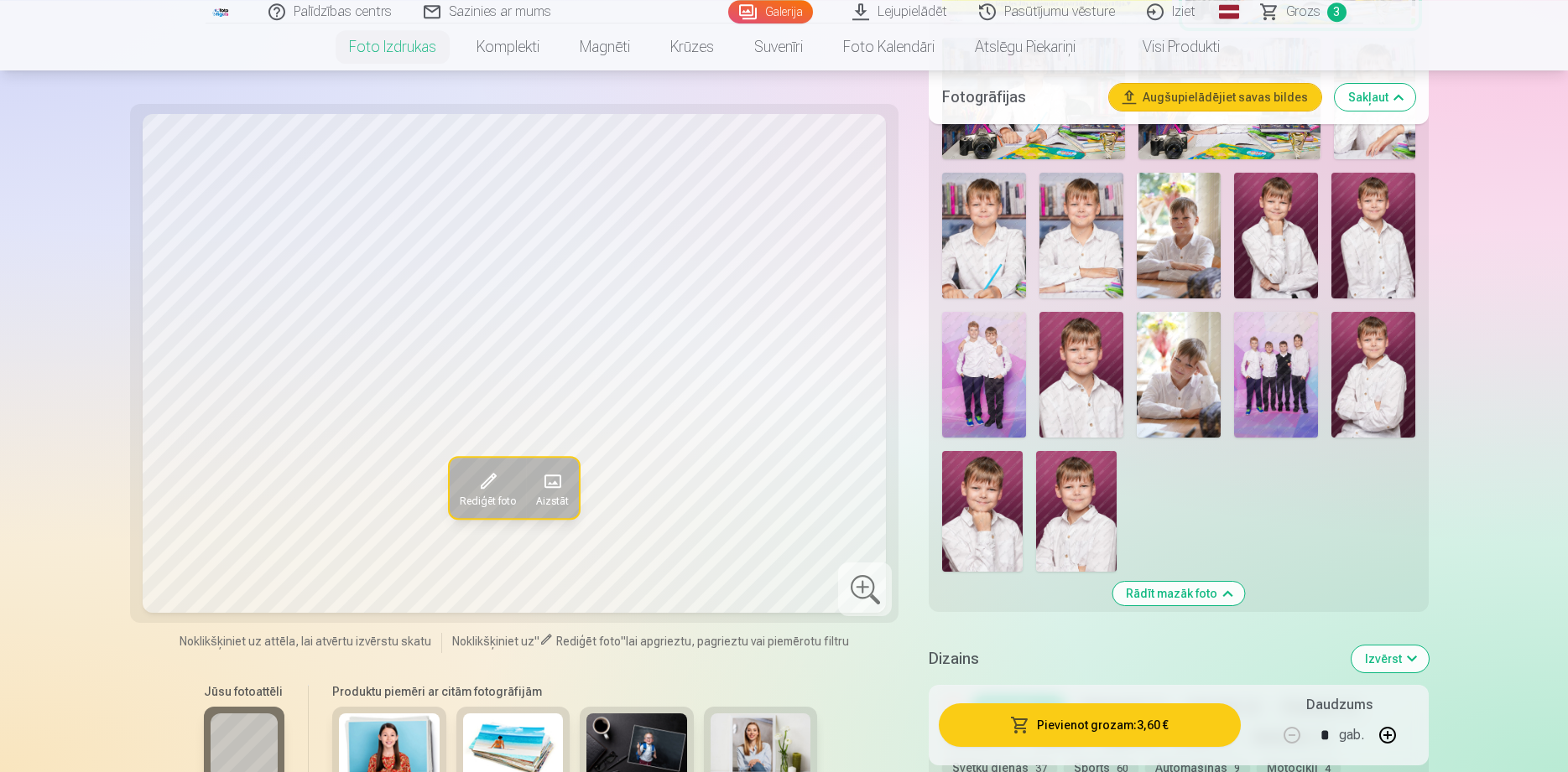
scroll to position [769, 0]
click at [1368, 361] on img at bounding box center [1372, 374] width 84 height 126
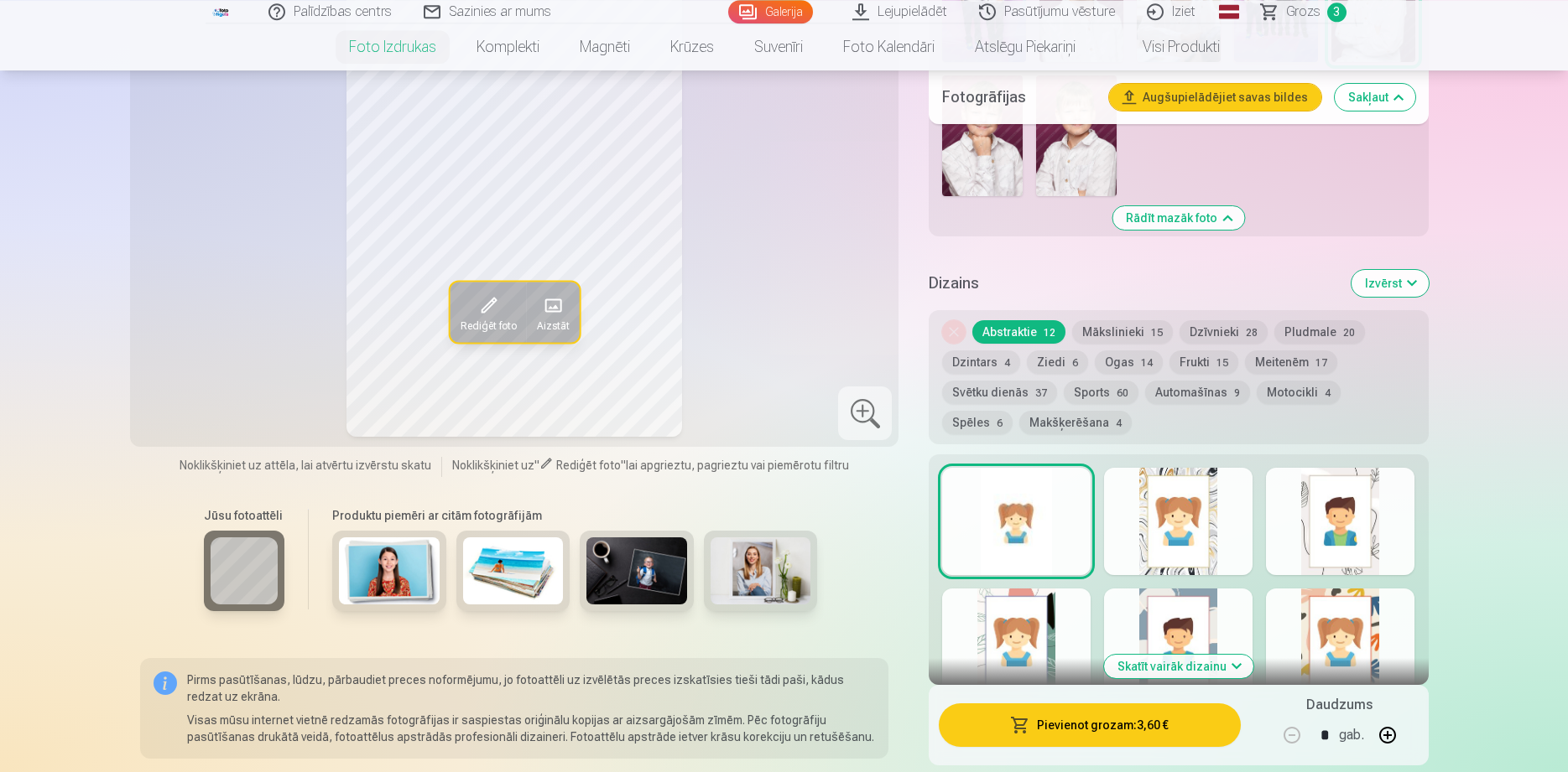
scroll to position [1197, 0]
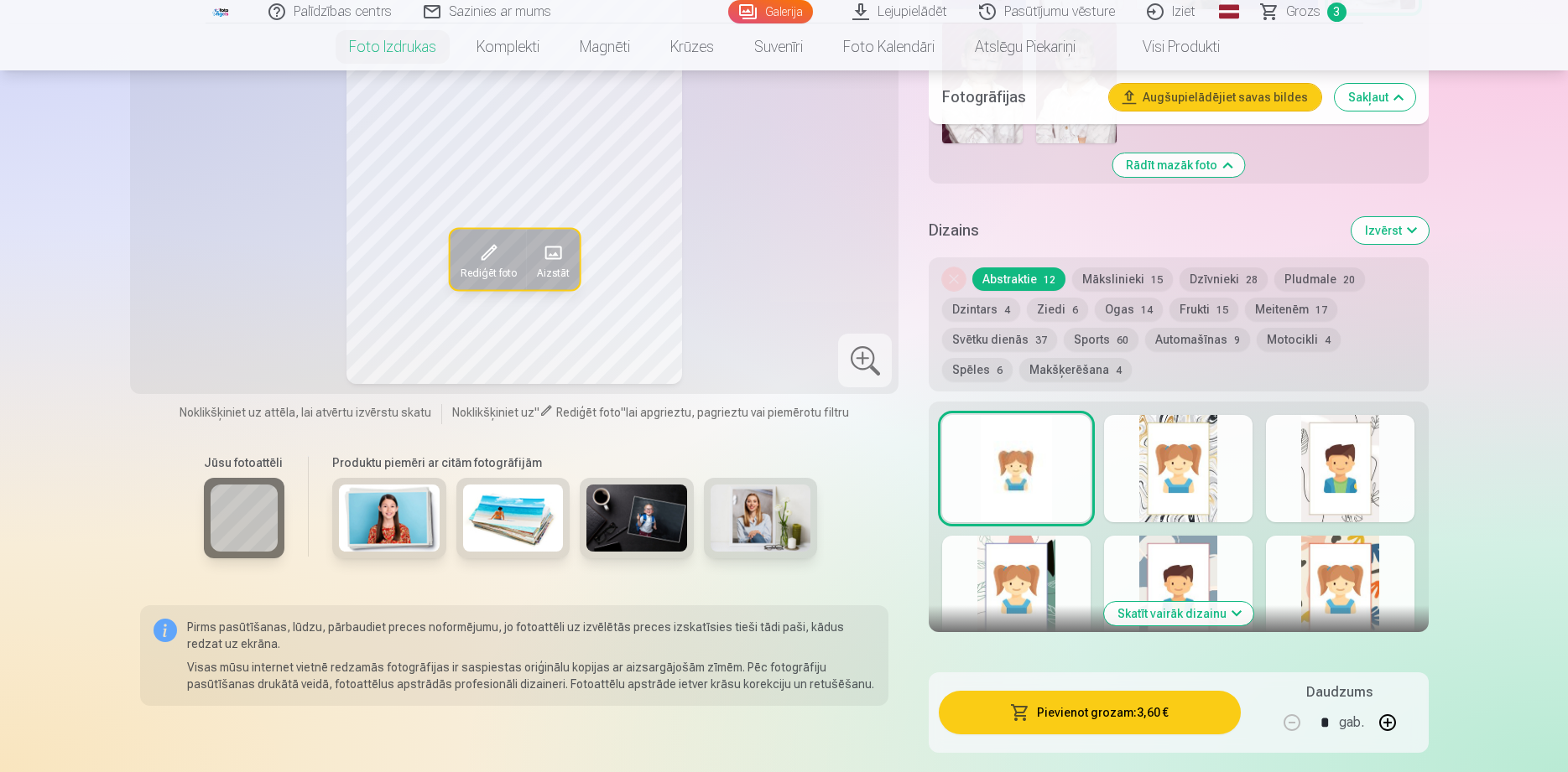
click at [1073, 710] on button "Pievienot grozam : 3,60 €" at bounding box center [1088, 713] width 301 height 44
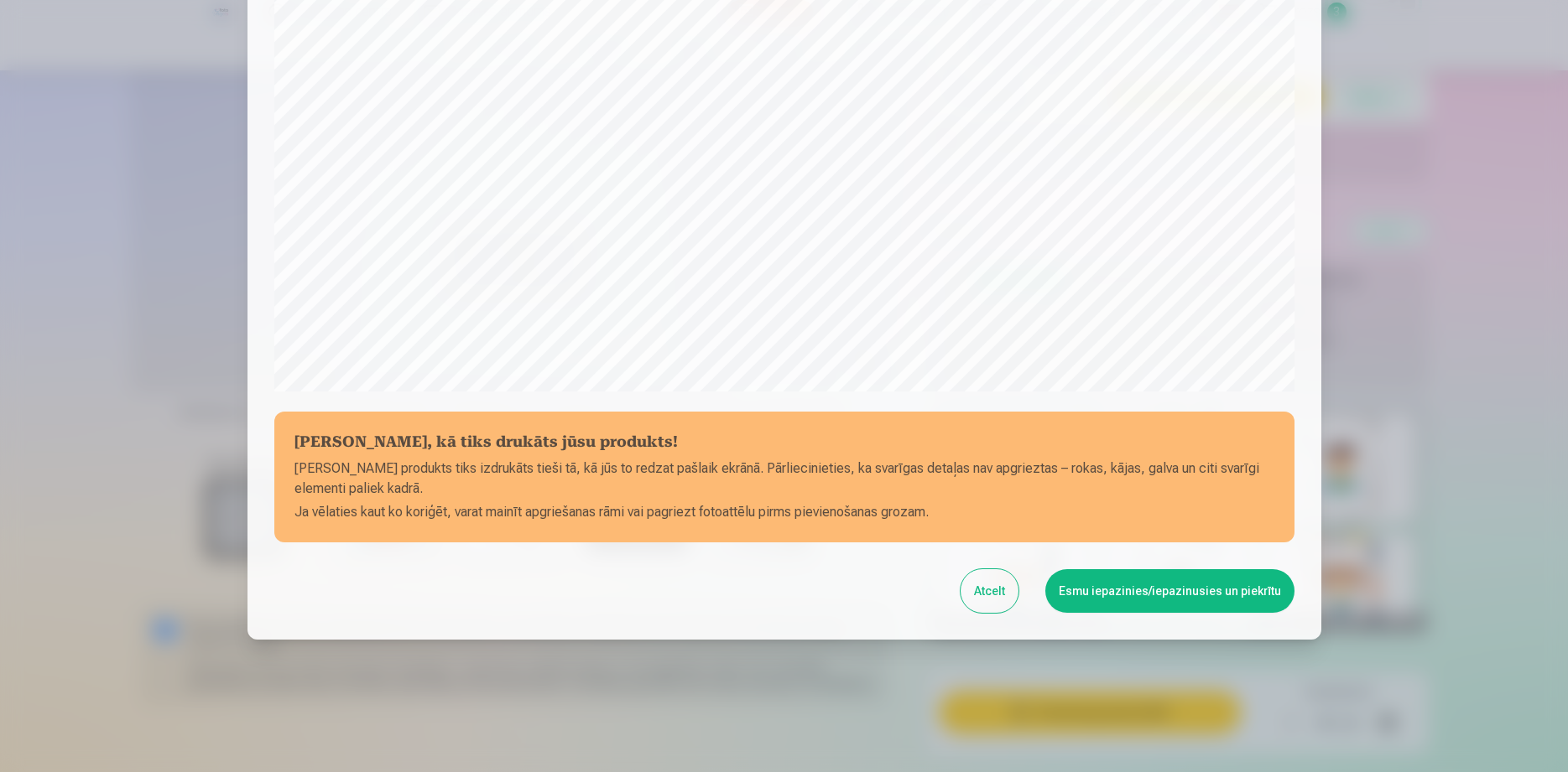
scroll to position [435, 0]
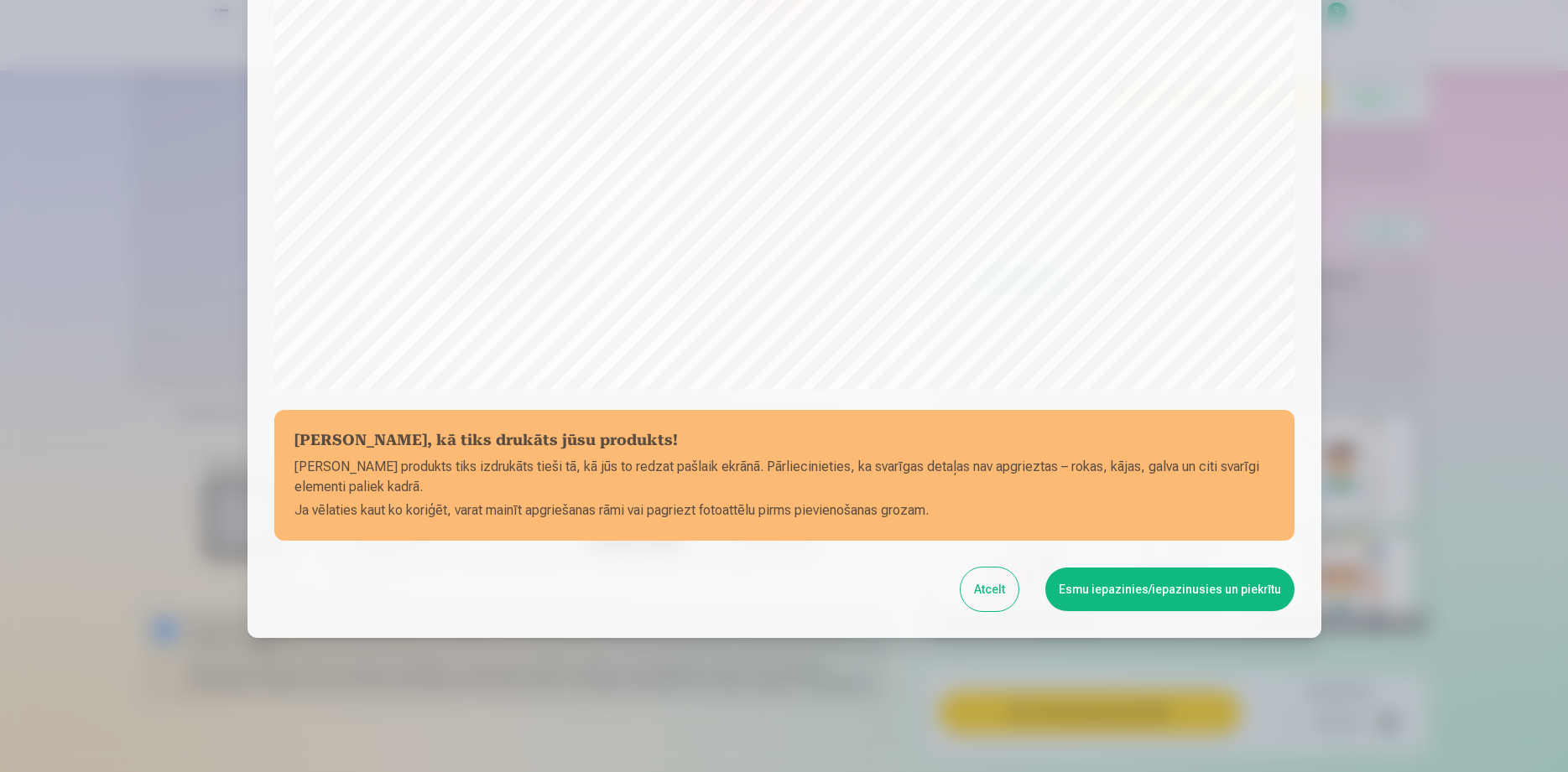
click at [1120, 593] on button "Esmu iepazinies/iepazinusies un piekrītu" at bounding box center [1169, 589] width 249 height 44
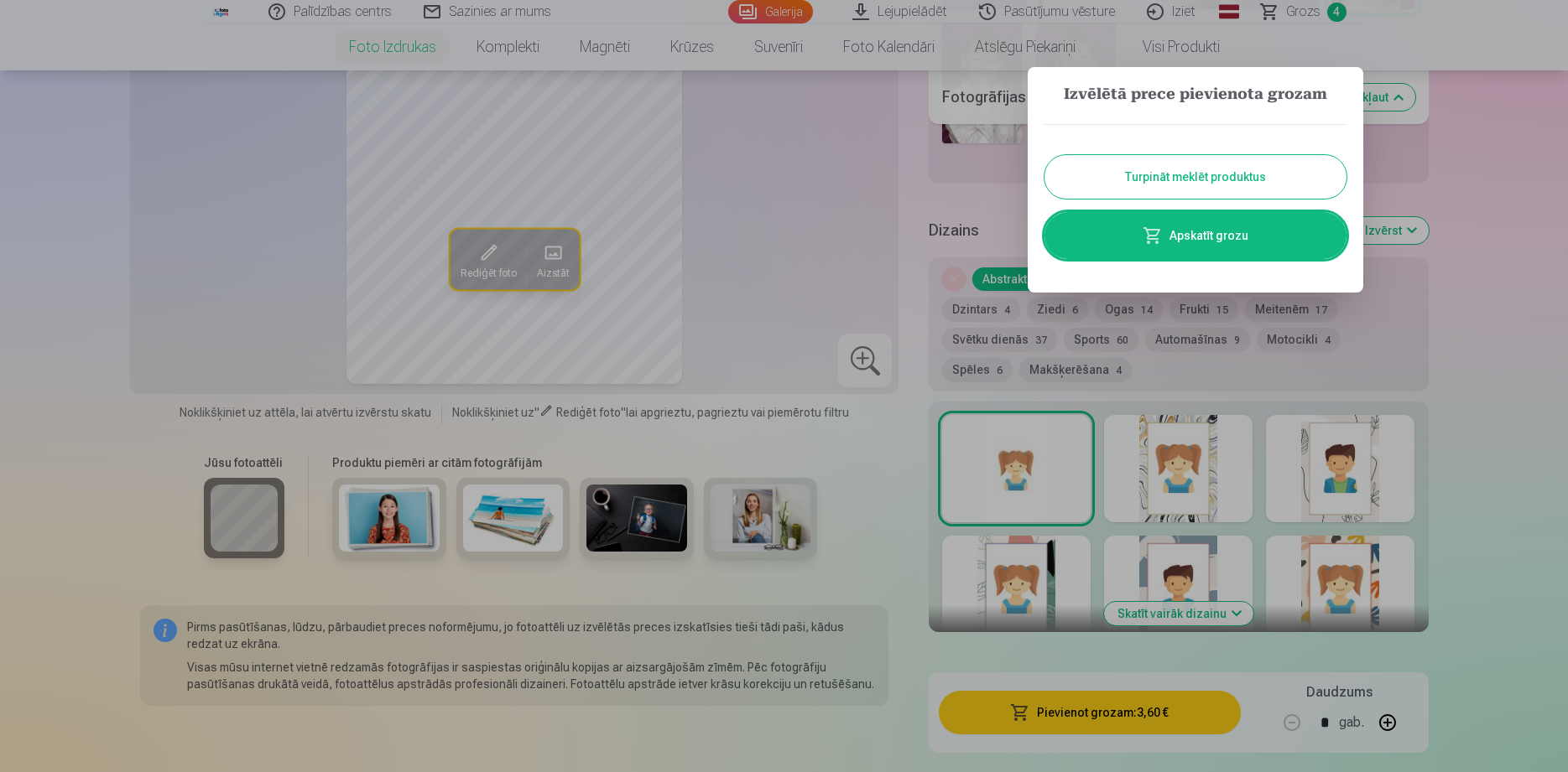
click at [1252, 172] on button "Turpināt meklēt produktus" at bounding box center [1195, 177] width 302 height 44
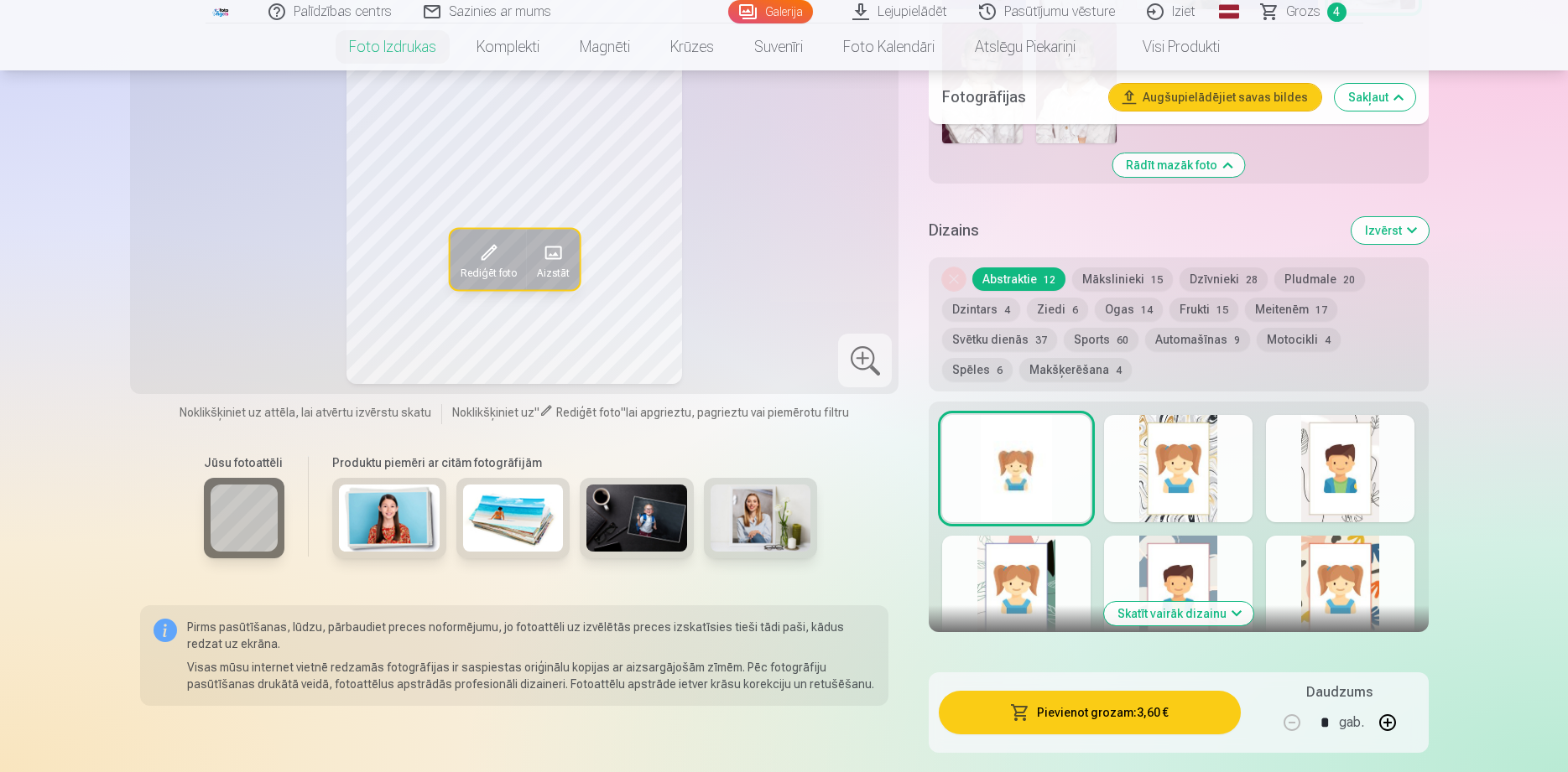
click at [1291, 13] on span "Grozs" at bounding box center [1303, 12] width 34 height 20
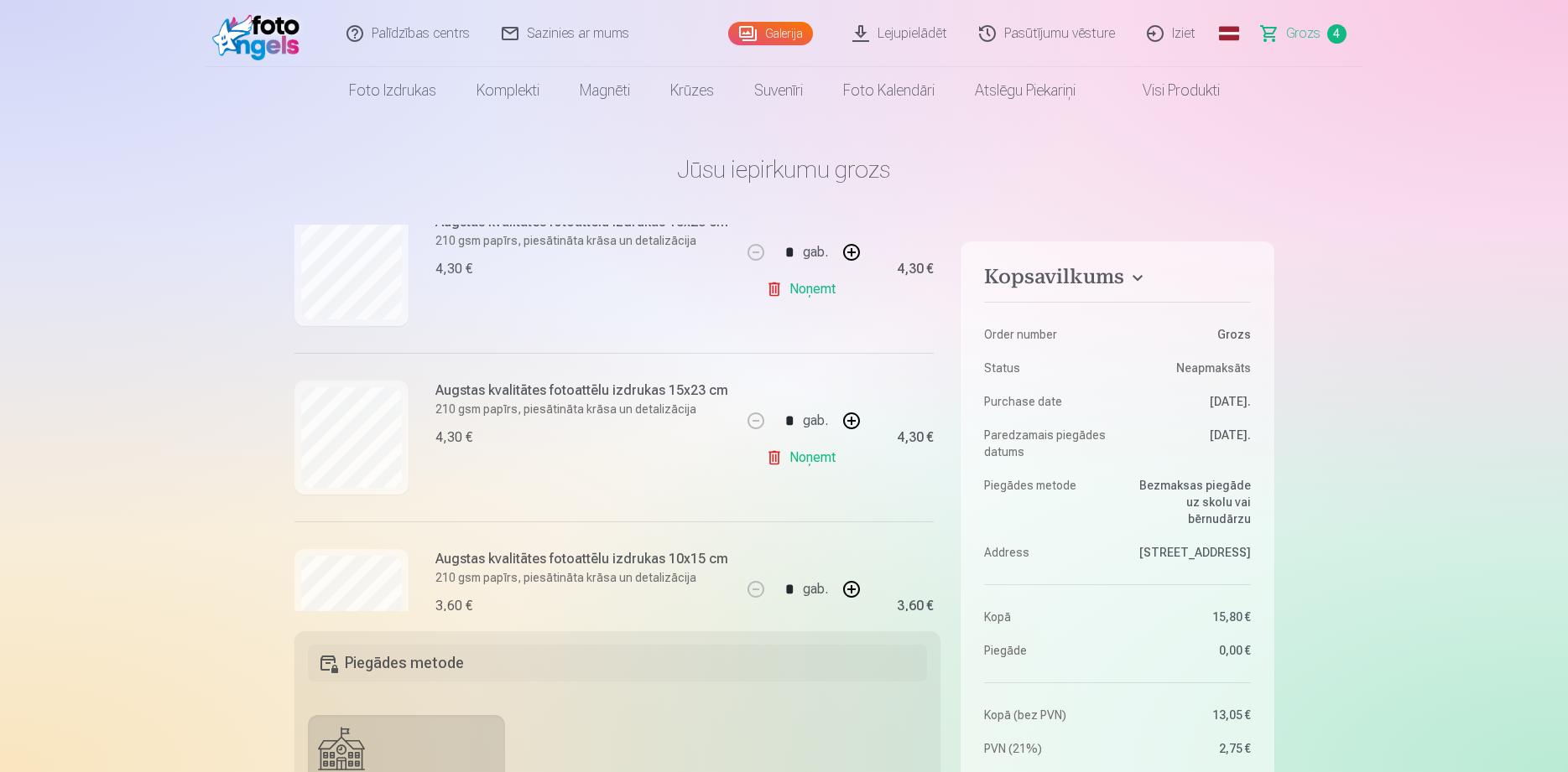
scroll to position [211, 0]
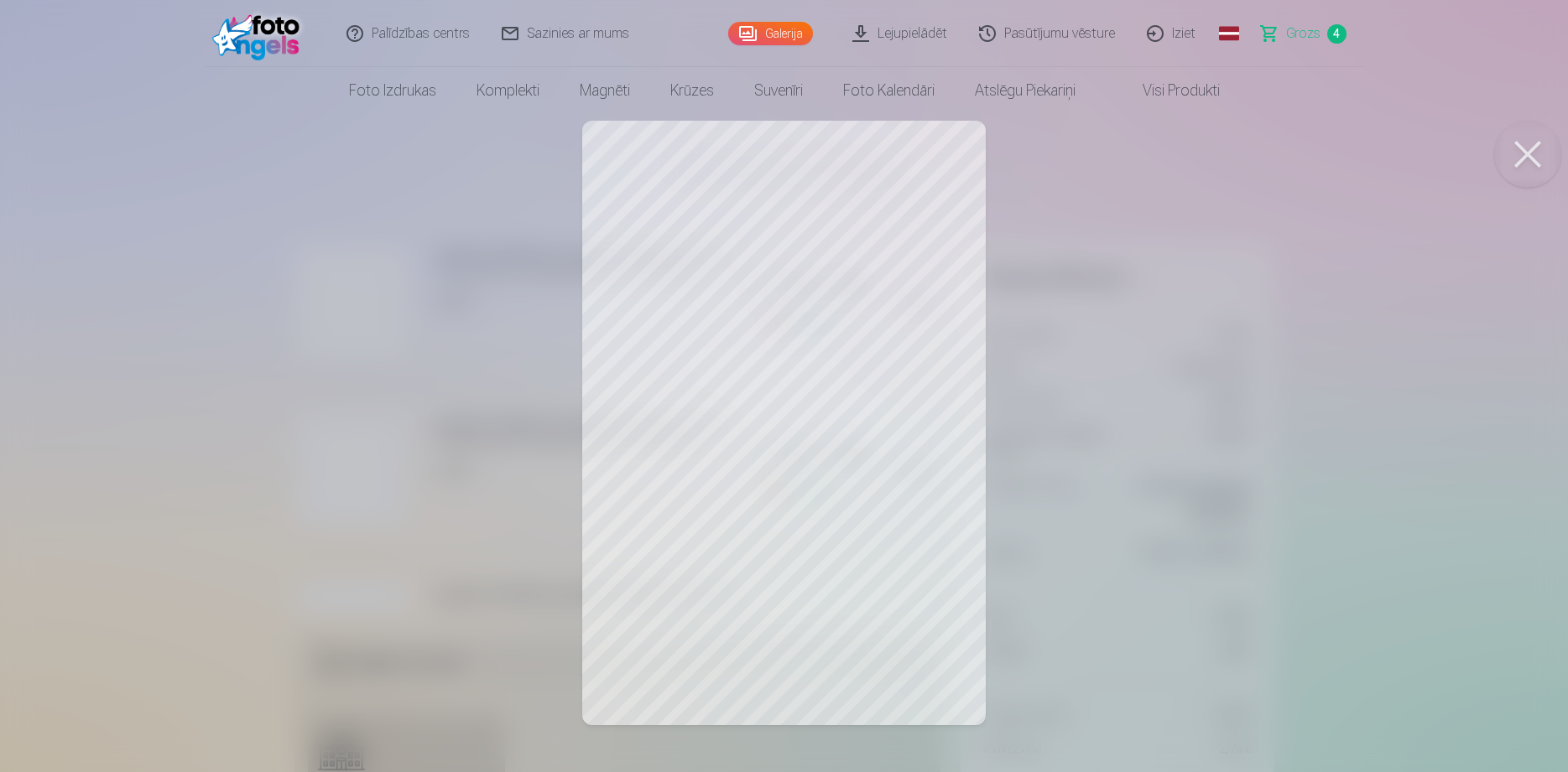
click at [1528, 135] on button at bounding box center [1527, 154] width 67 height 67
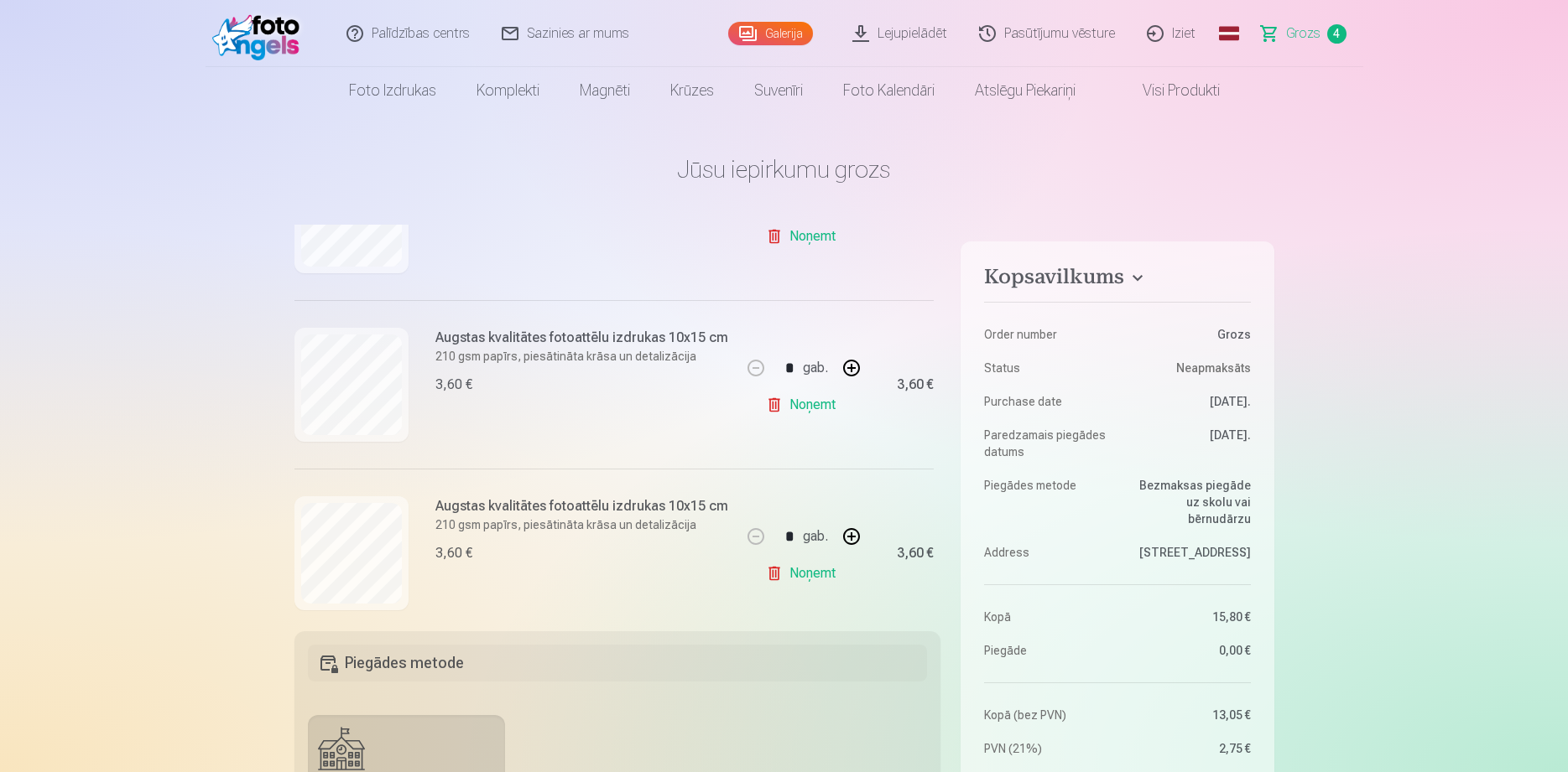
scroll to position [492, 0]
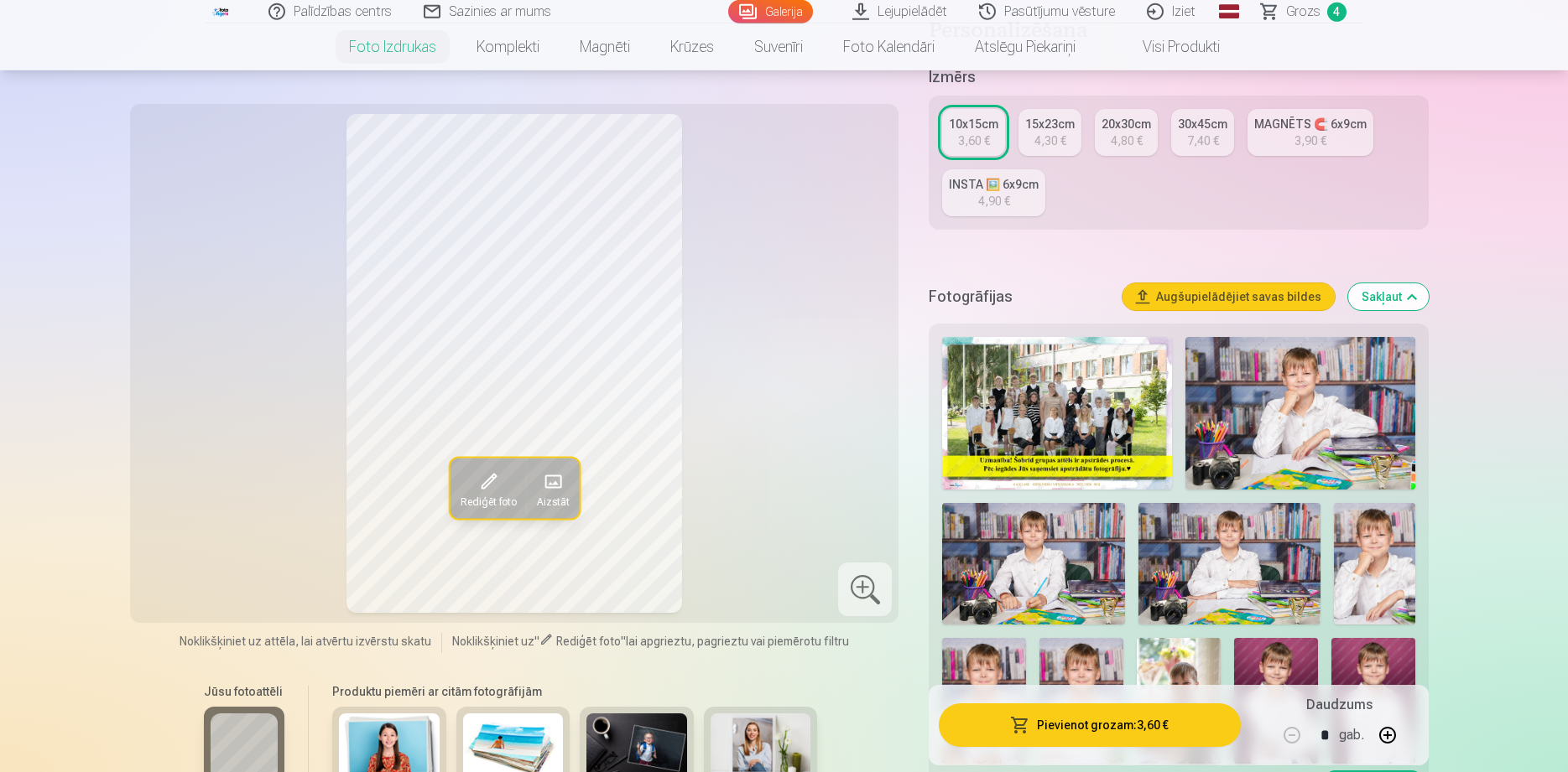
scroll to position [342, 0]
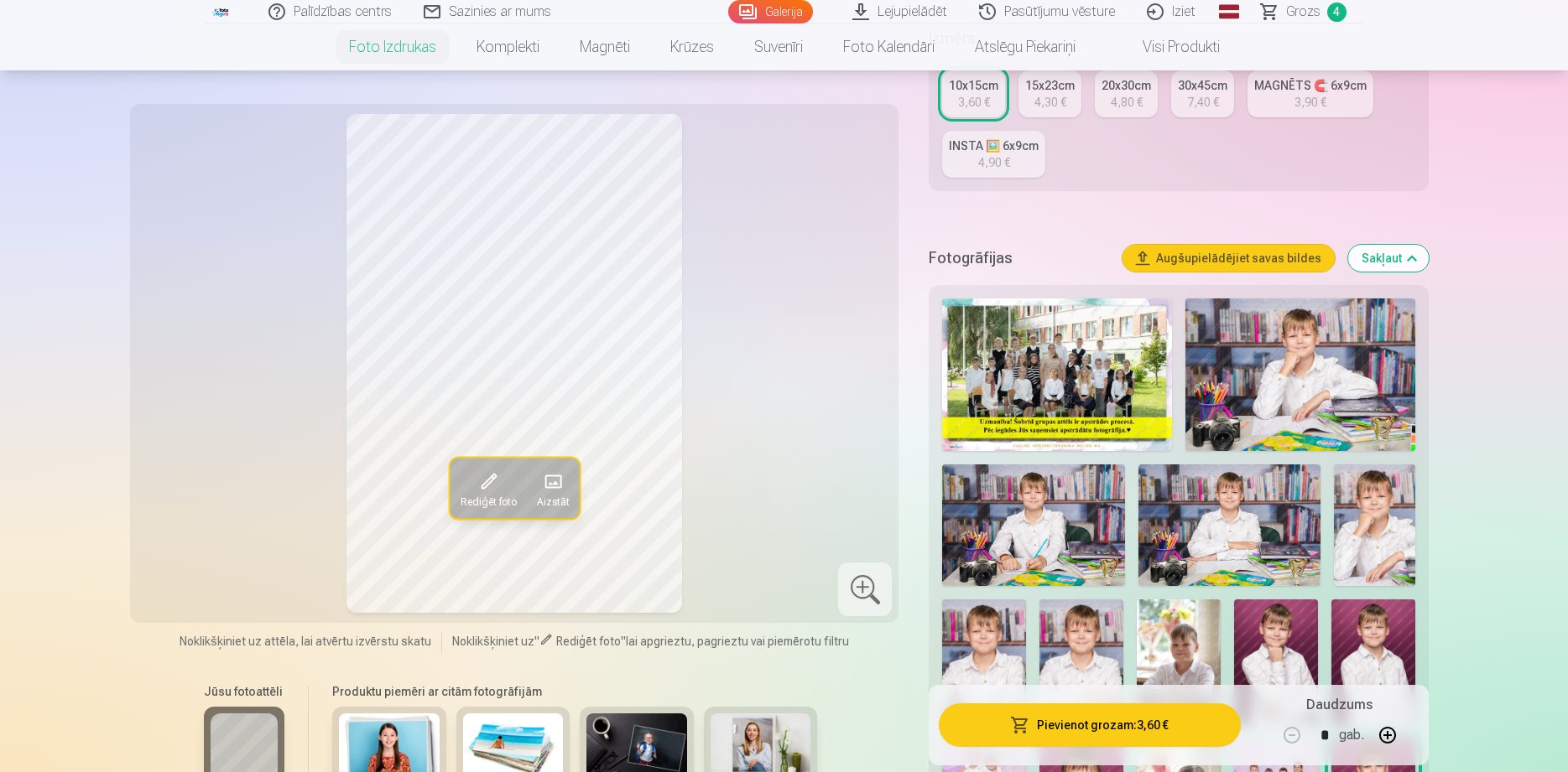
click at [1028, 365] on img at bounding box center [1056, 375] width 229 height 153
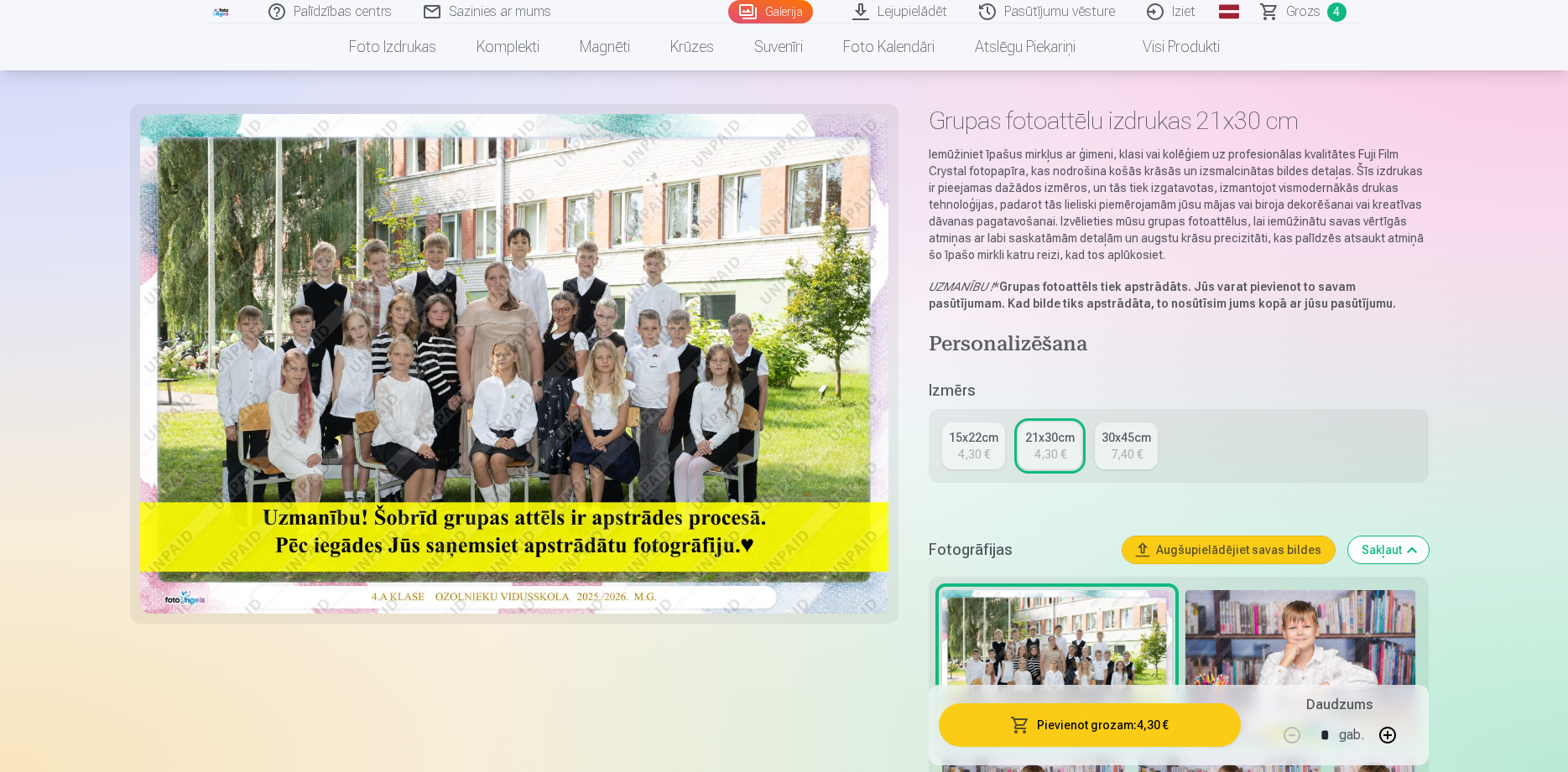
scroll to position [85, 0]
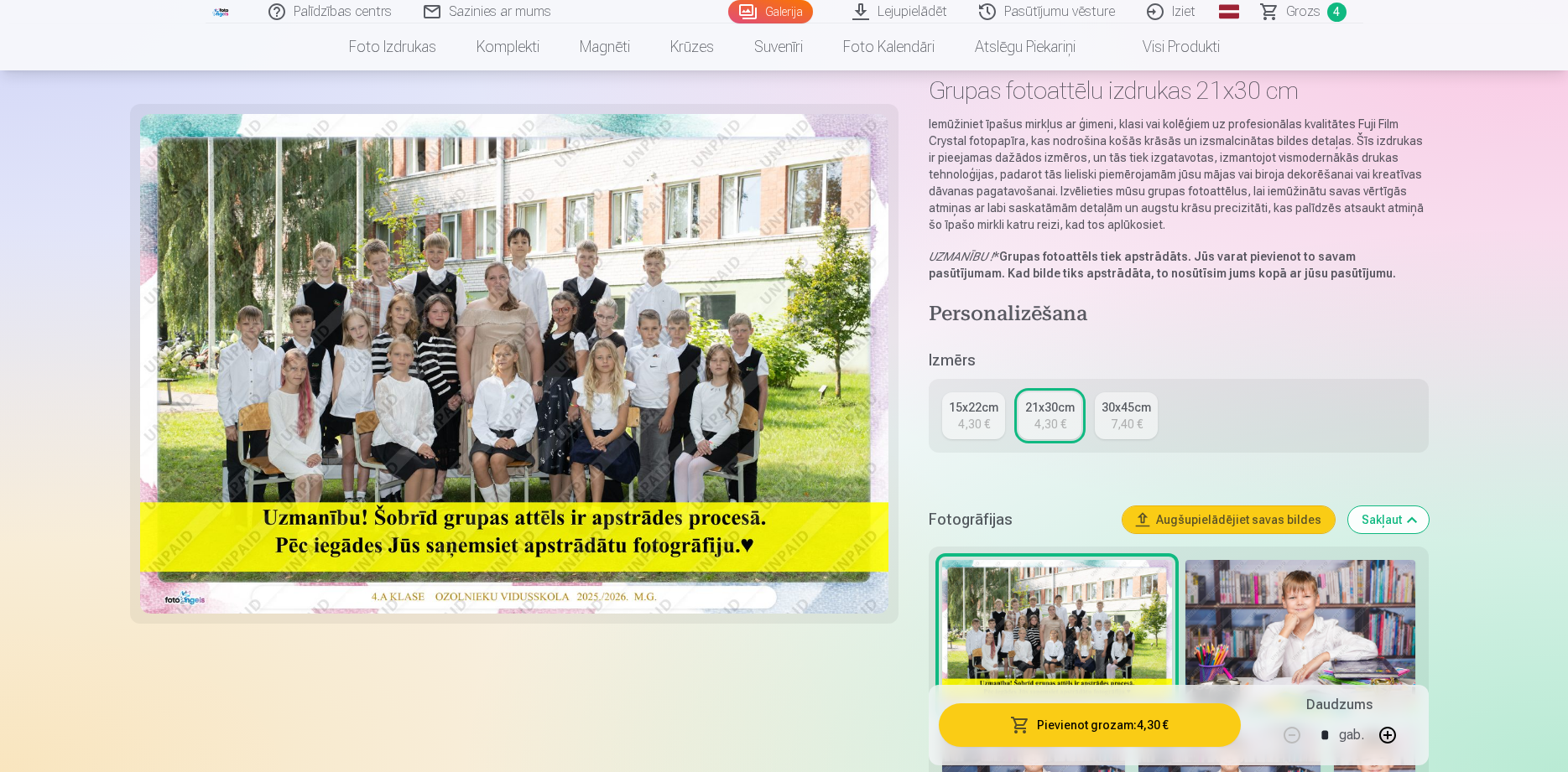
click at [976, 414] on div "15x22cm" at bounding box center [973, 408] width 49 height 17
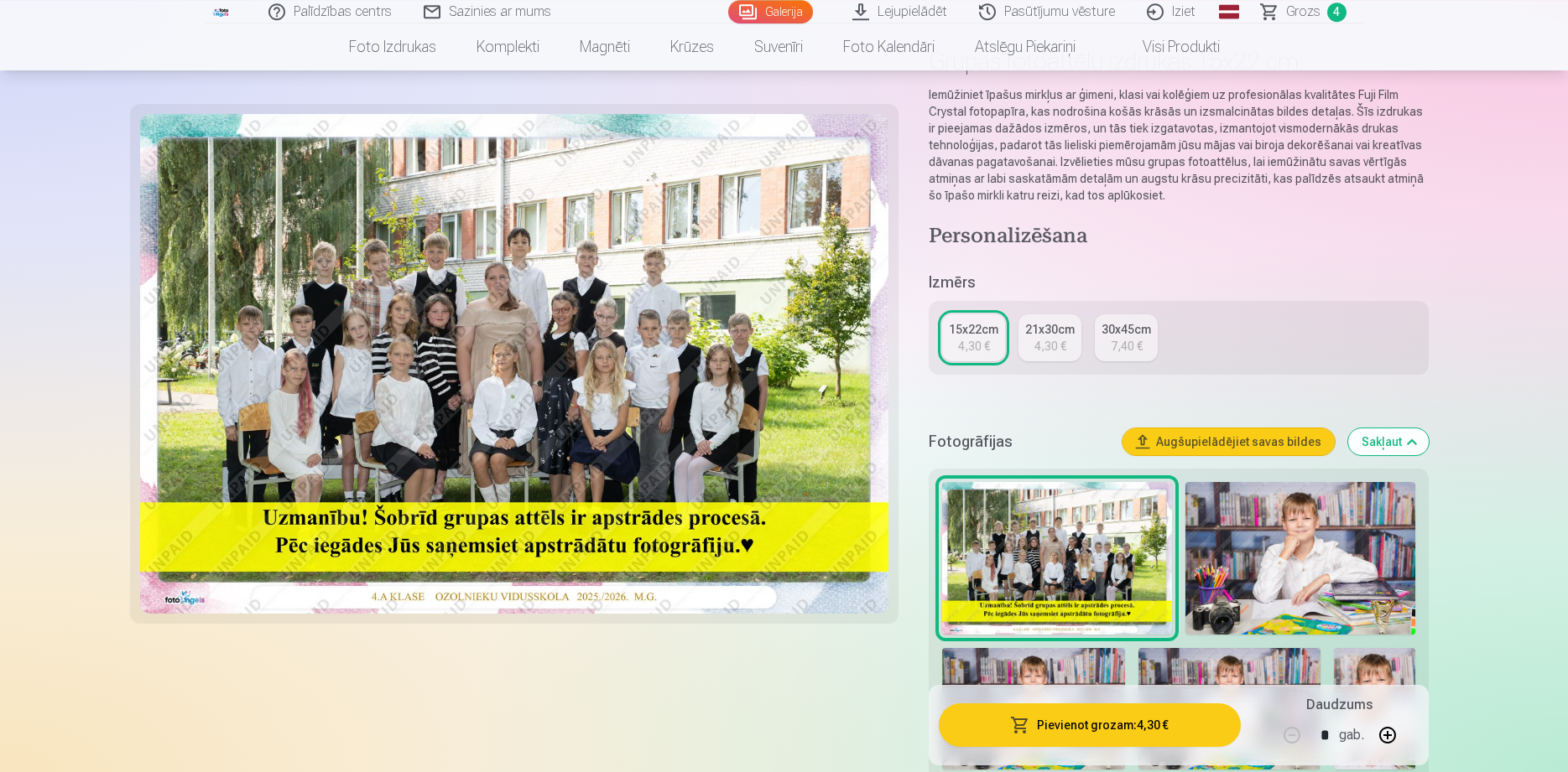
scroll to position [171, 0]
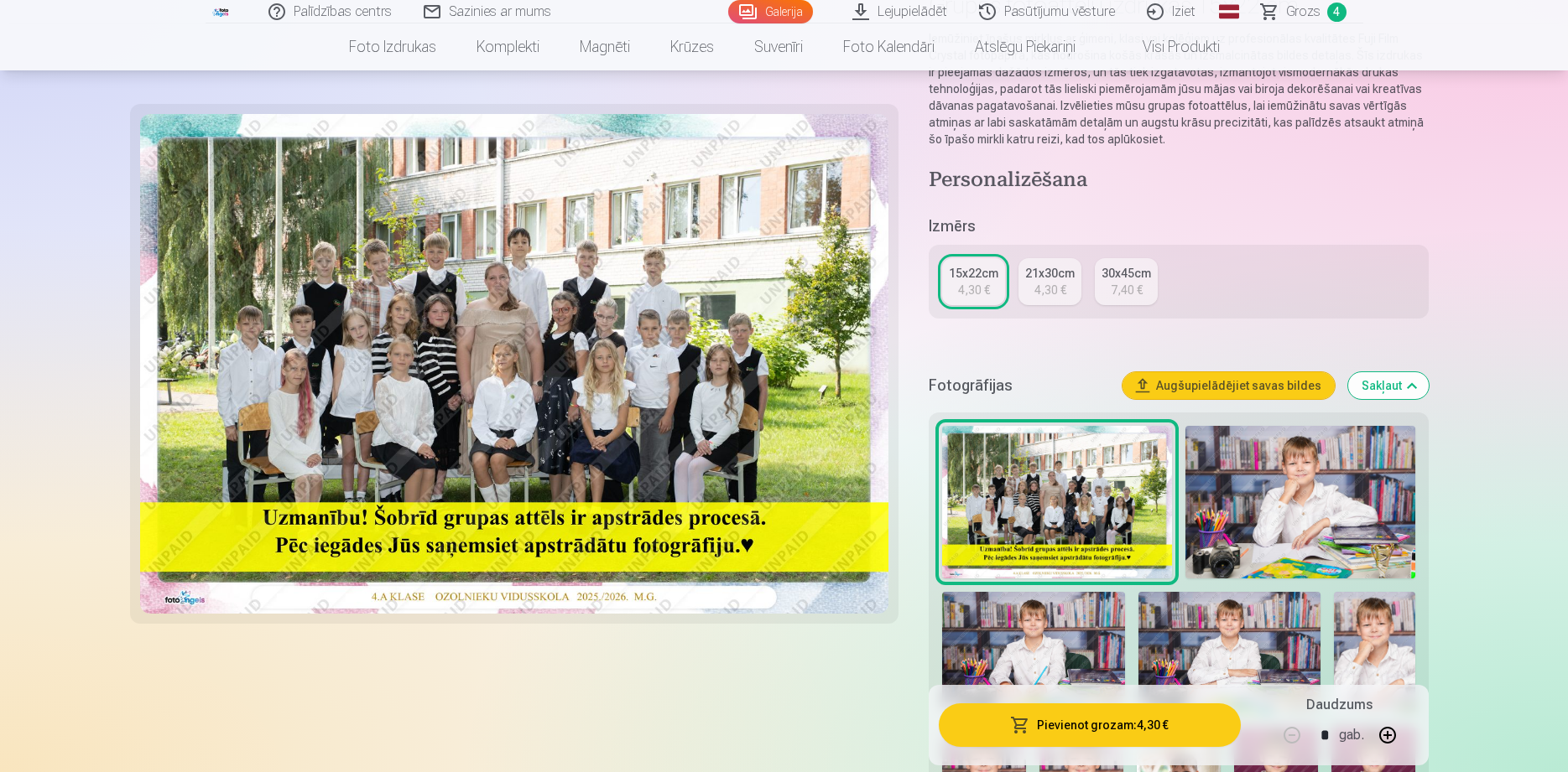
click at [1056, 273] on div "21x30cm" at bounding box center [1049, 273] width 49 height 17
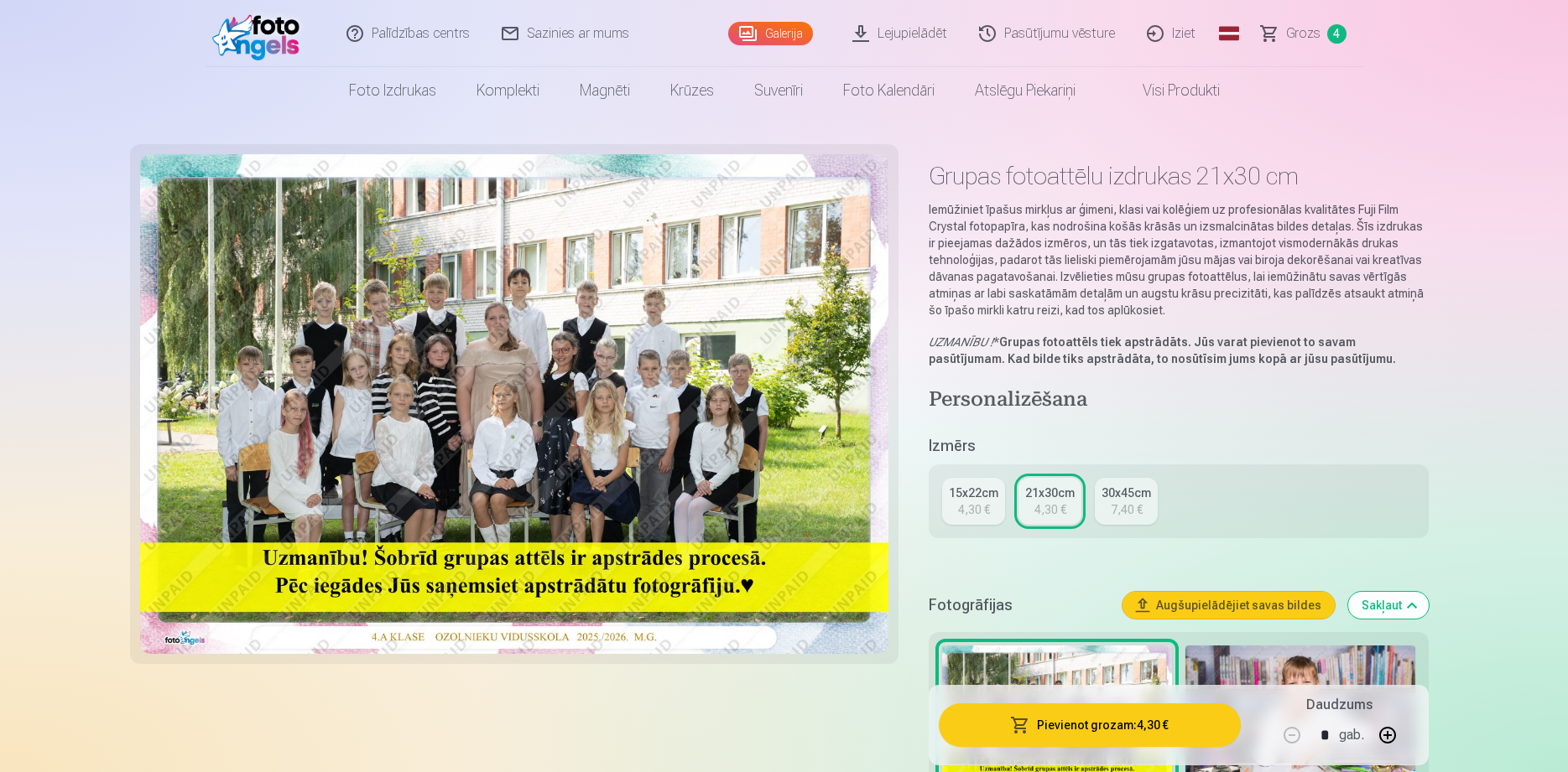
click at [964, 499] on div "15x22cm" at bounding box center [973, 493] width 49 height 17
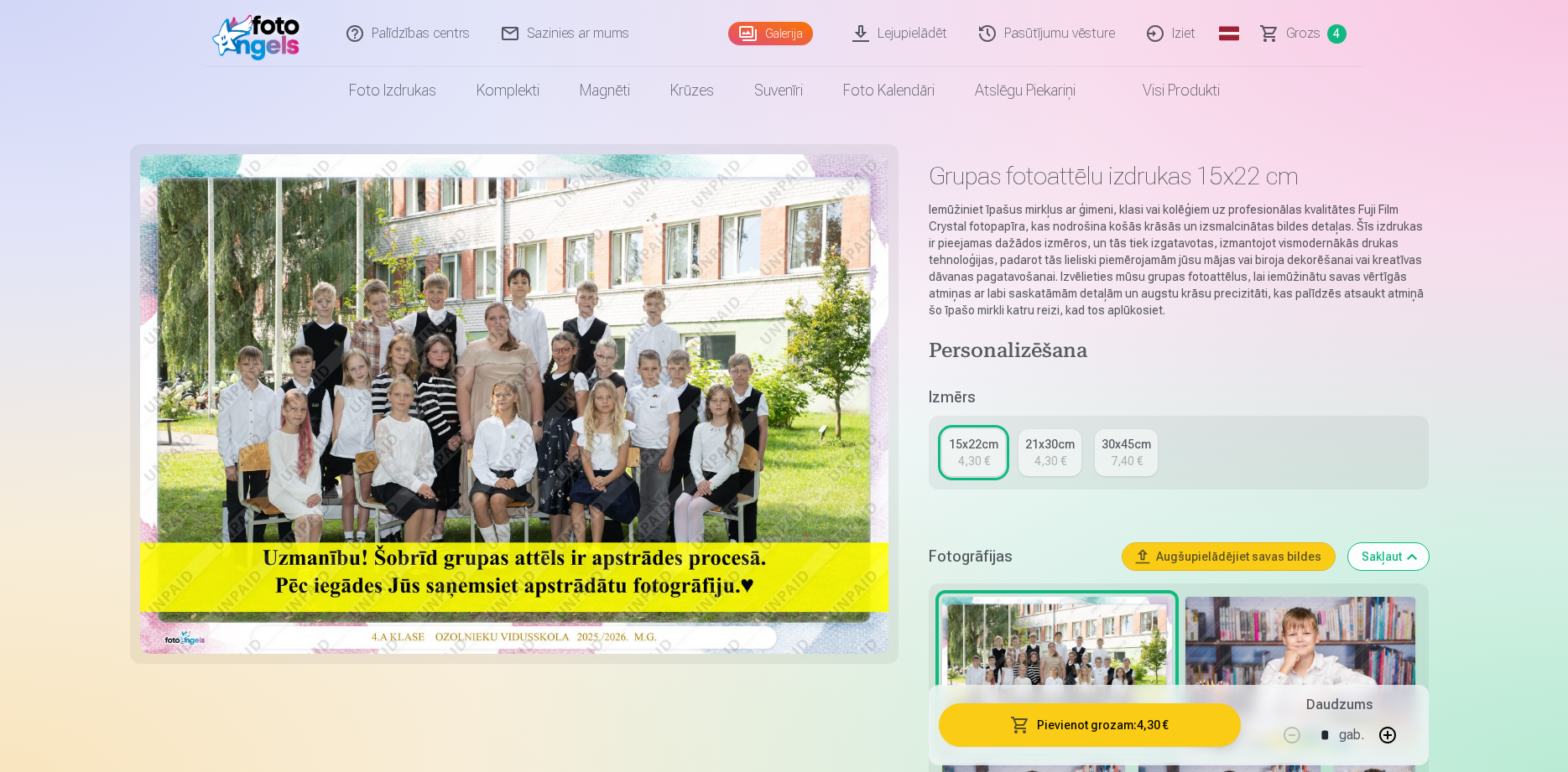
click at [1040, 464] on div "4,30 €" at bounding box center [1050, 461] width 31 height 17
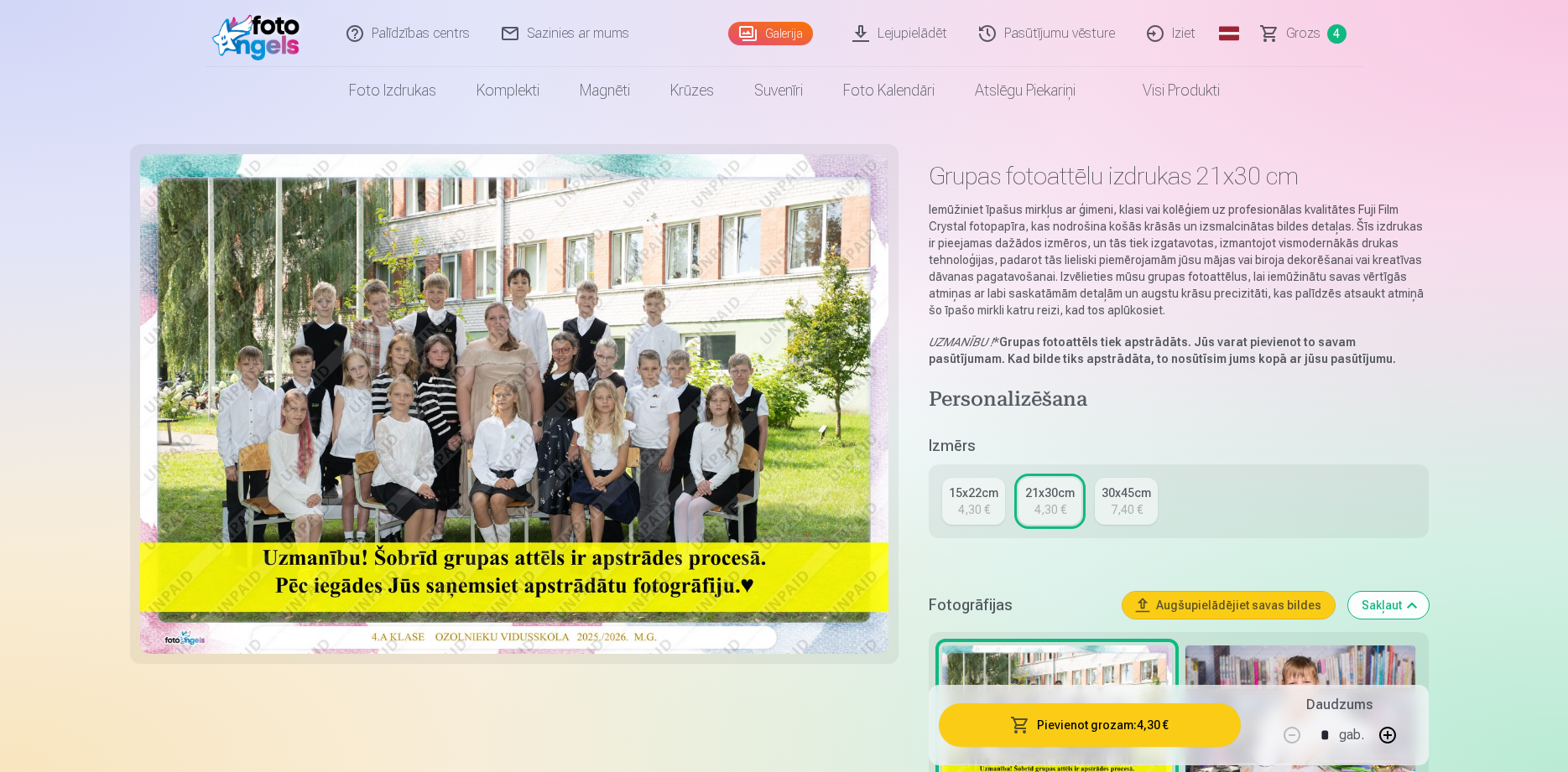
click at [1070, 725] on button "Pievienot grozam : 4,30 €" at bounding box center [1088, 725] width 301 height 44
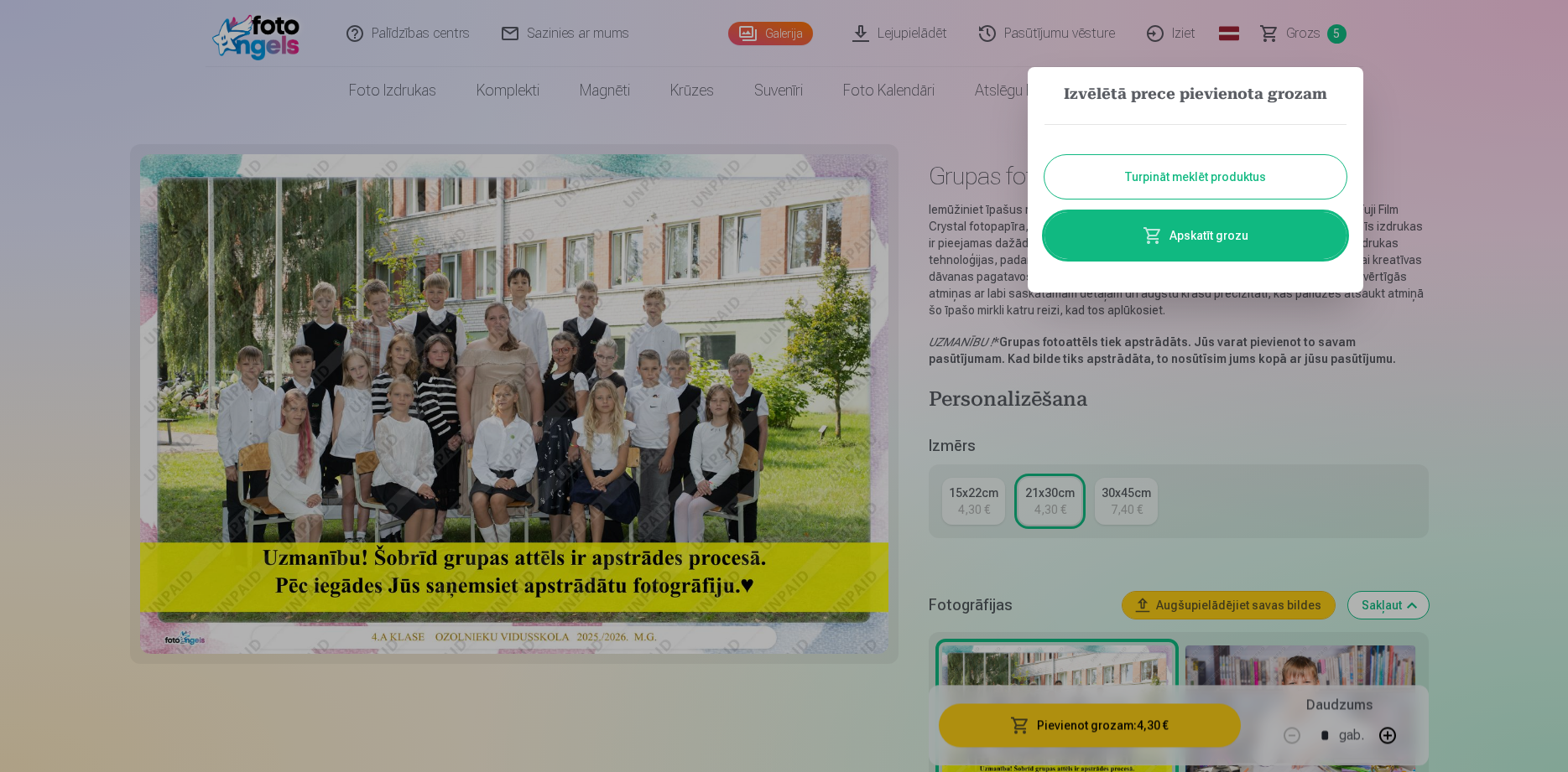
click at [1262, 182] on button "Turpināt meklēt produktus" at bounding box center [1195, 177] width 302 height 44
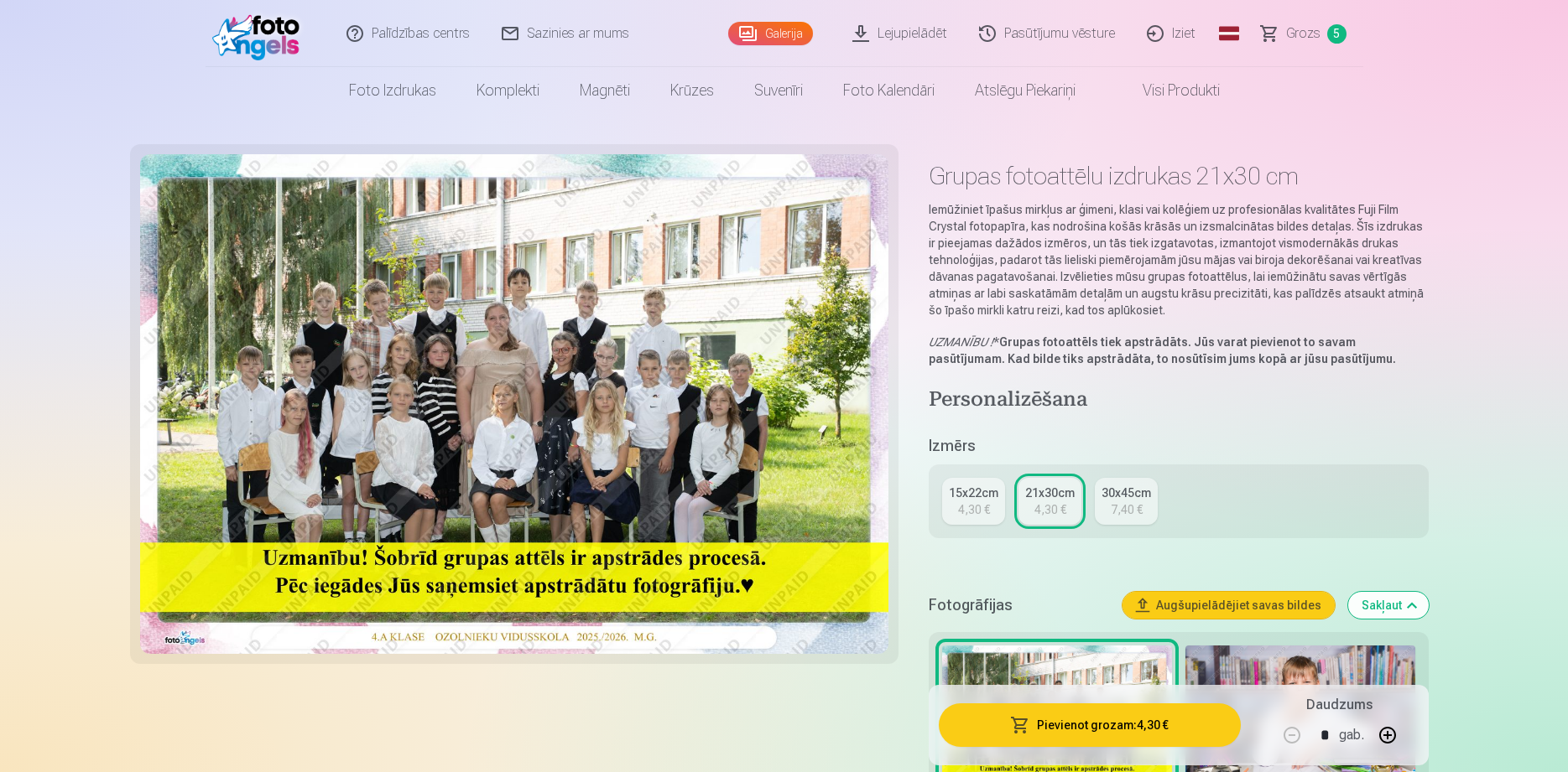
click at [1314, 39] on span "Grozs" at bounding box center [1303, 33] width 34 height 20
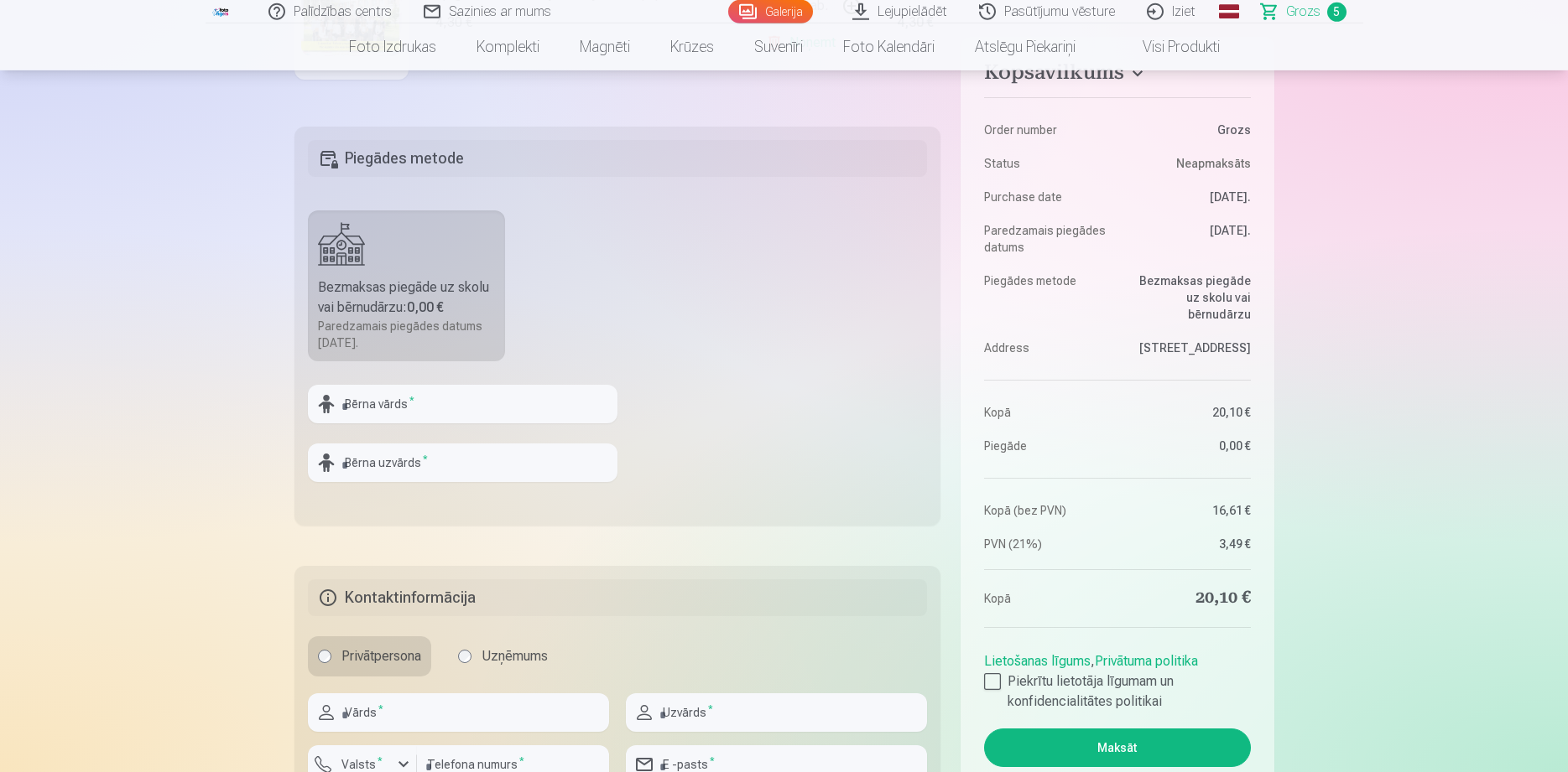
scroll to position [599, 0]
